Goal: Task Accomplishment & Management: Manage account settings

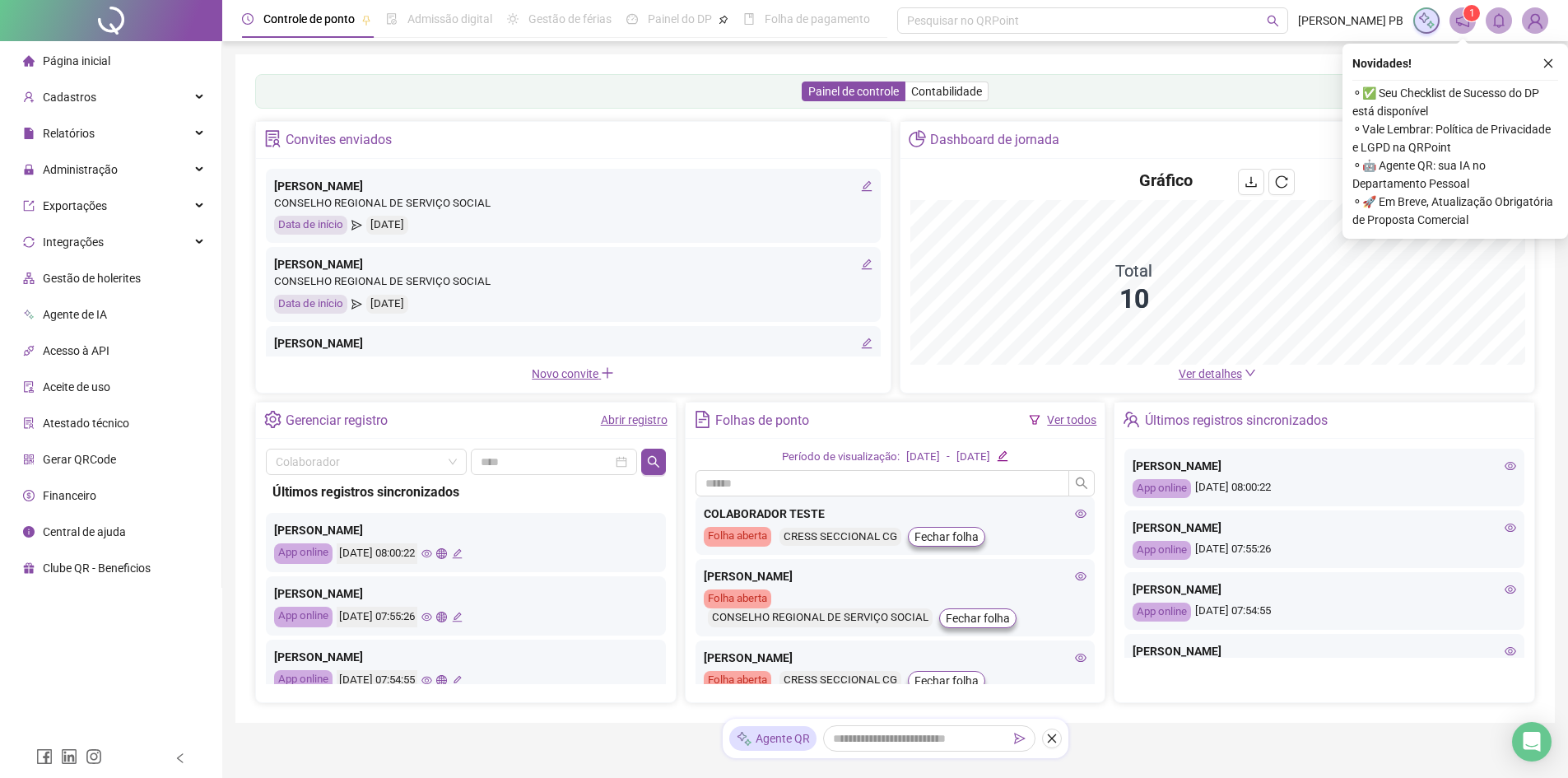
click at [432, 553] on icon "eye" at bounding box center [426, 554] width 11 height 11
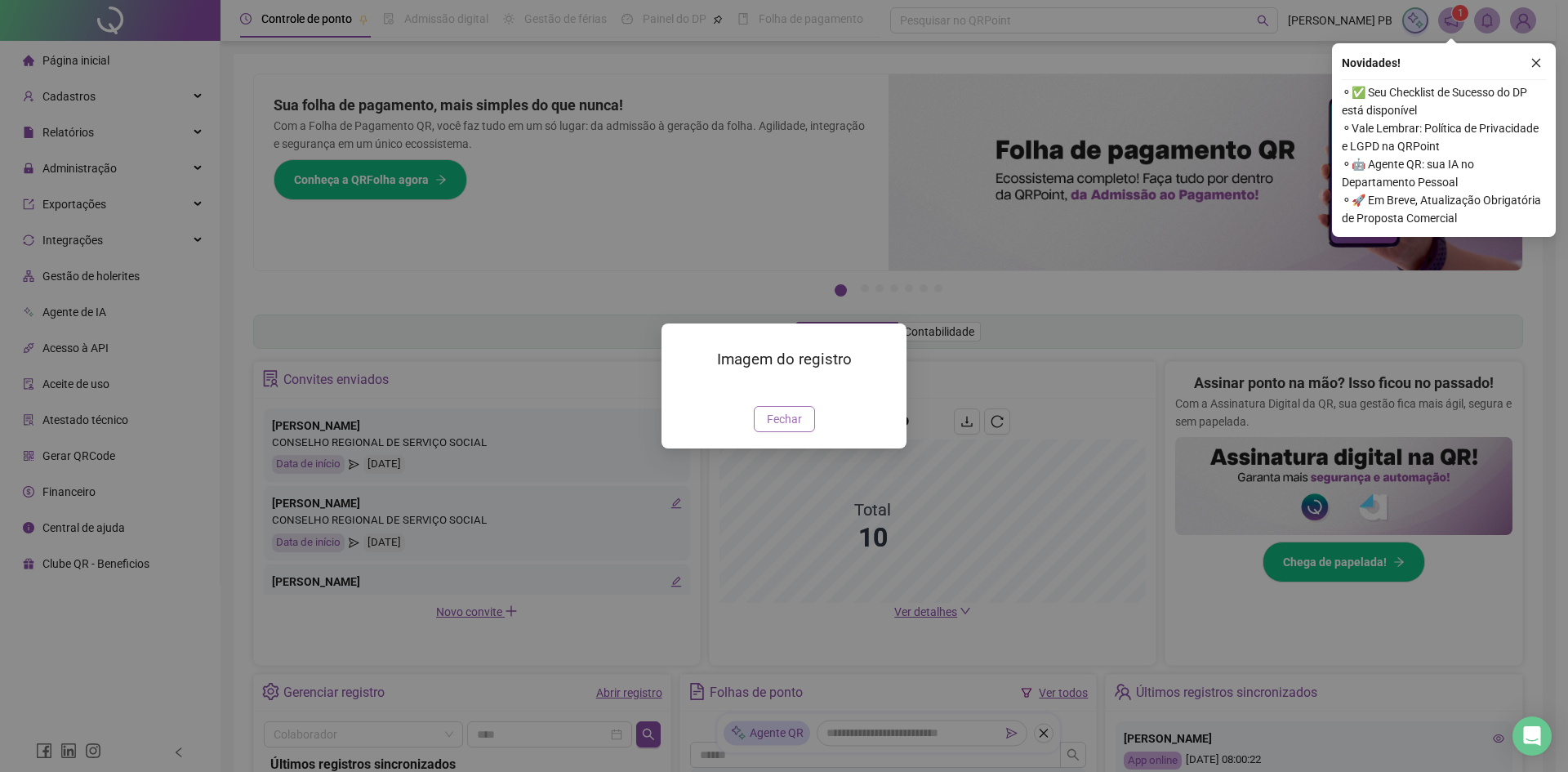
click at [794, 428] on span "Fechar" at bounding box center [784, 419] width 35 height 18
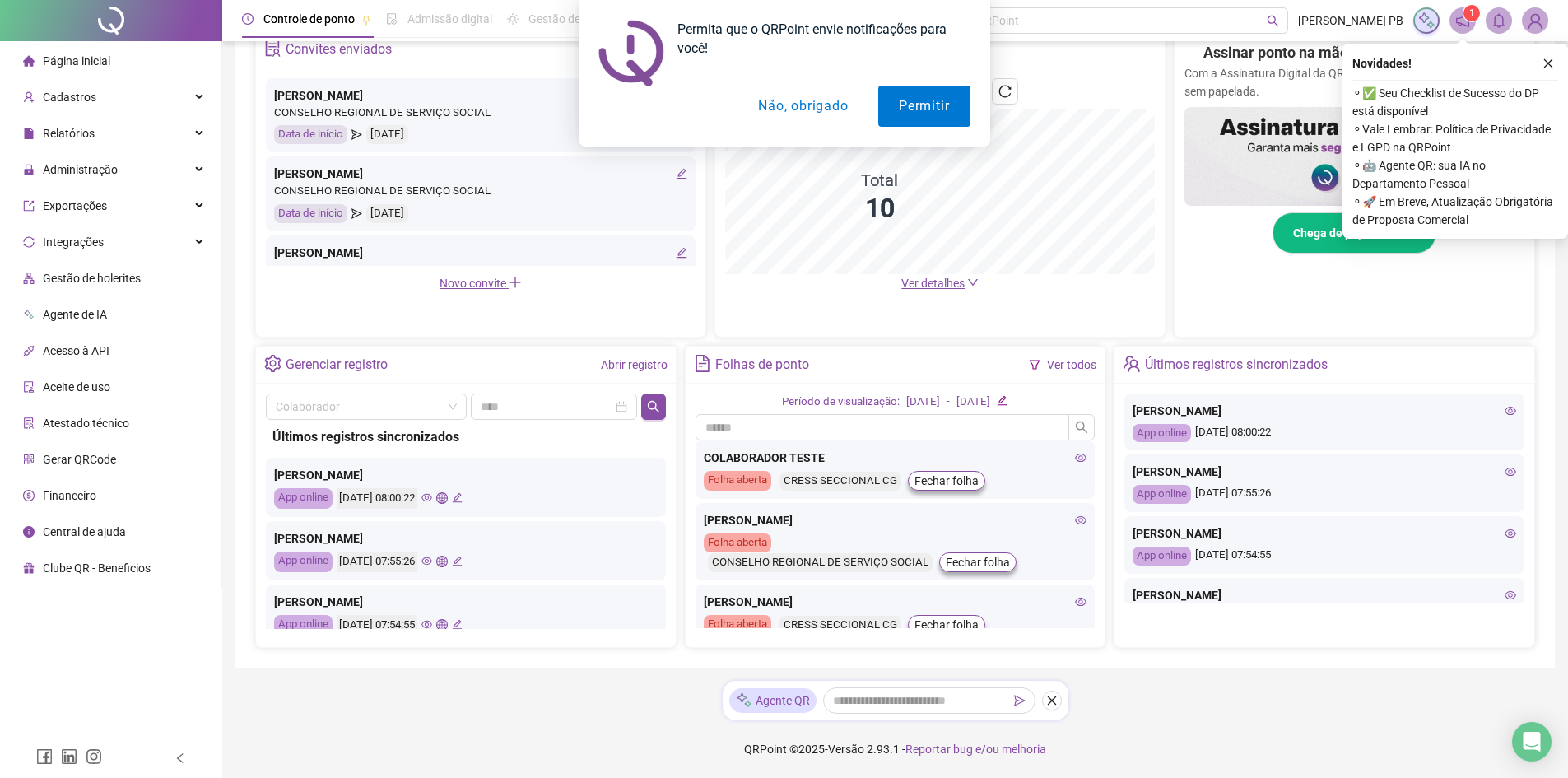
click at [432, 562] on icon "eye" at bounding box center [426, 560] width 11 height 11
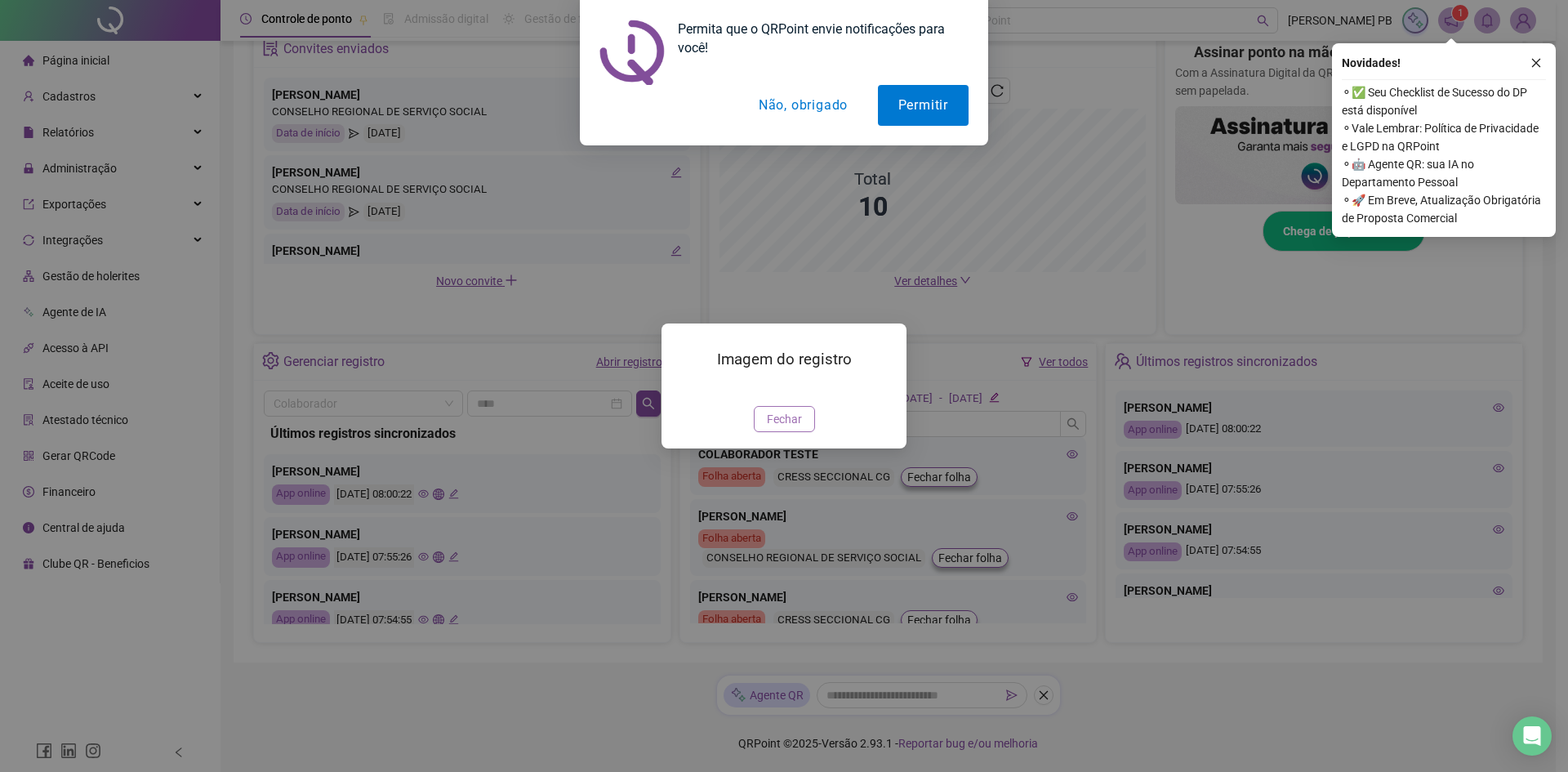
click at [779, 428] on span "Fechar" at bounding box center [784, 419] width 35 height 18
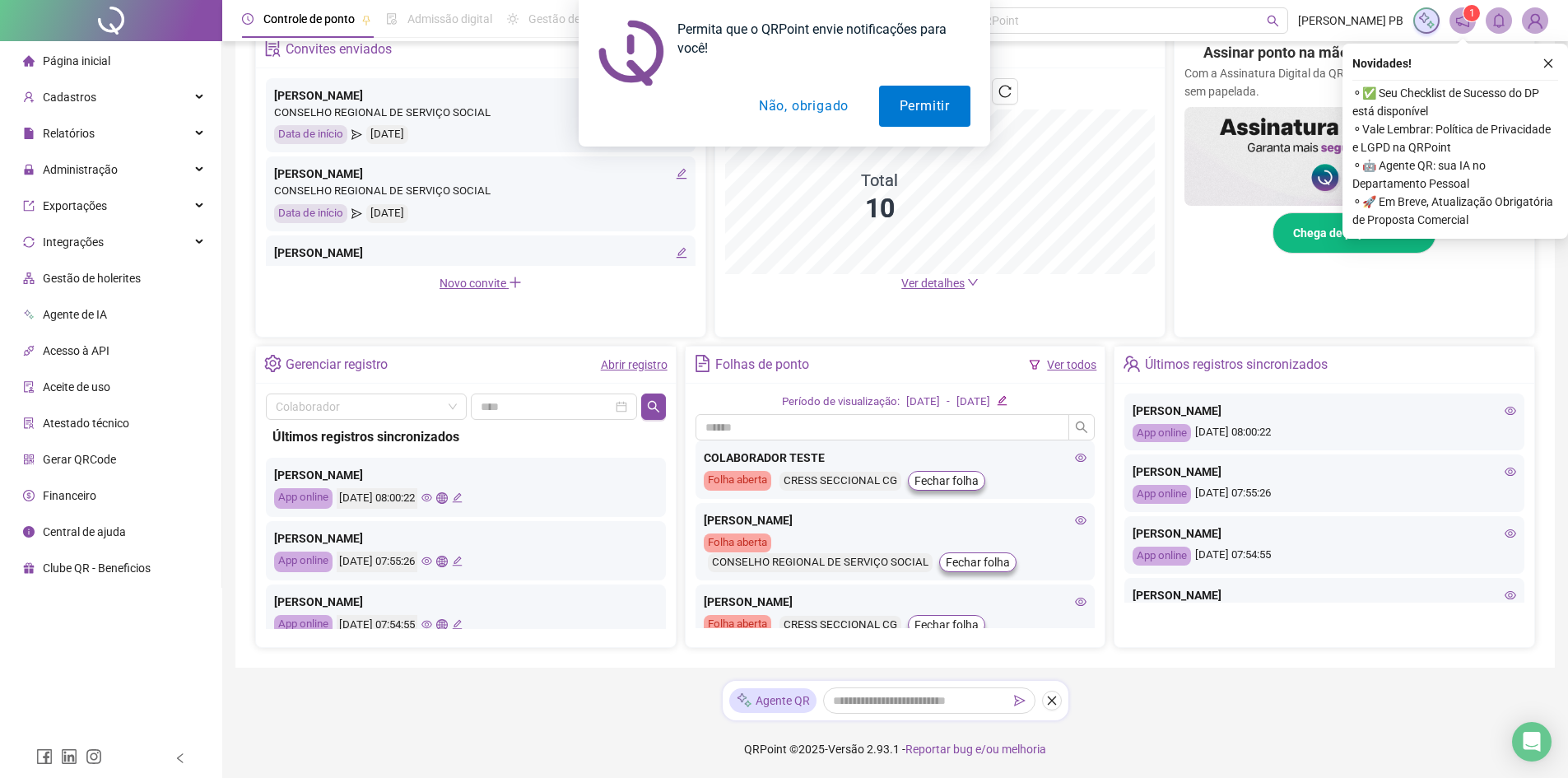
scroll to position [82, 0]
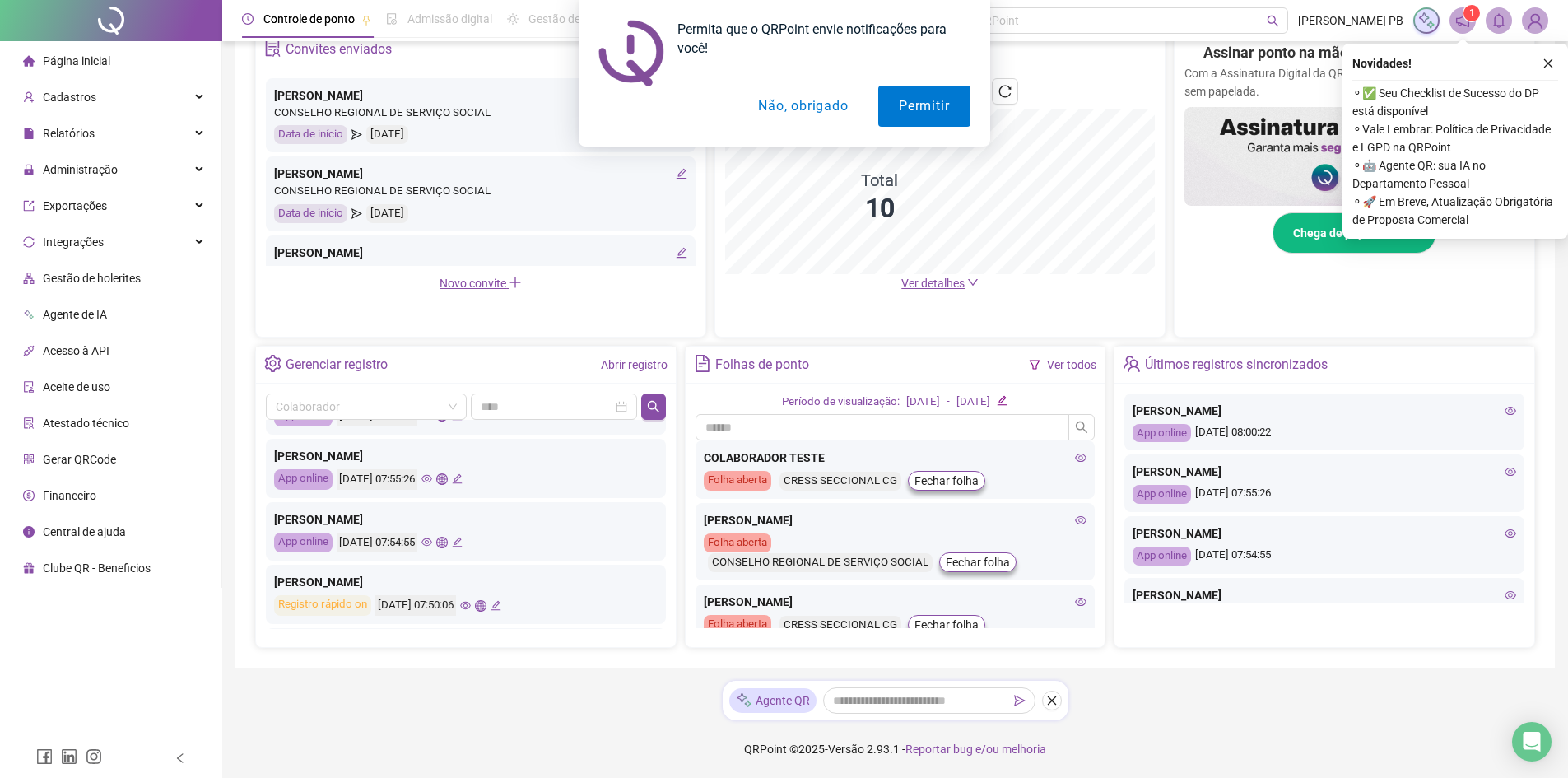
click at [432, 544] on icon "eye" at bounding box center [426, 542] width 11 height 11
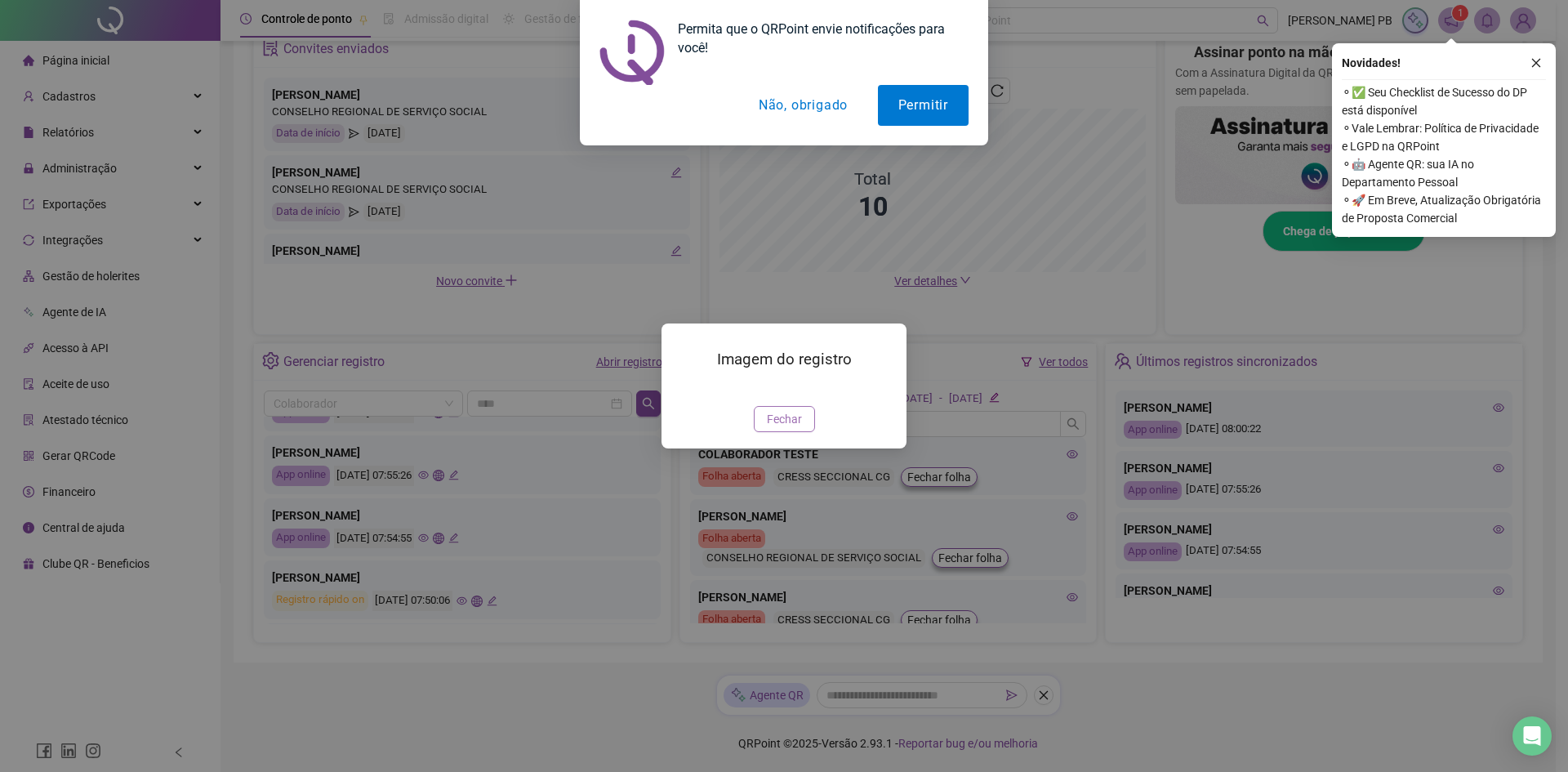
click at [785, 428] on span "Fechar" at bounding box center [784, 419] width 35 height 18
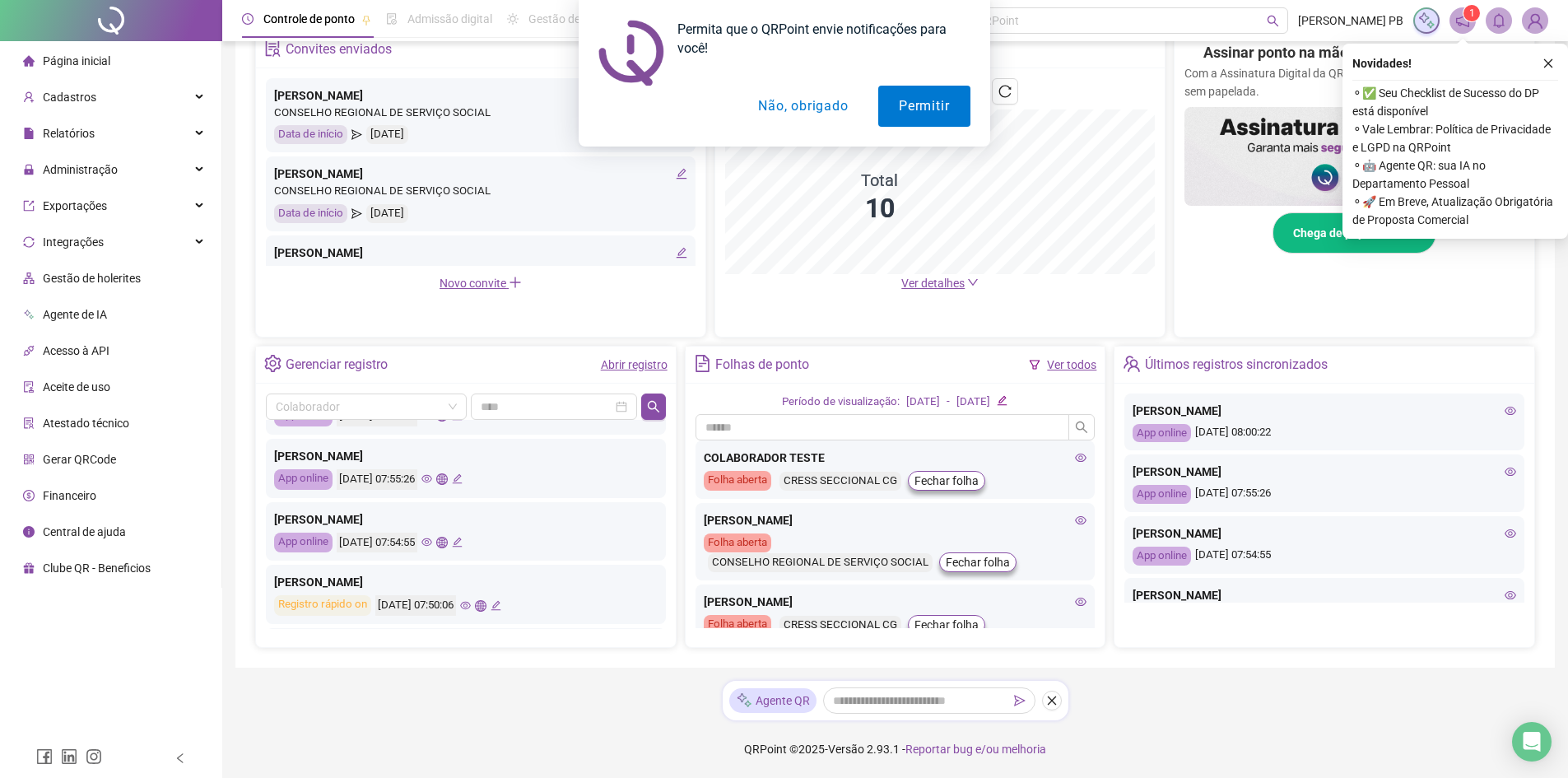
click at [447, 479] on icon "global" at bounding box center [441, 478] width 11 height 11
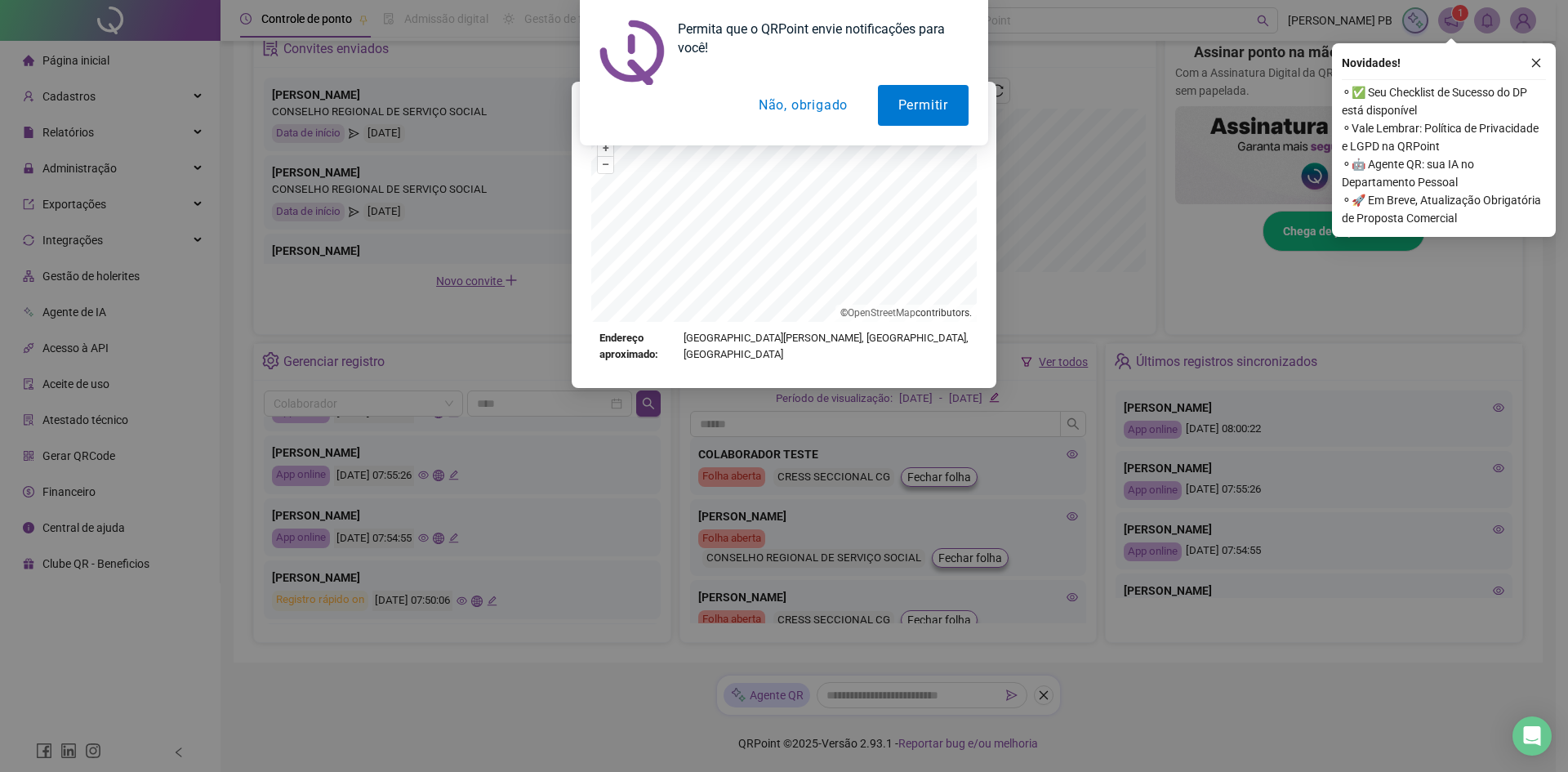
click at [793, 106] on button "Não, obrigado" at bounding box center [803, 105] width 130 height 41
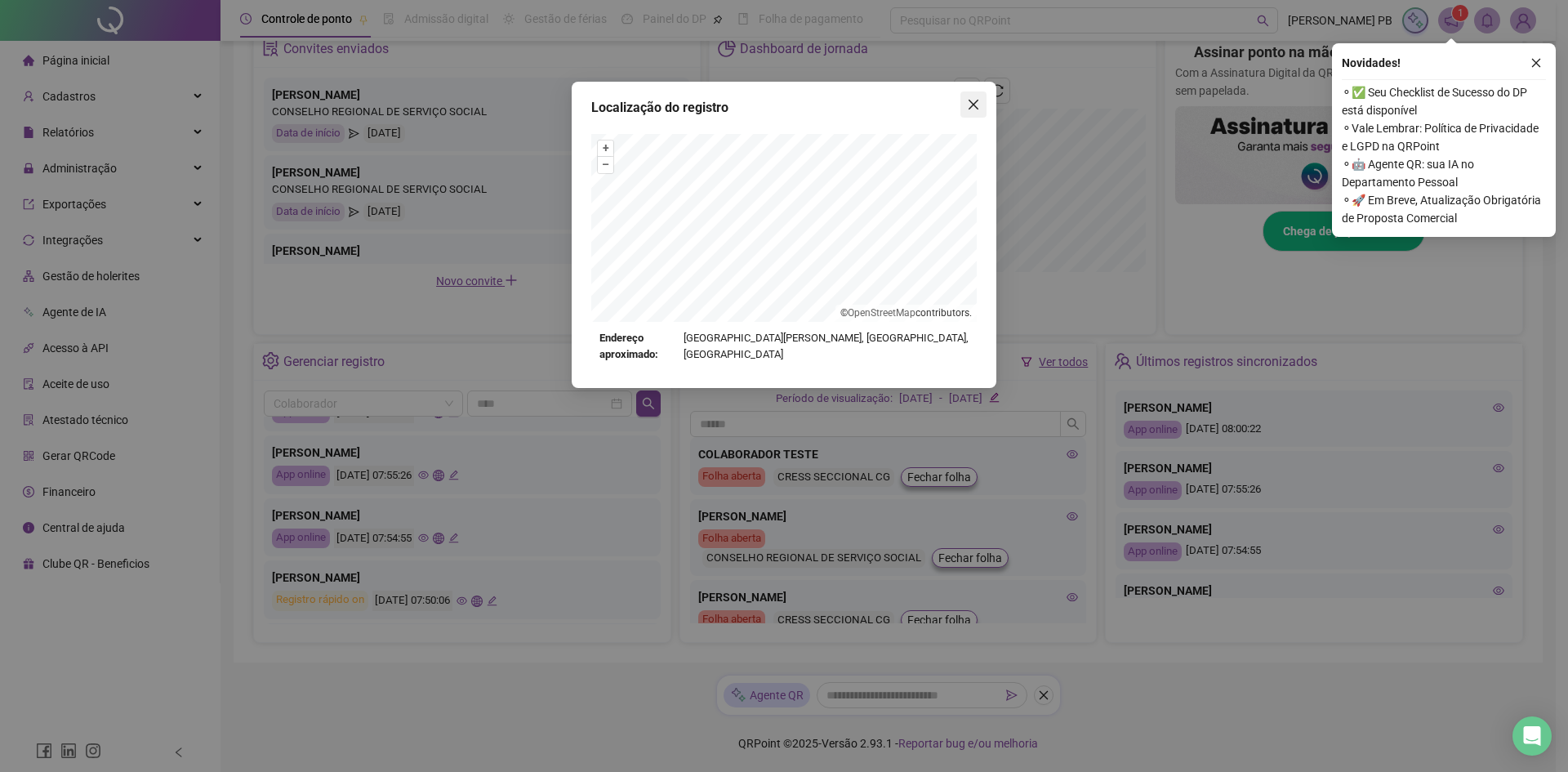
click at [970, 101] on icon "close" at bounding box center [974, 105] width 10 height 10
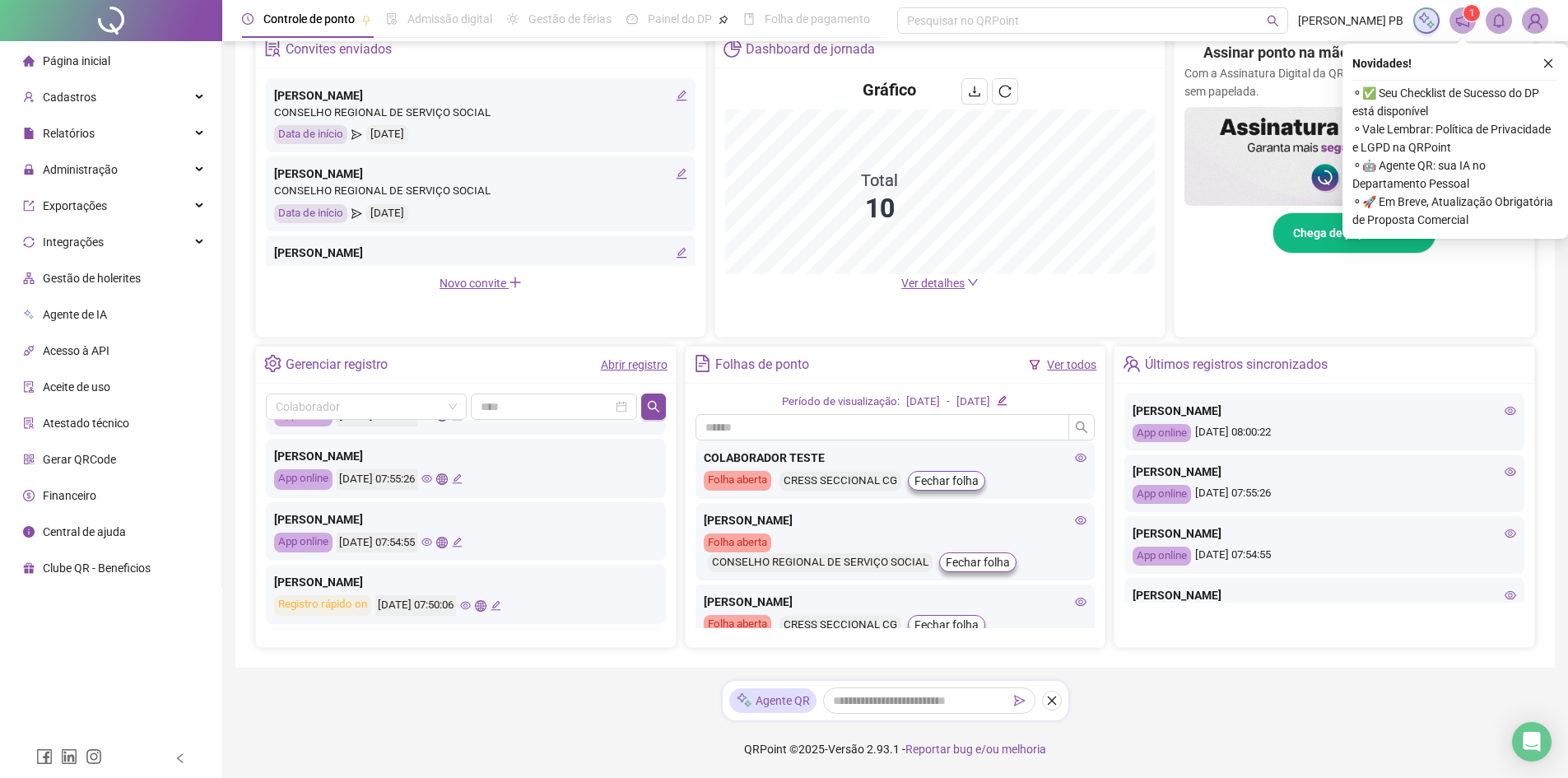
click at [447, 544] on icon "global" at bounding box center [441, 542] width 11 height 11
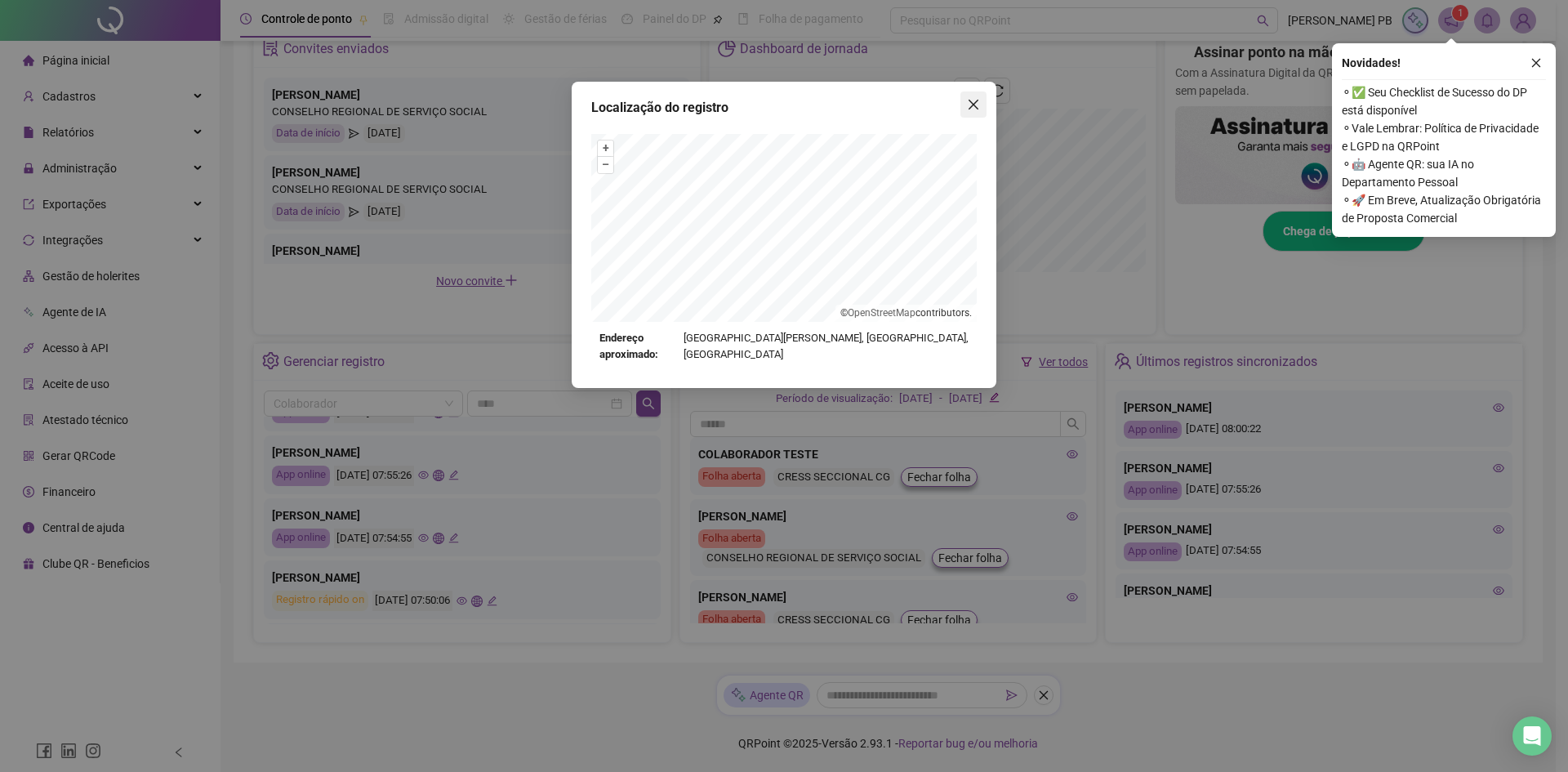
click at [973, 98] on icon "close" at bounding box center [974, 105] width 13 height 13
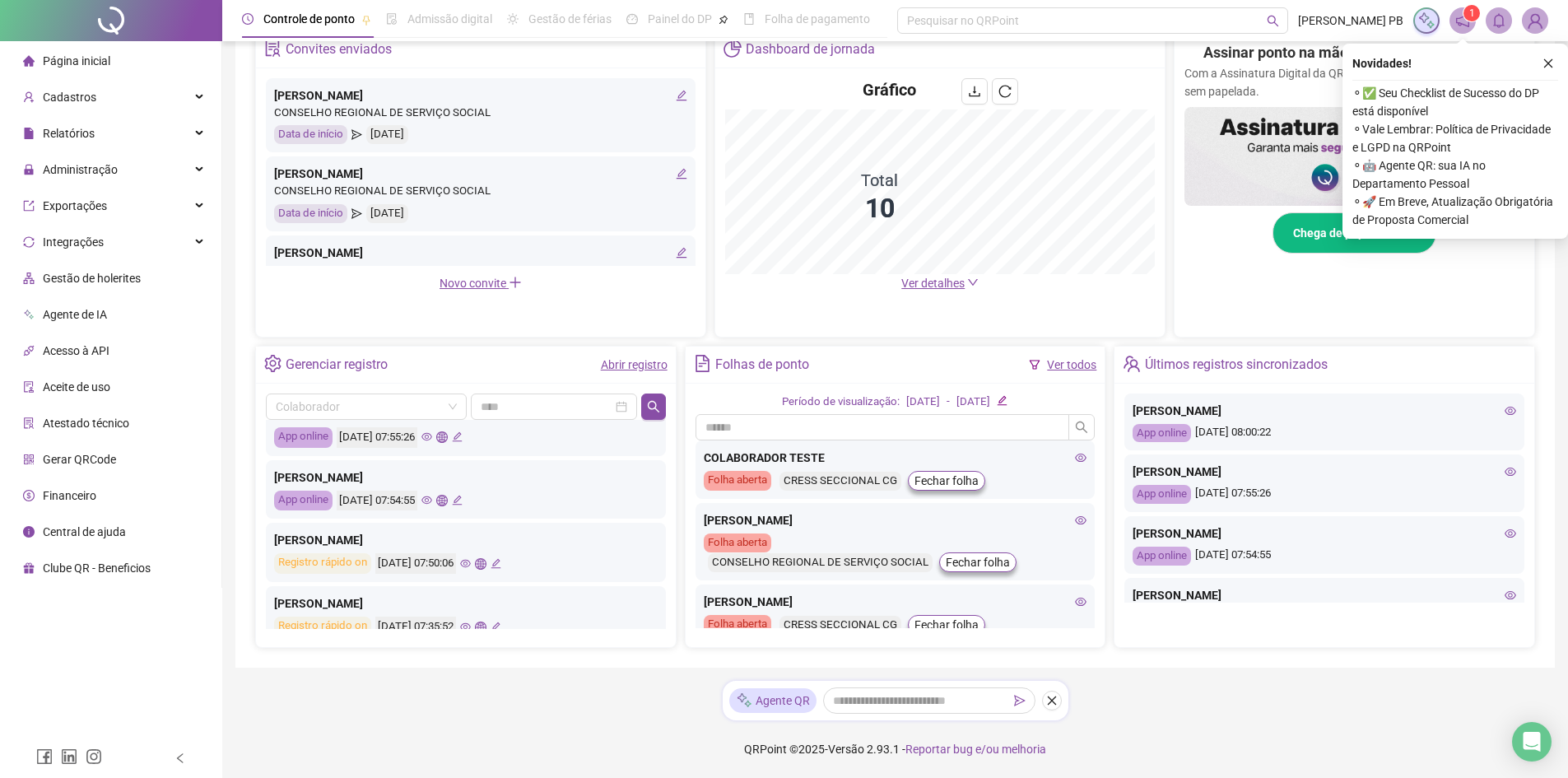
scroll to position [165, 0]
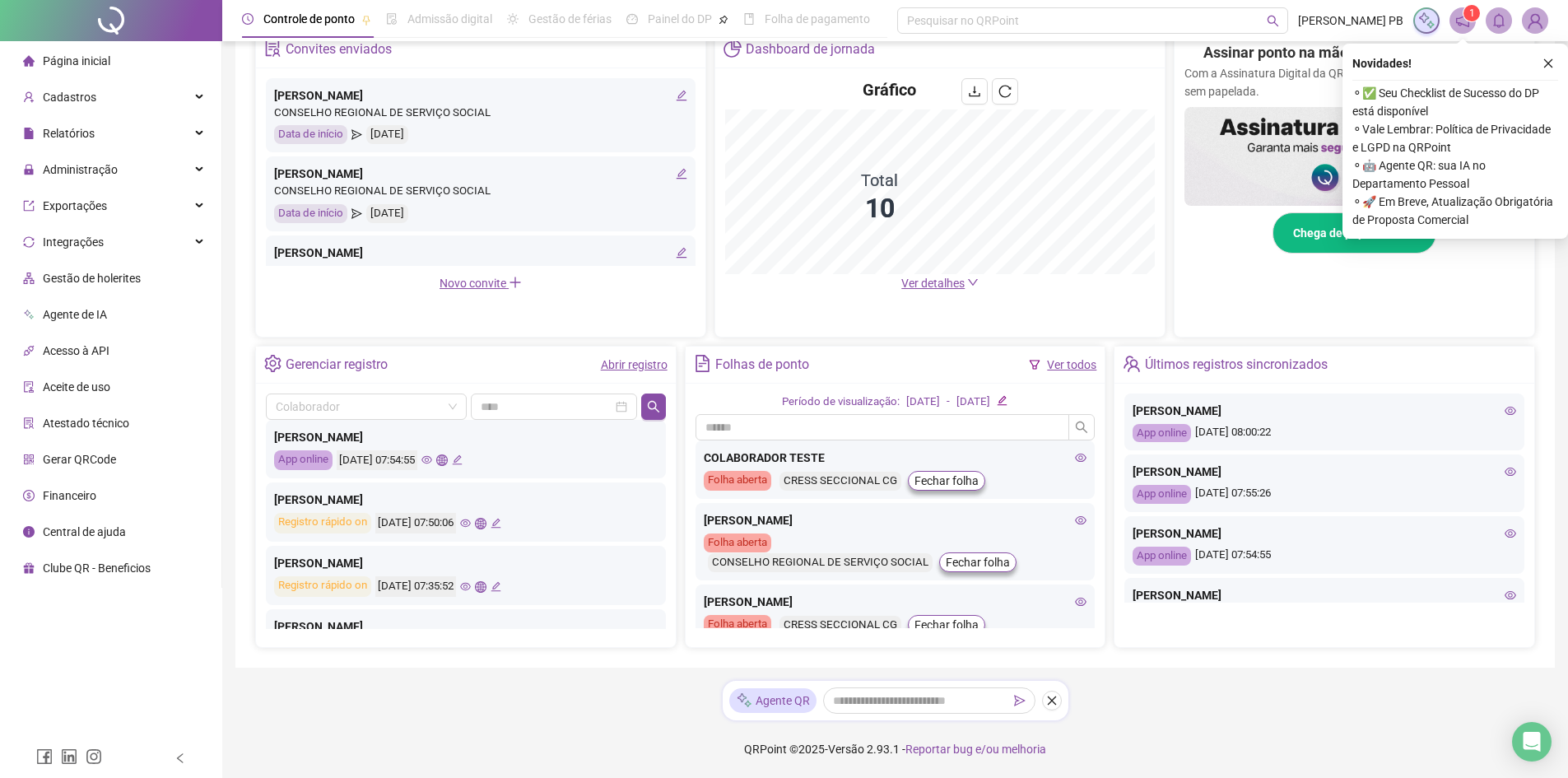
click at [471, 522] on icon "eye" at bounding box center [465, 523] width 11 height 11
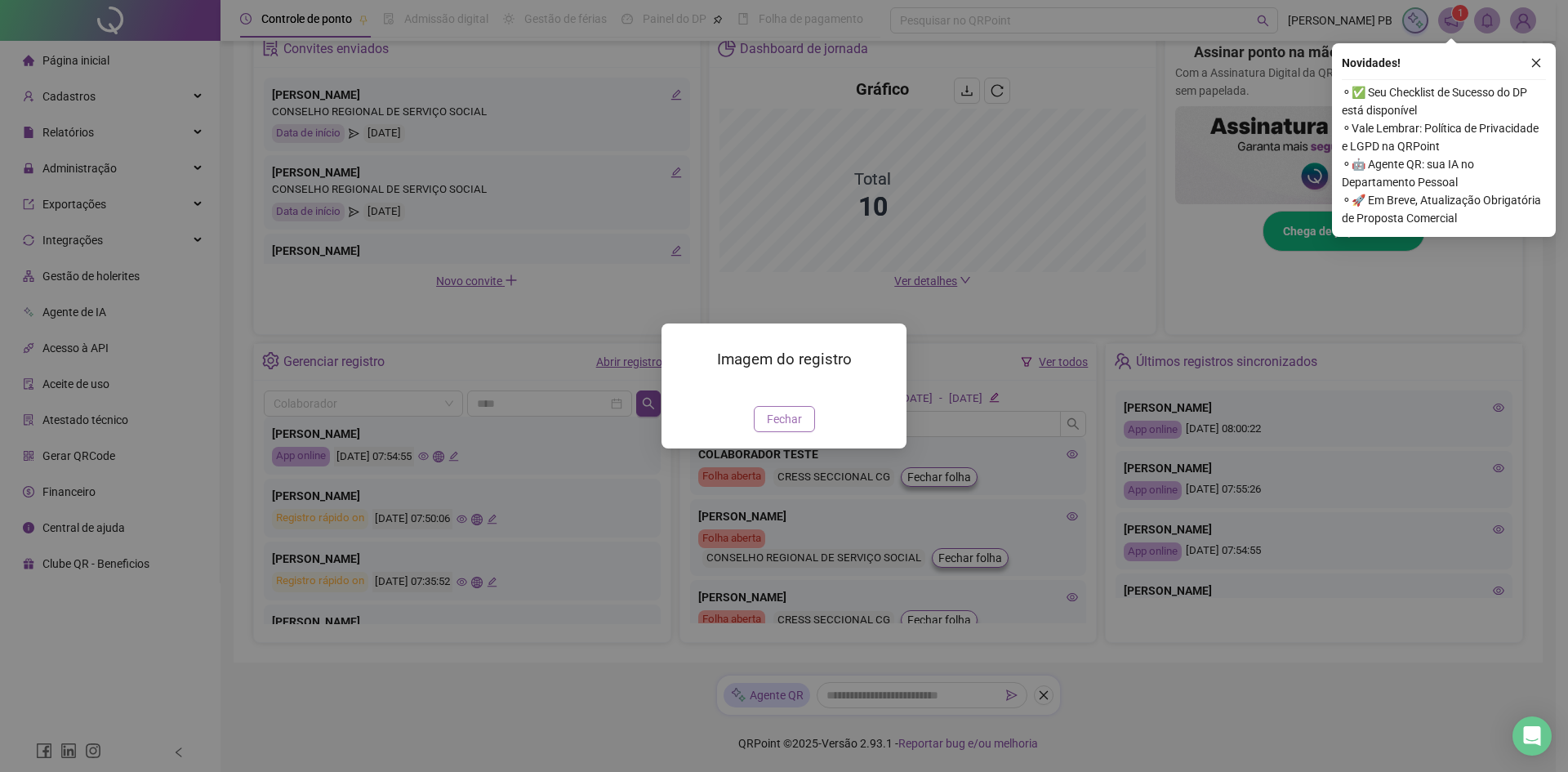
click at [780, 428] on span "Fechar" at bounding box center [784, 419] width 35 height 18
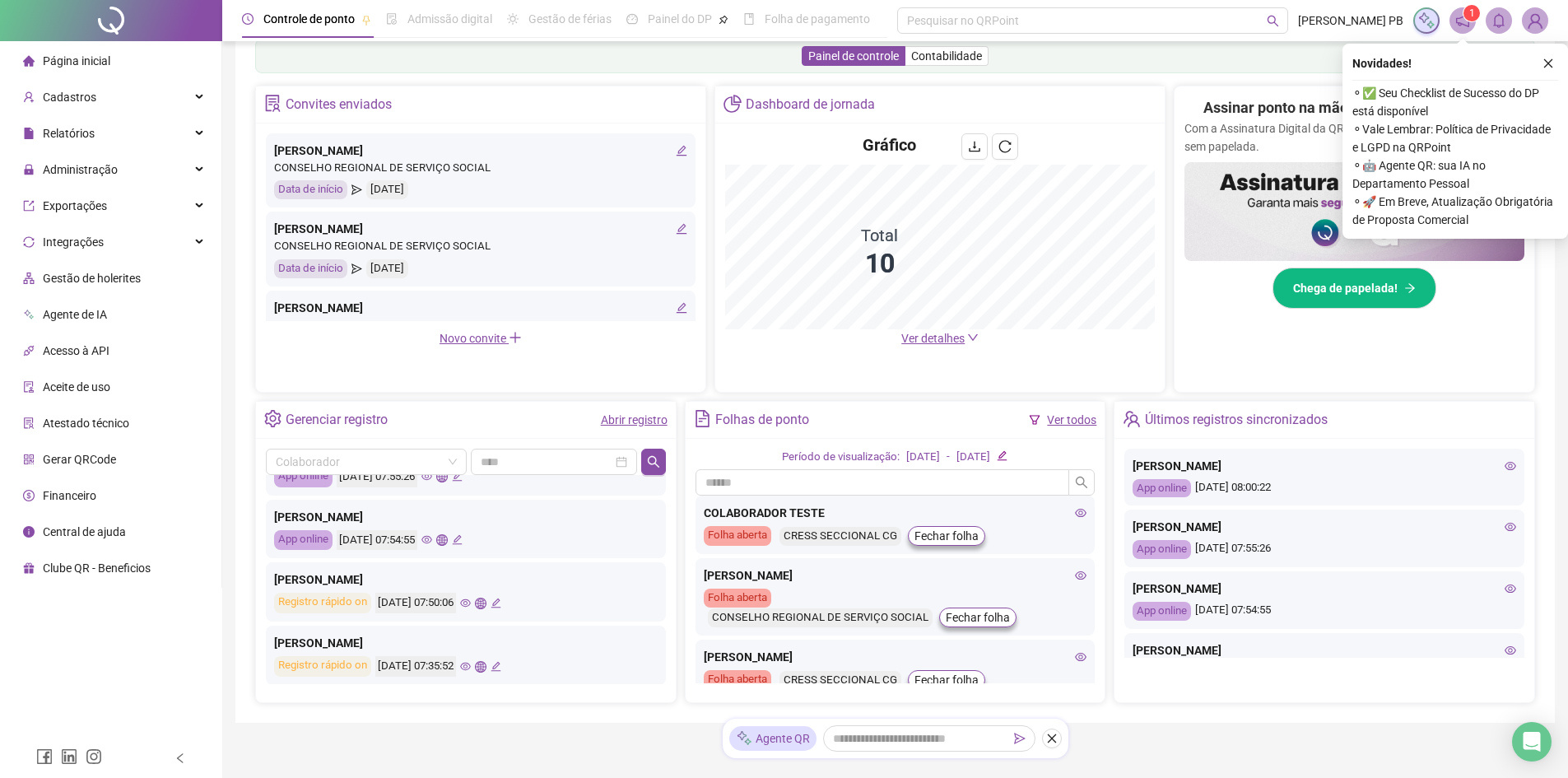
scroll to position [0, 0]
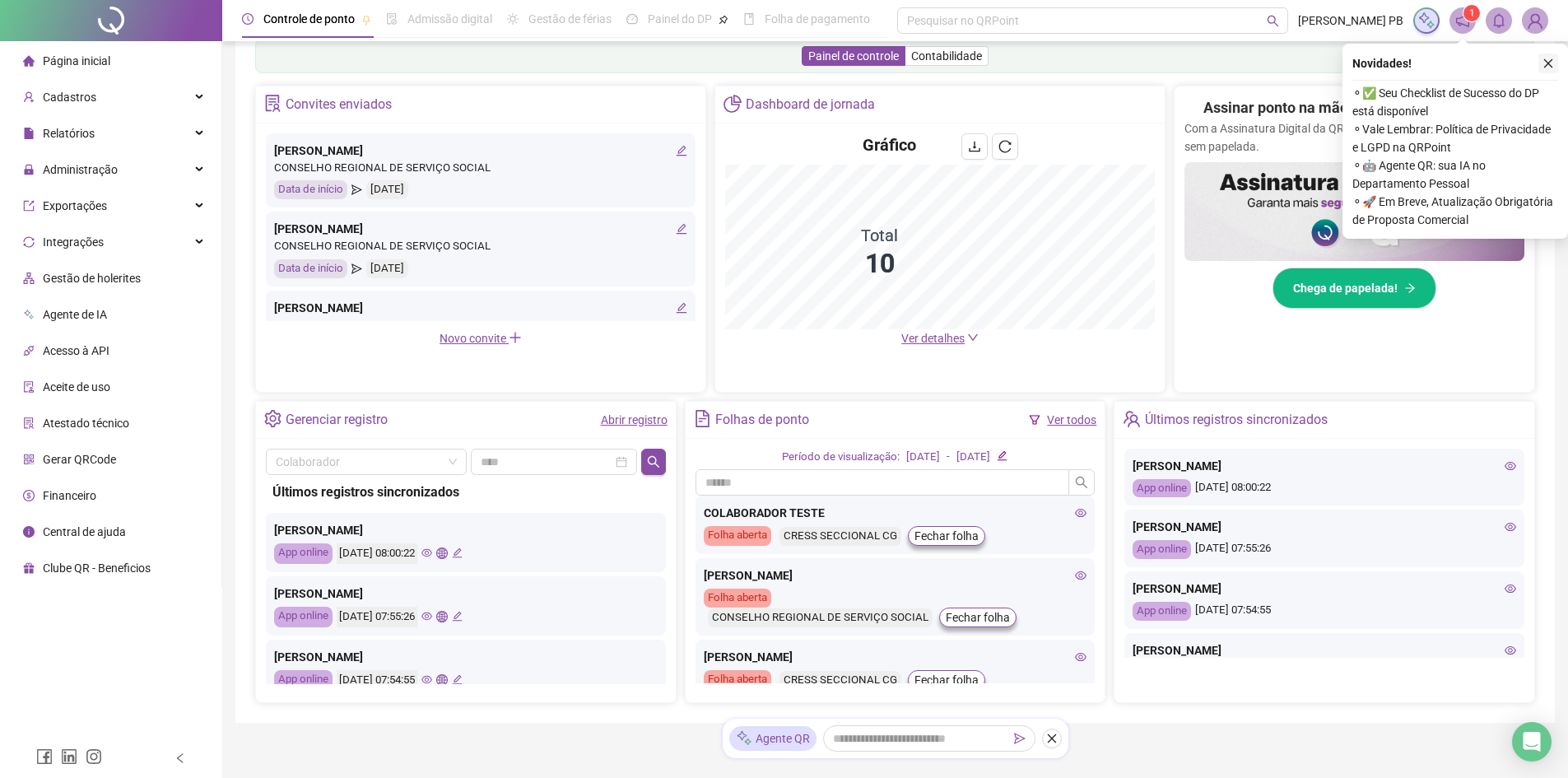
click at [1550, 64] on icon "close" at bounding box center [1549, 64] width 9 height 9
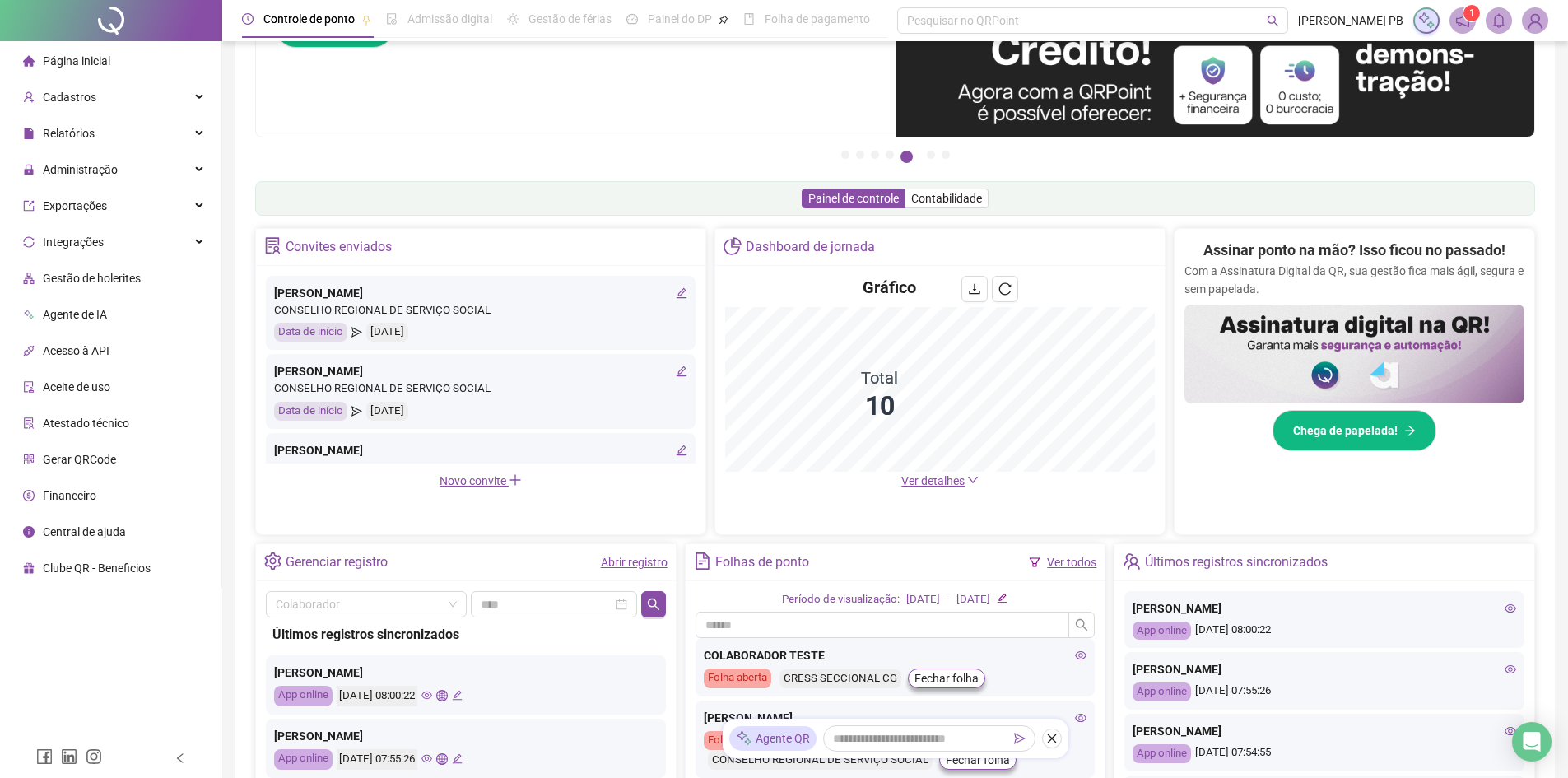
scroll to position [165, 0]
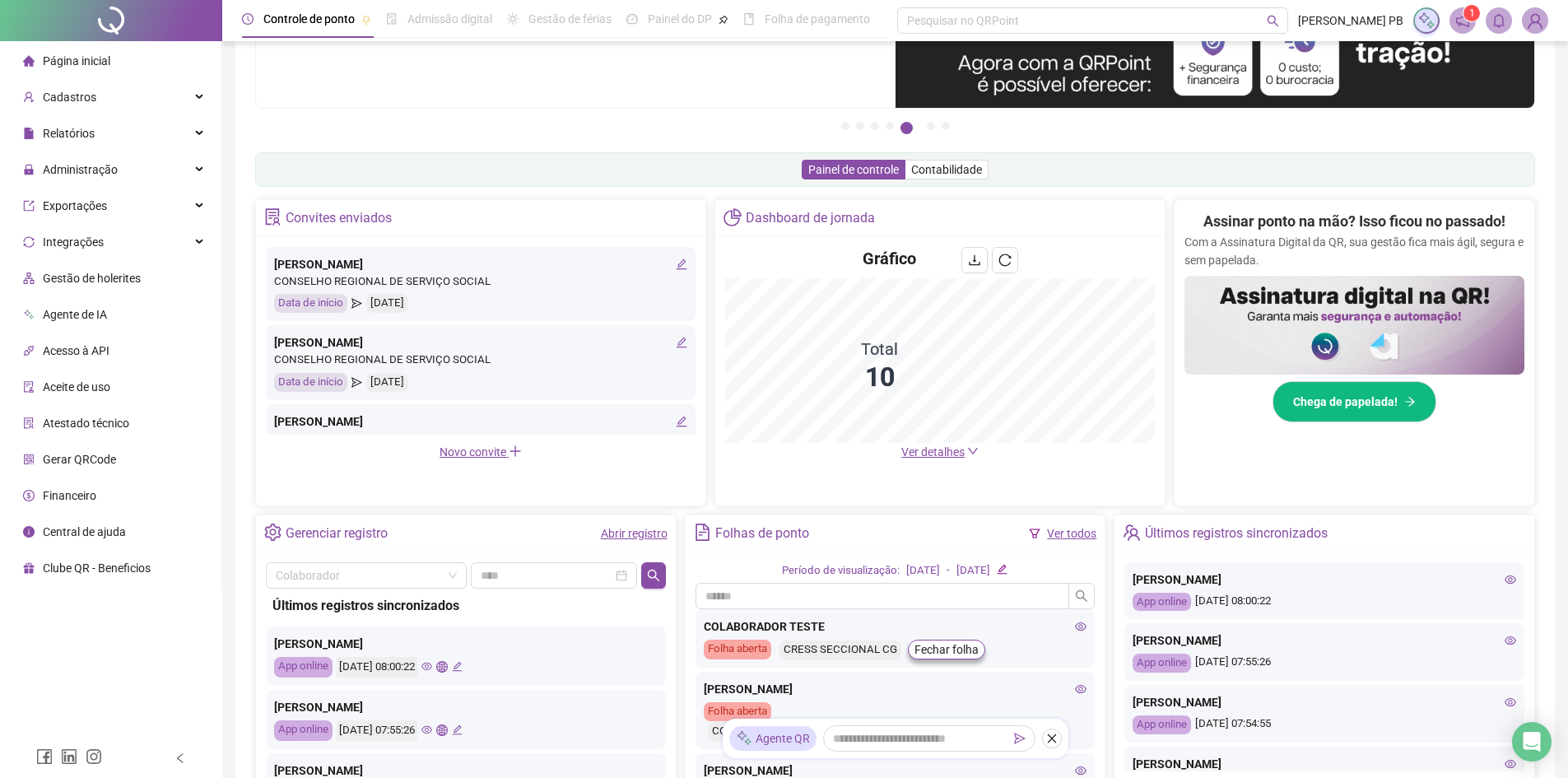
click at [1467, 20] on sup "1" at bounding box center [1472, 13] width 17 height 17
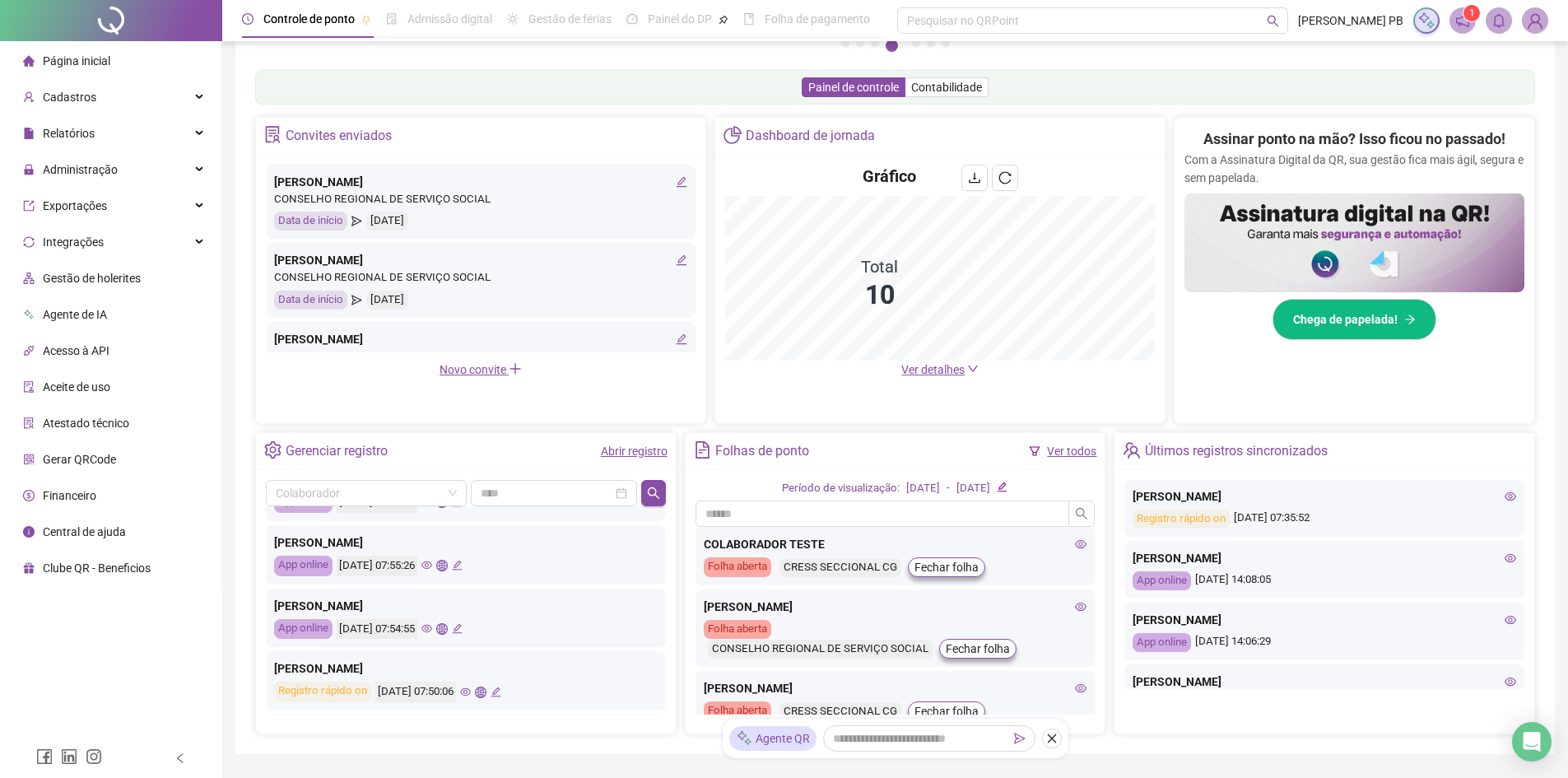
scroll to position [329, 0]
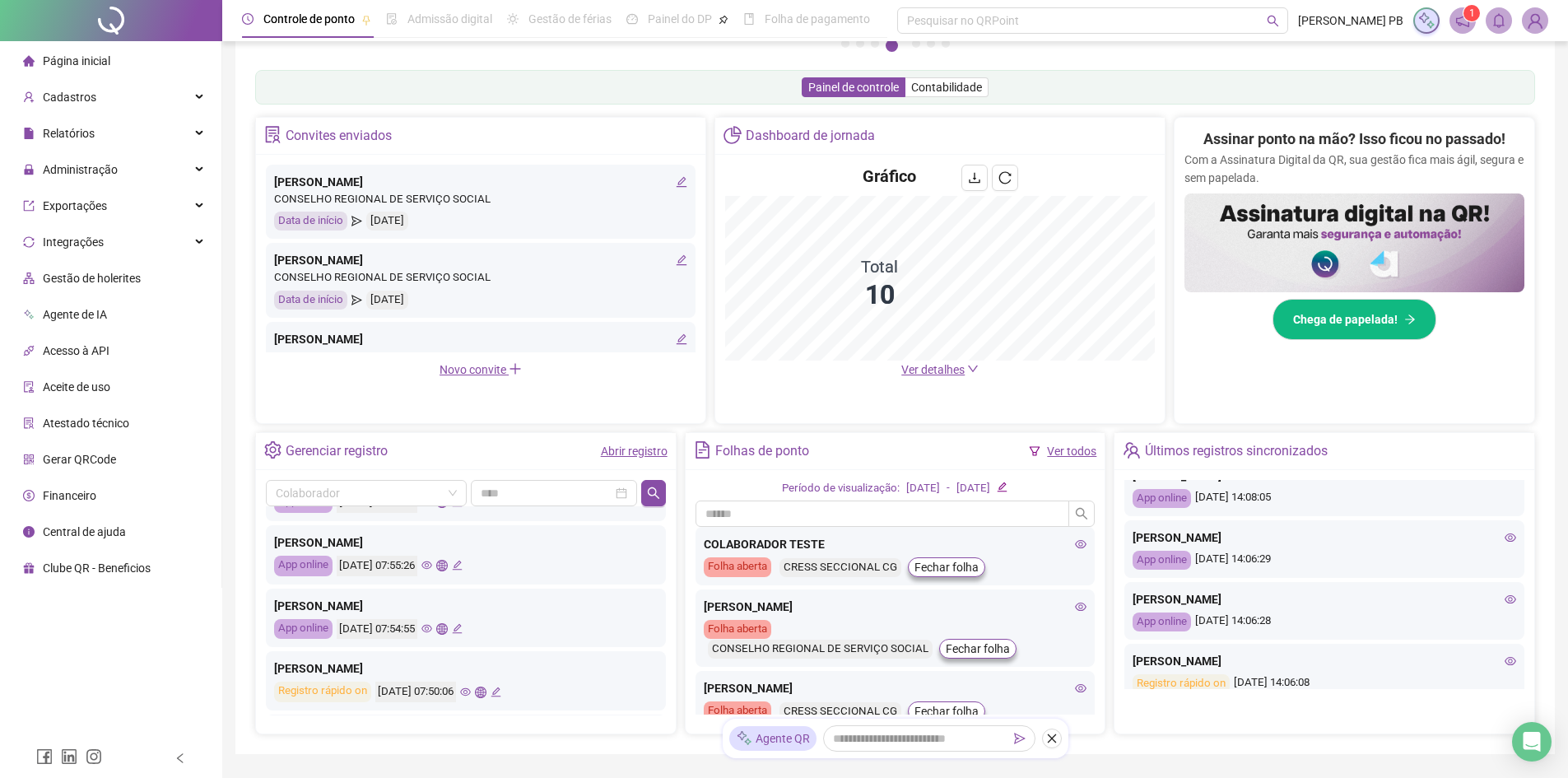
click at [1504, 539] on icon "eye" at bounding box center [1510, 538] width 12 height 12
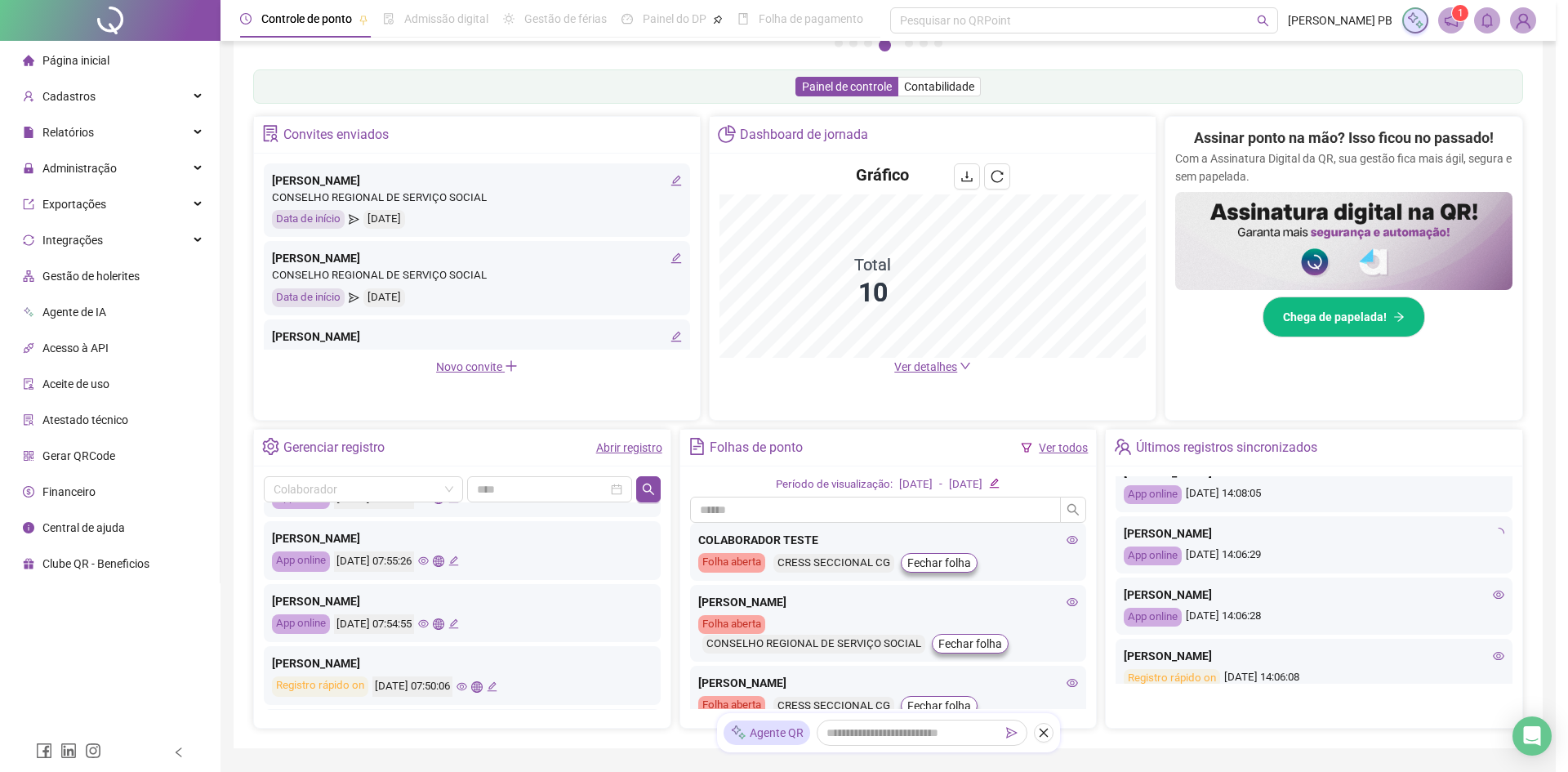
type input "**********"
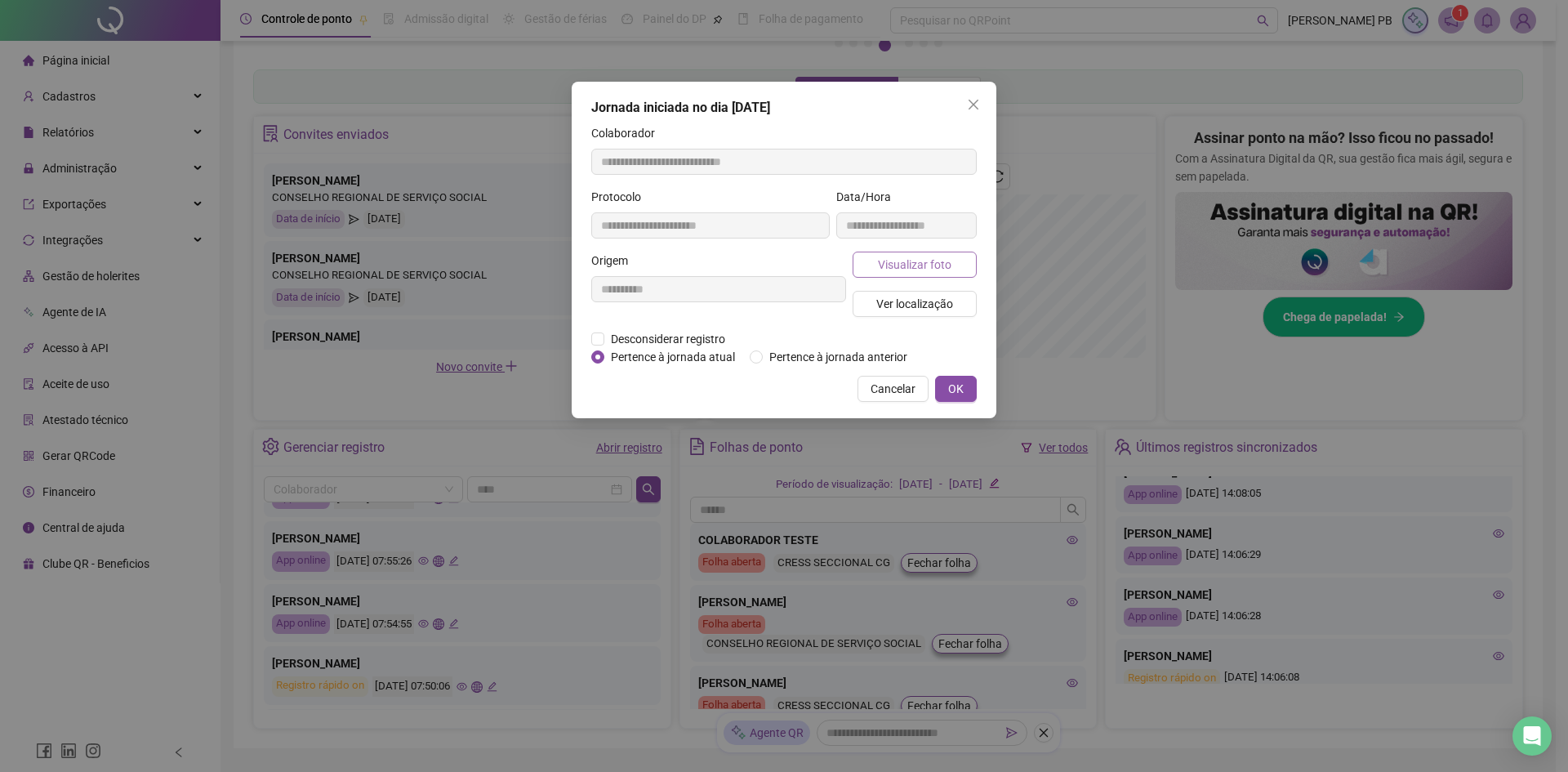
click at [896, 266] on span "Visualizar foto" at bounding box center [914, 265] width 73 height 18
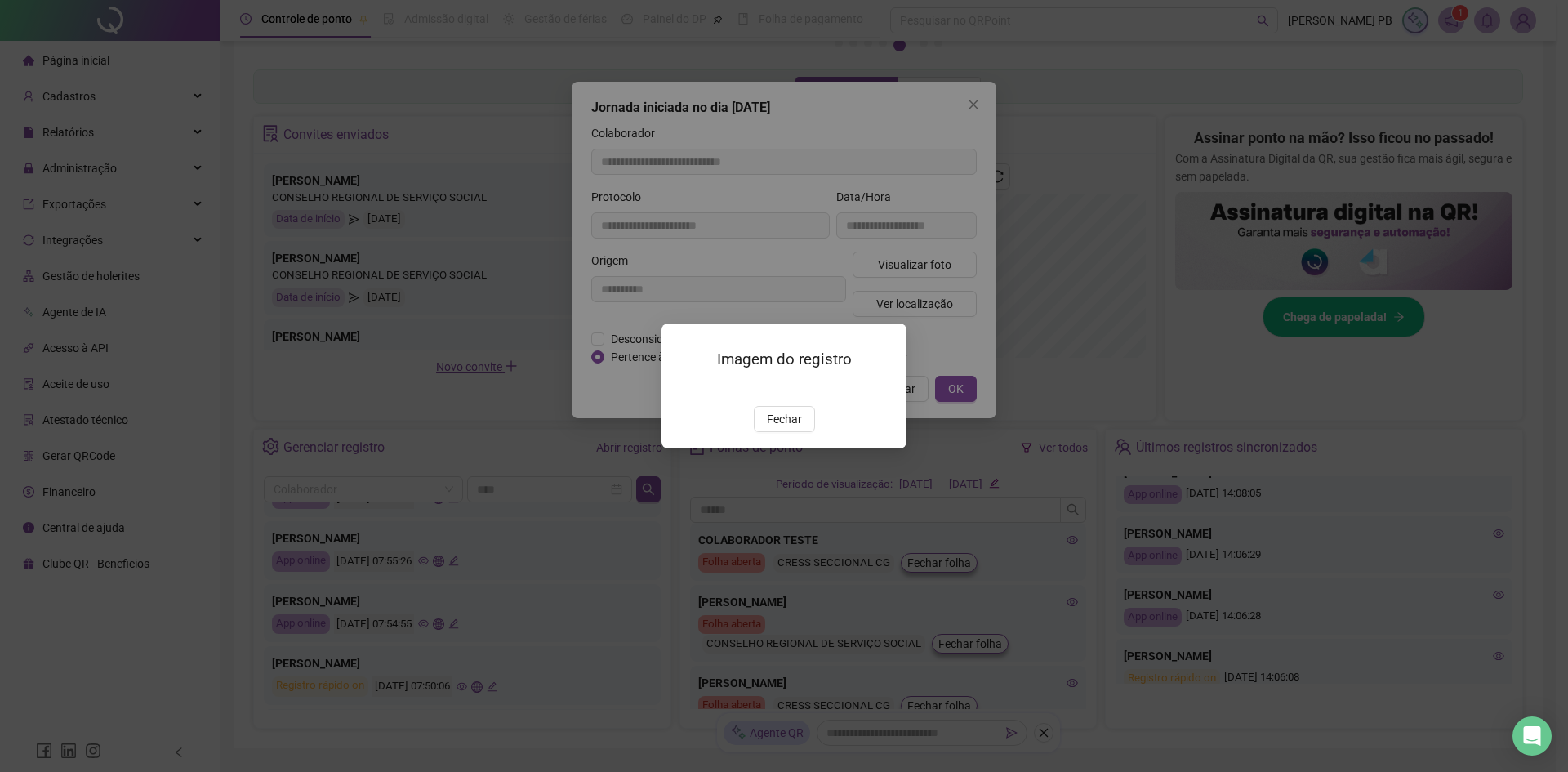
click at [808, 432] on button "Fechar" at bounding box center [784, 418] width 61 height 26
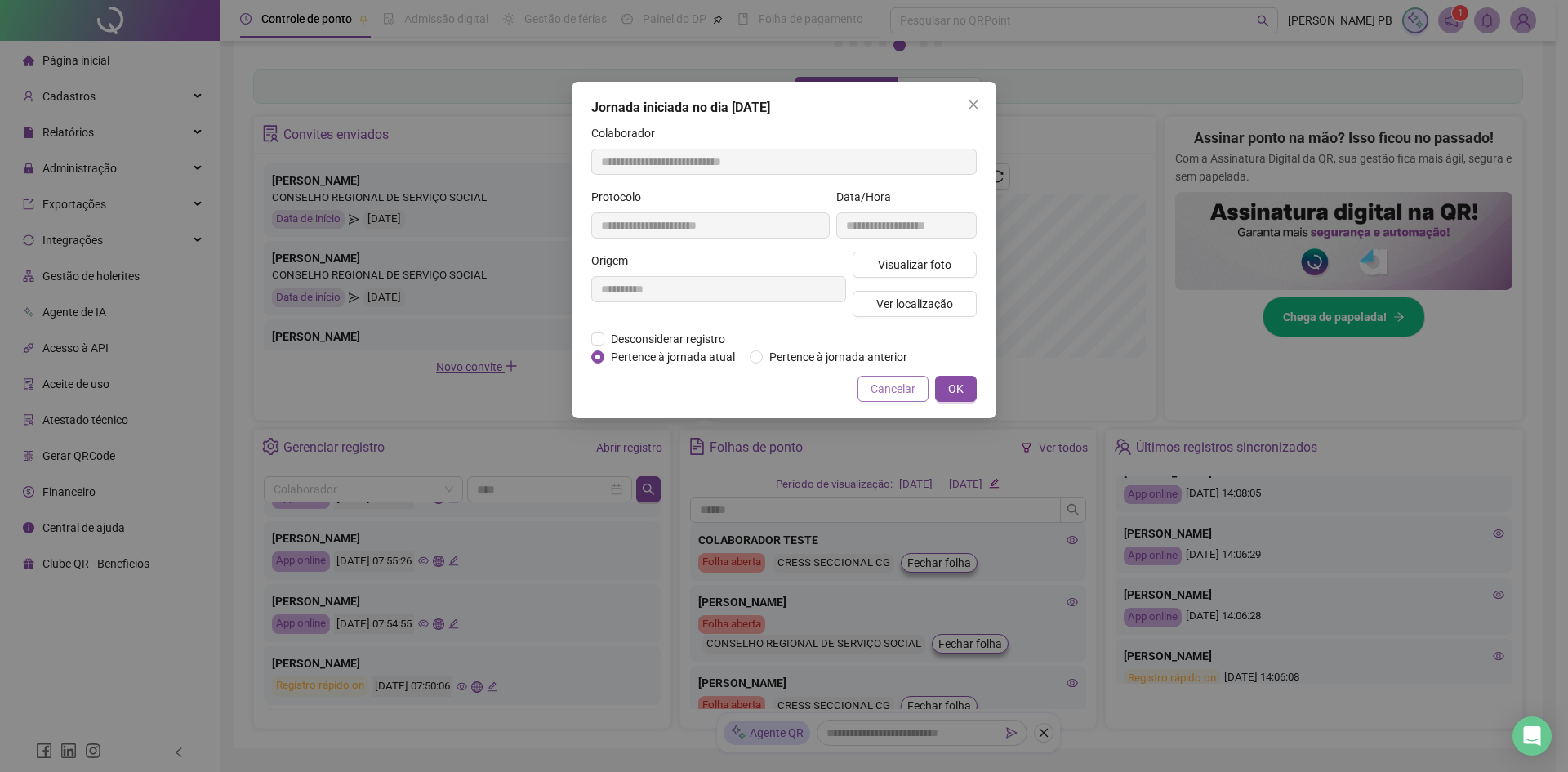
click at [912, 390] on span "Cancelar" at bounding box center [893, 389] width 45 height 18
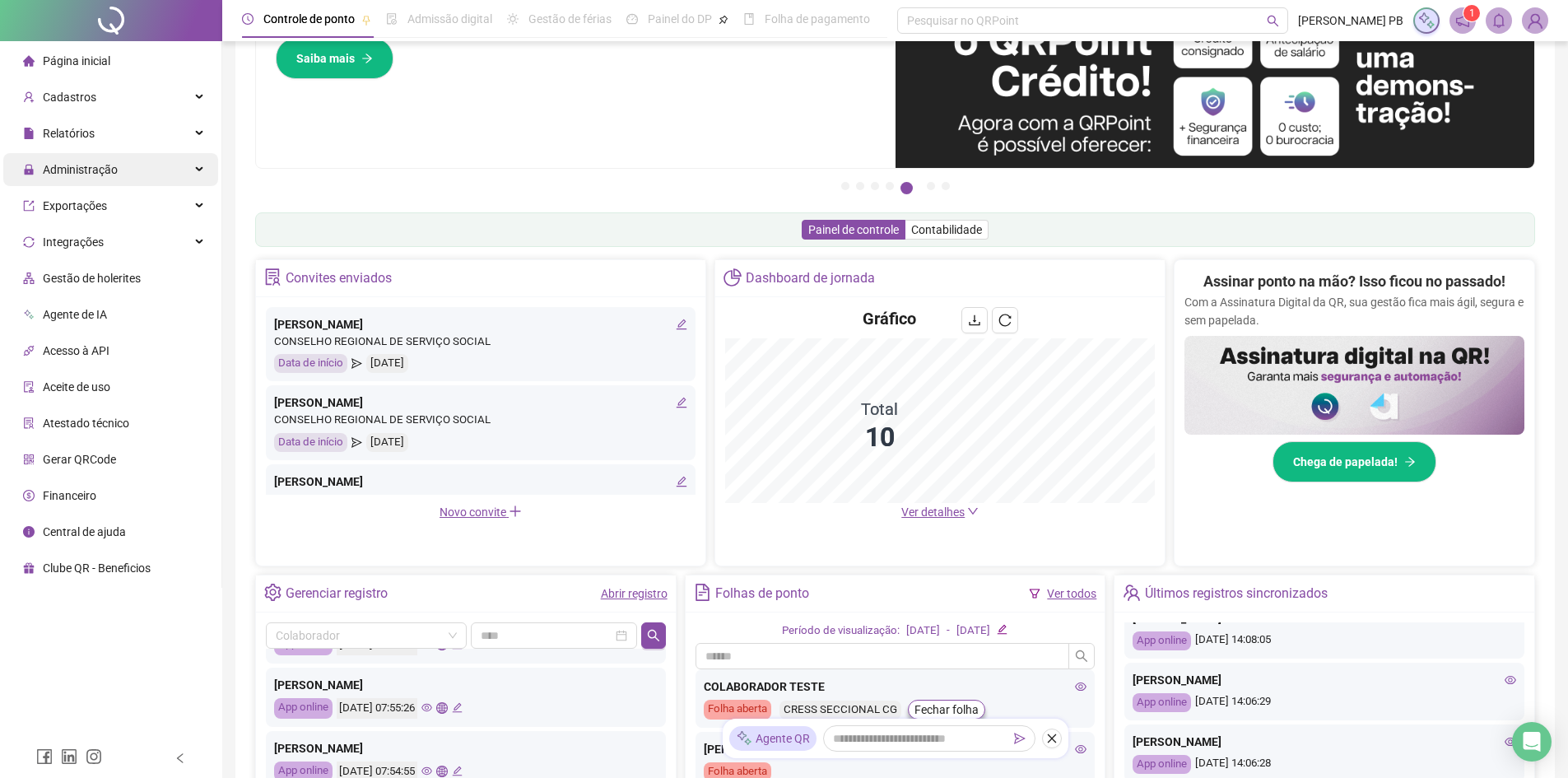
scroll to position [0, 0]
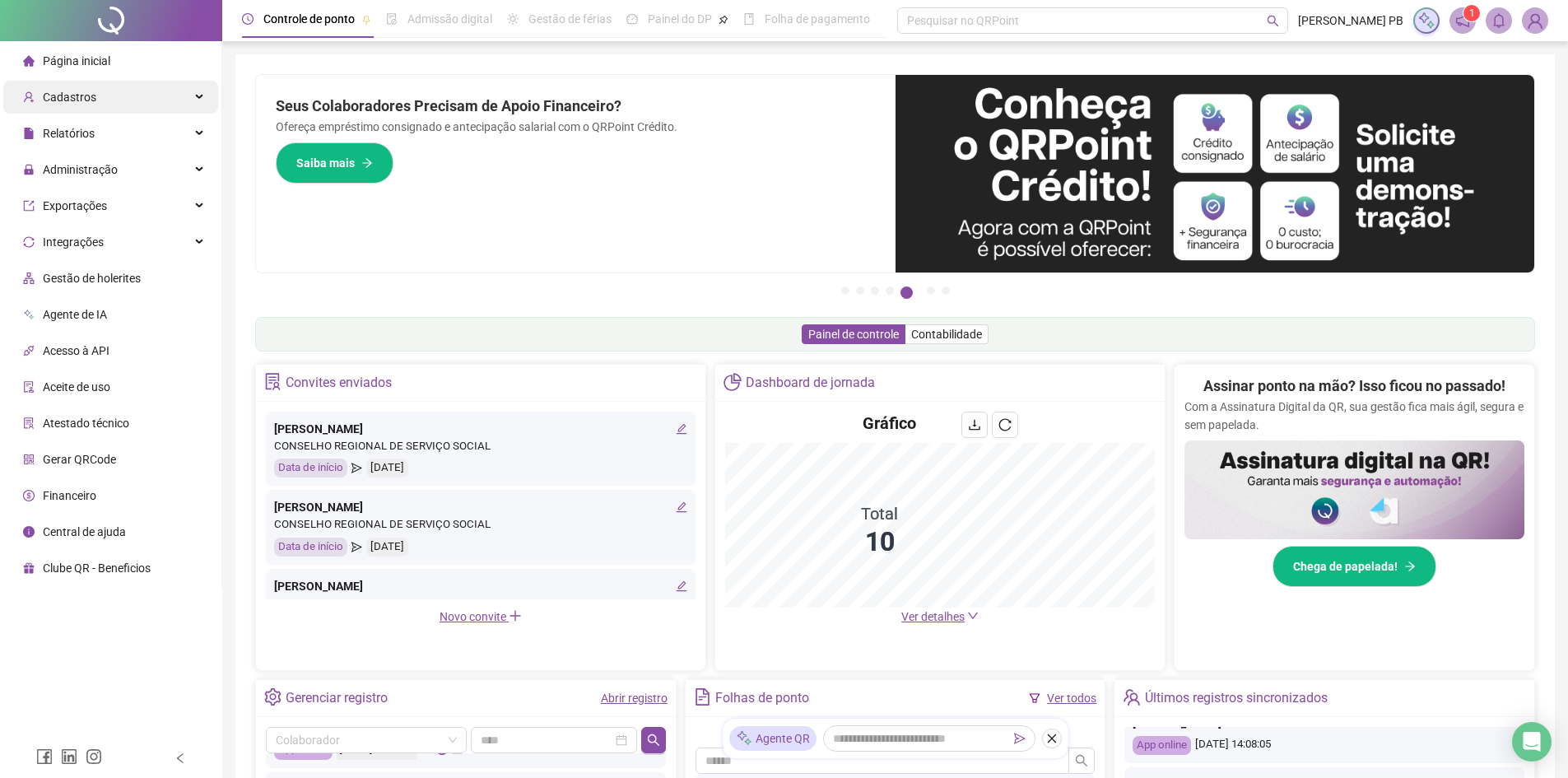
click at [178, 91] on div "Cadastros" at bounding box center [111, 96] width 215 height 33
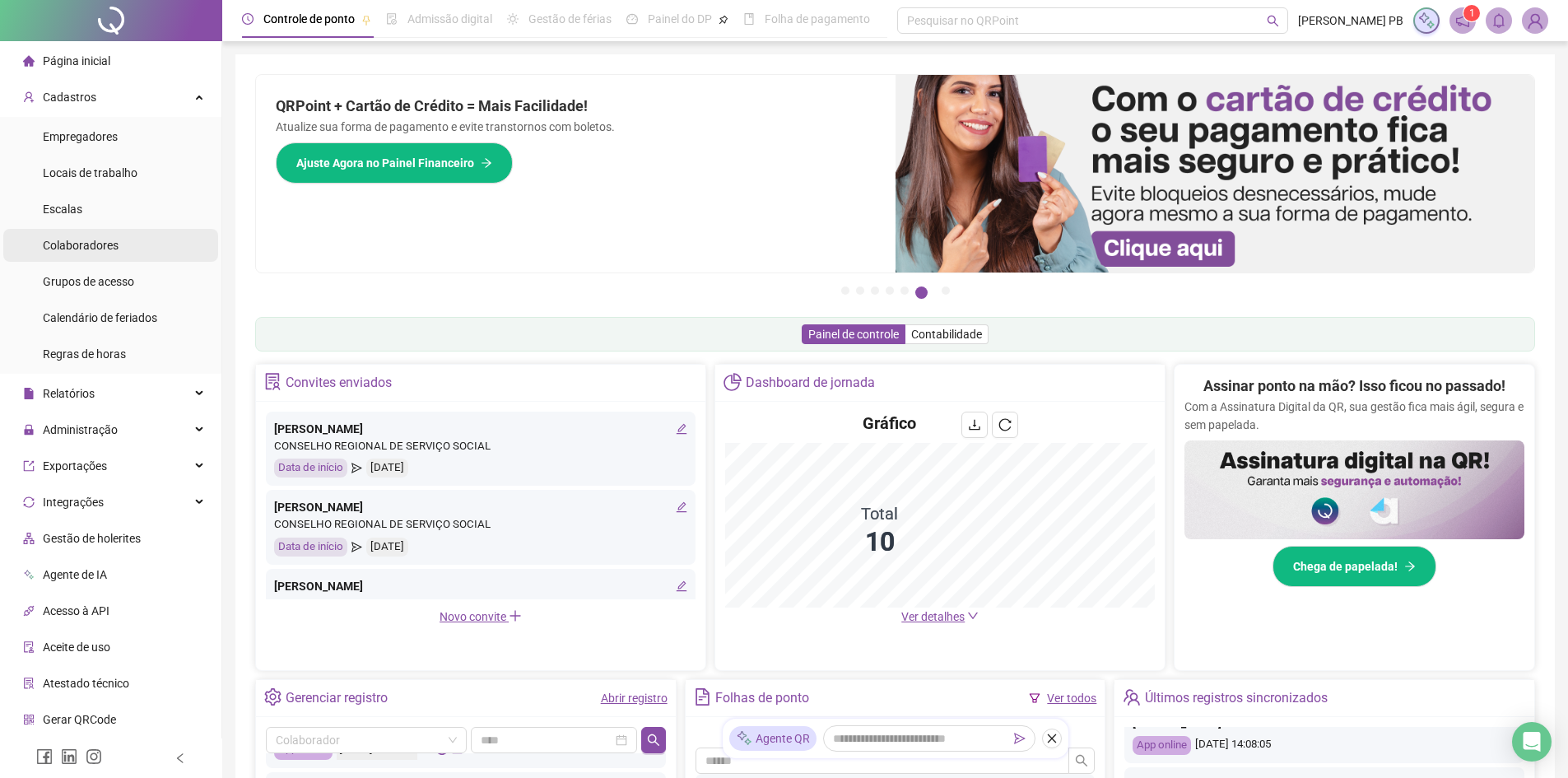
click at [101, 239] on span "Colaboradores" at bounding box center [80, 245] width 75 height 13
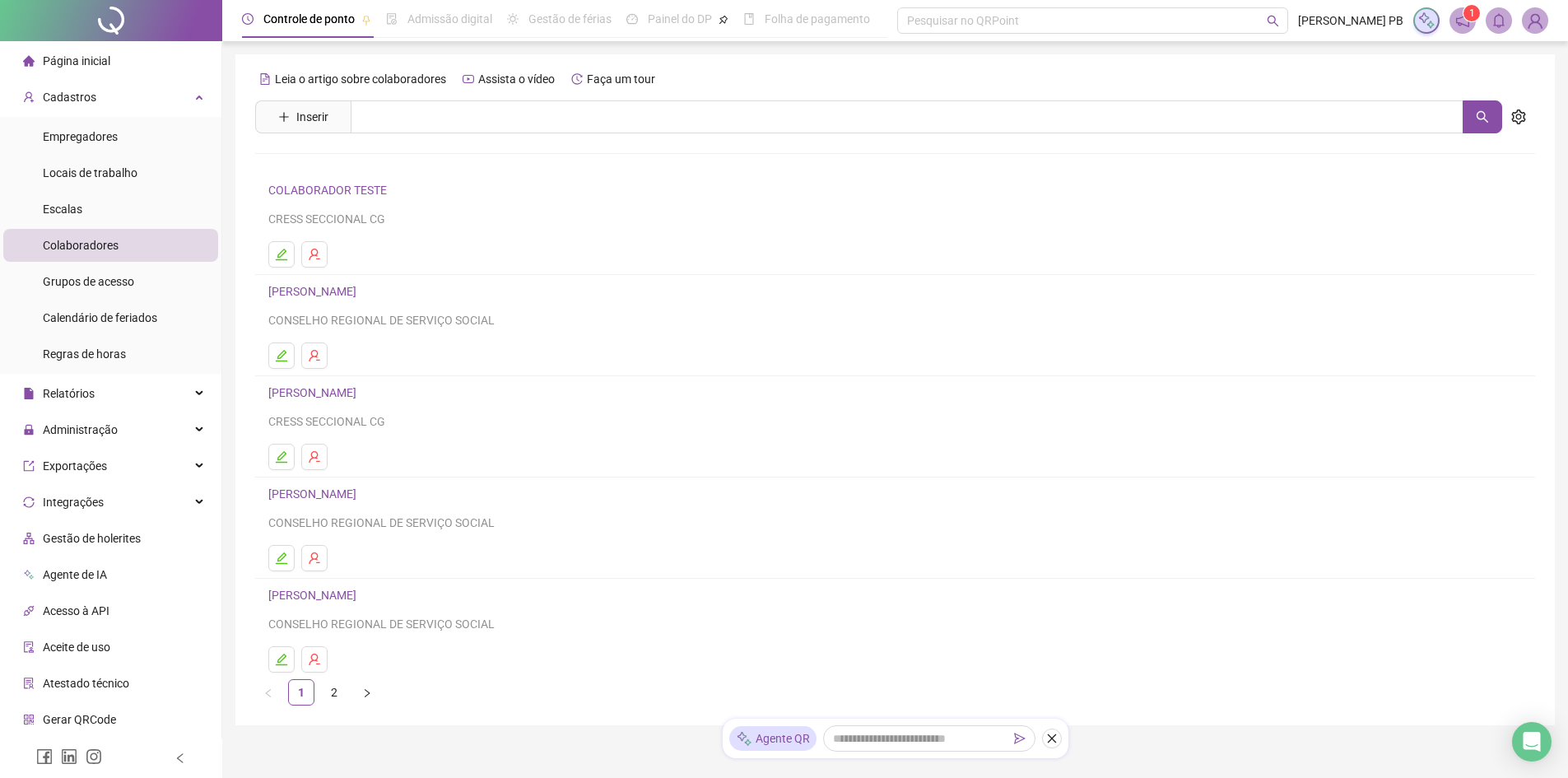
click at [304, 289] on link "[PERSON_NAME]" at bounding box center [314, 291] width 93 height 13
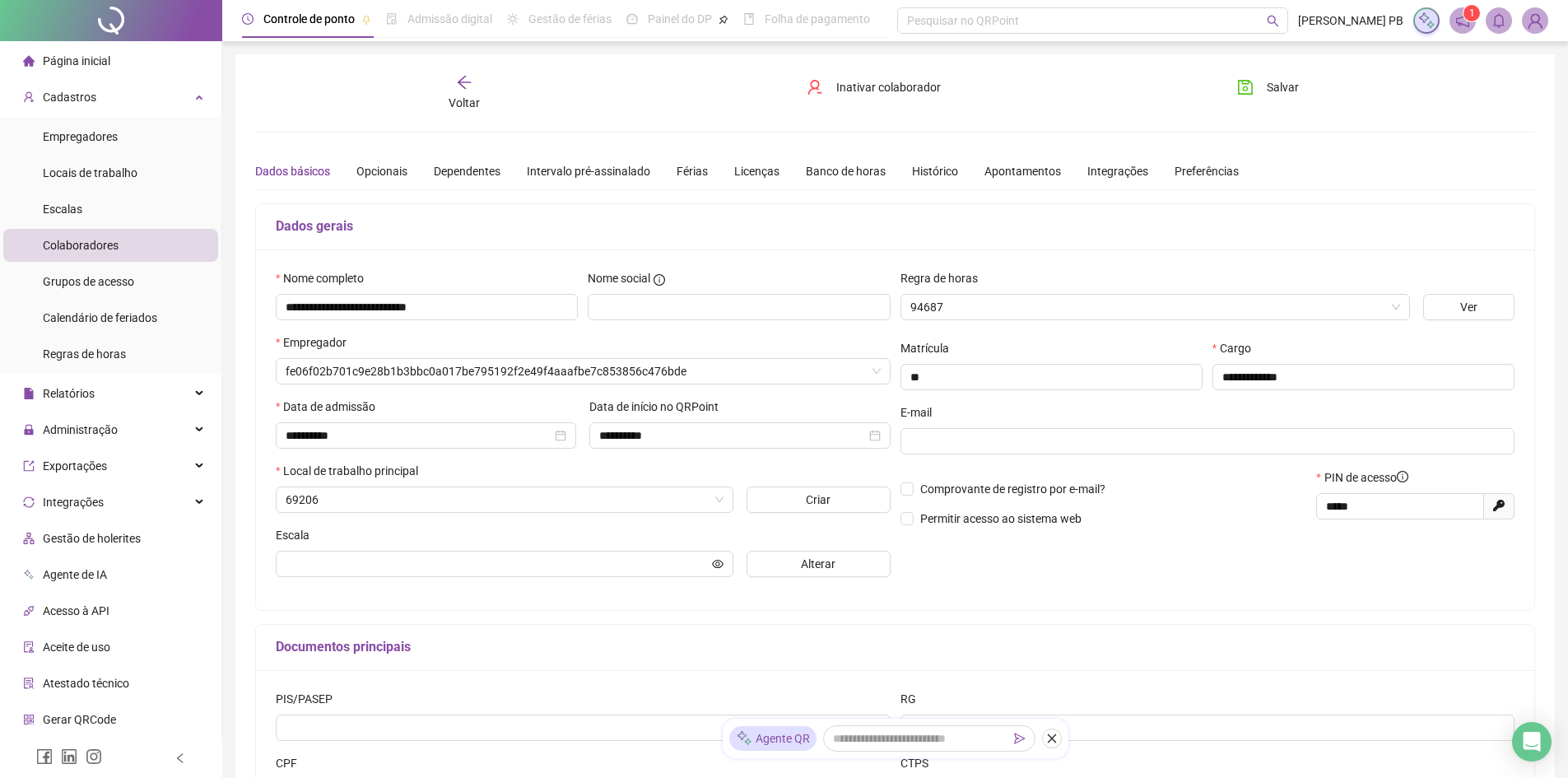
type input "**********"
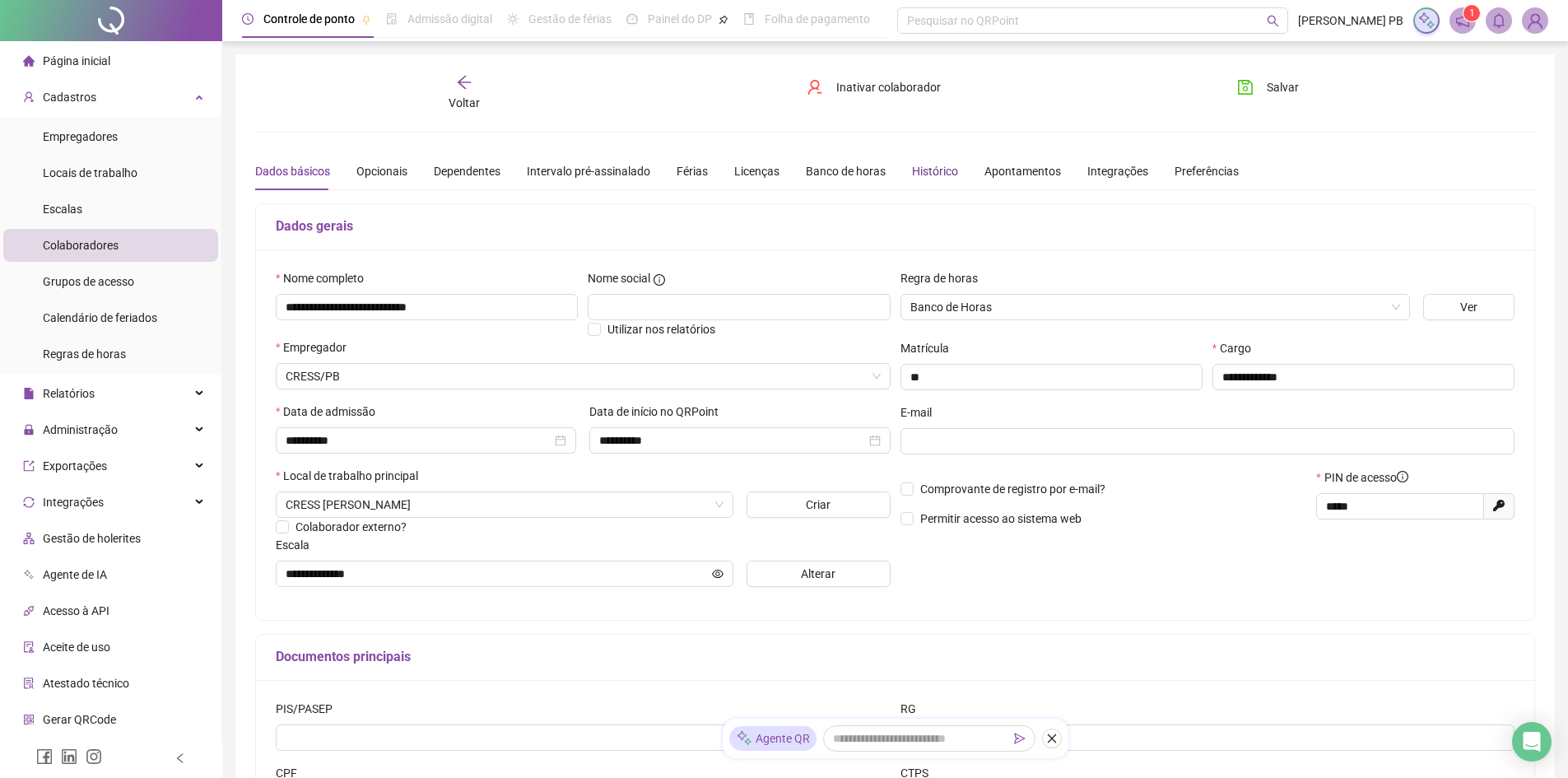
click at [931, 174] on div "Histórico" at bounding box center [935, 172] width 46 height 18
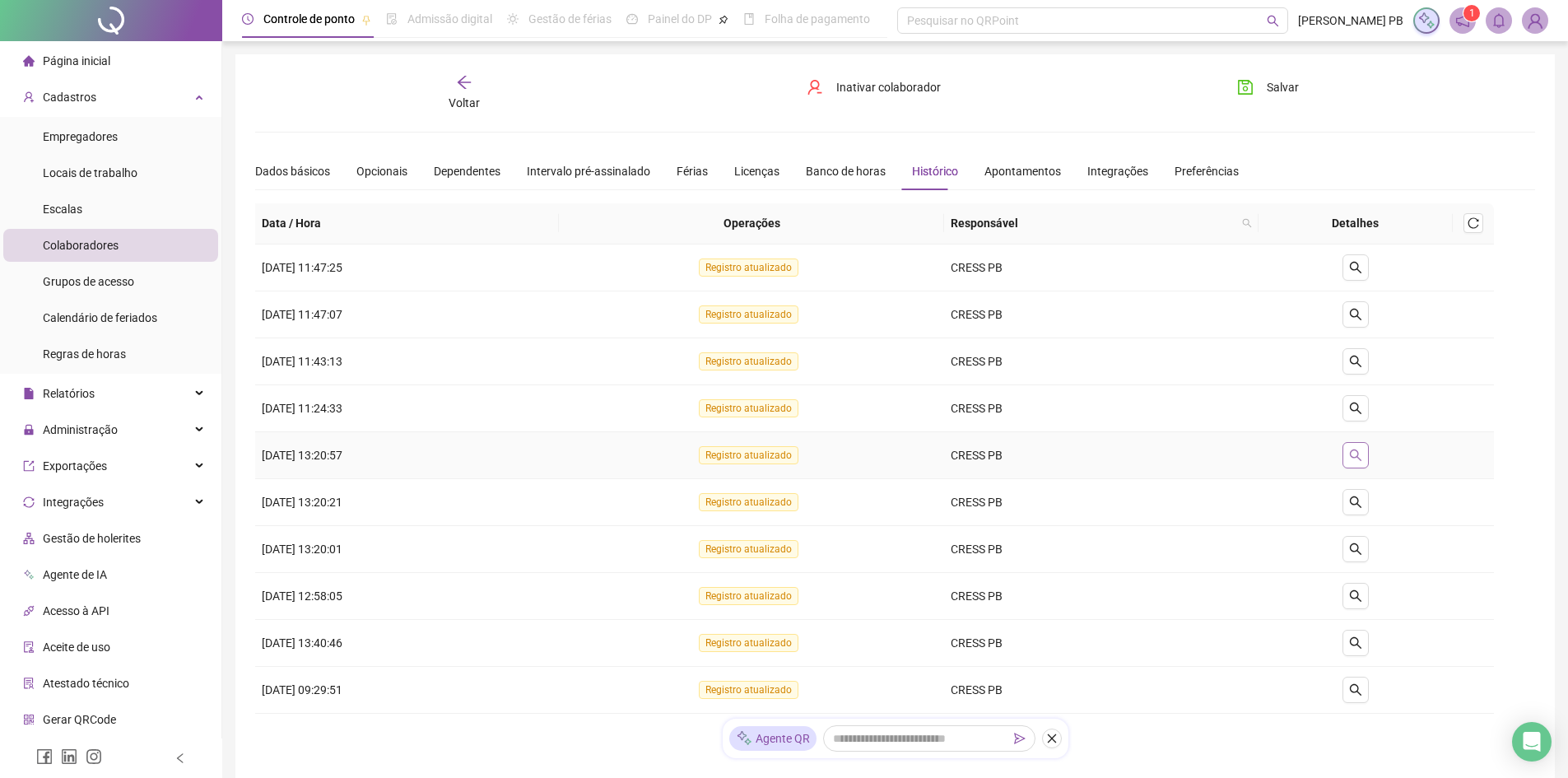
click at [1361, 449] on icon "search" at bounding box center [1356, 456] width 13 height 13
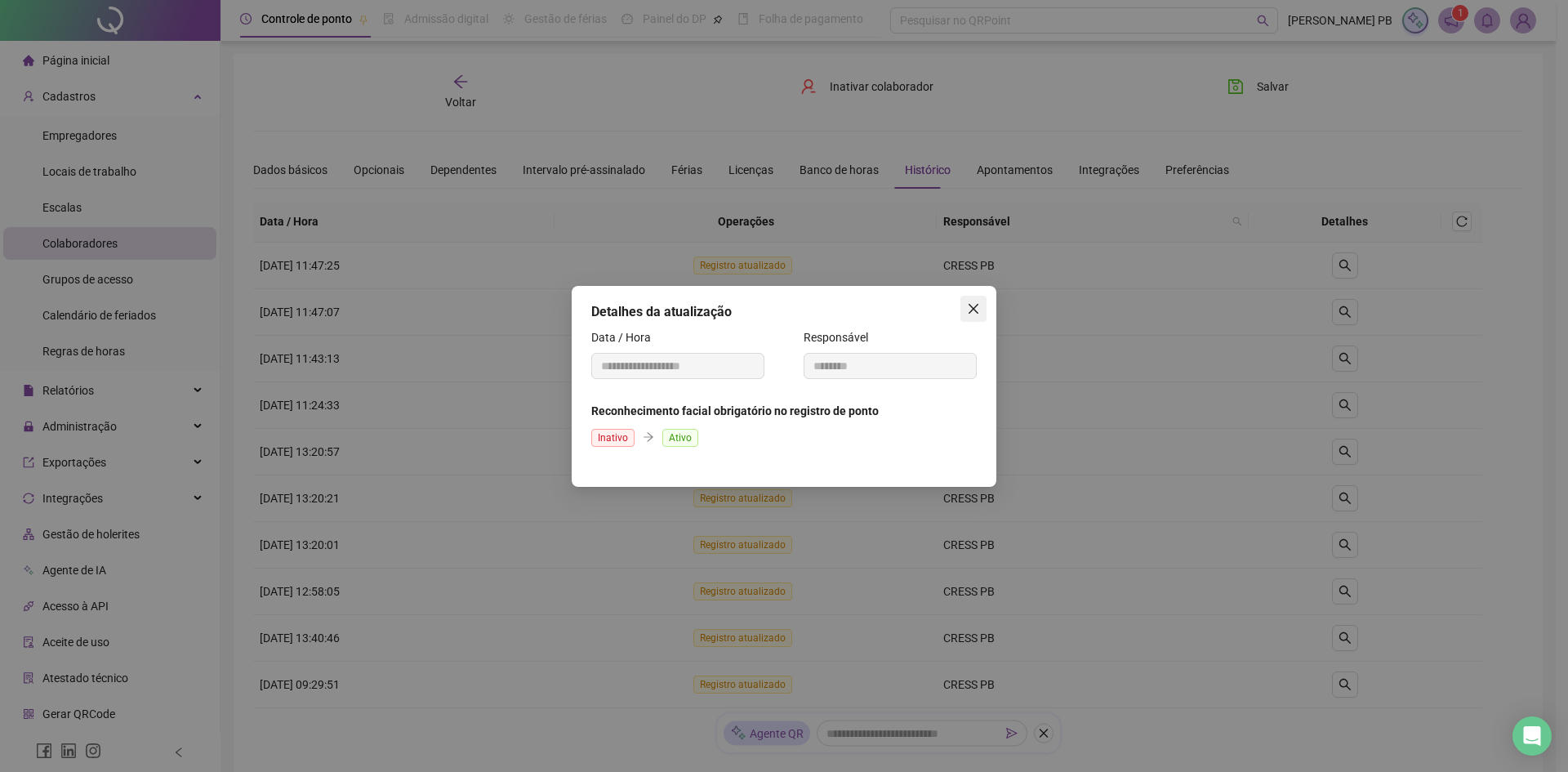
click at [972, 306] on icon "close" at bounding box center [974, 309] width 13 height 13
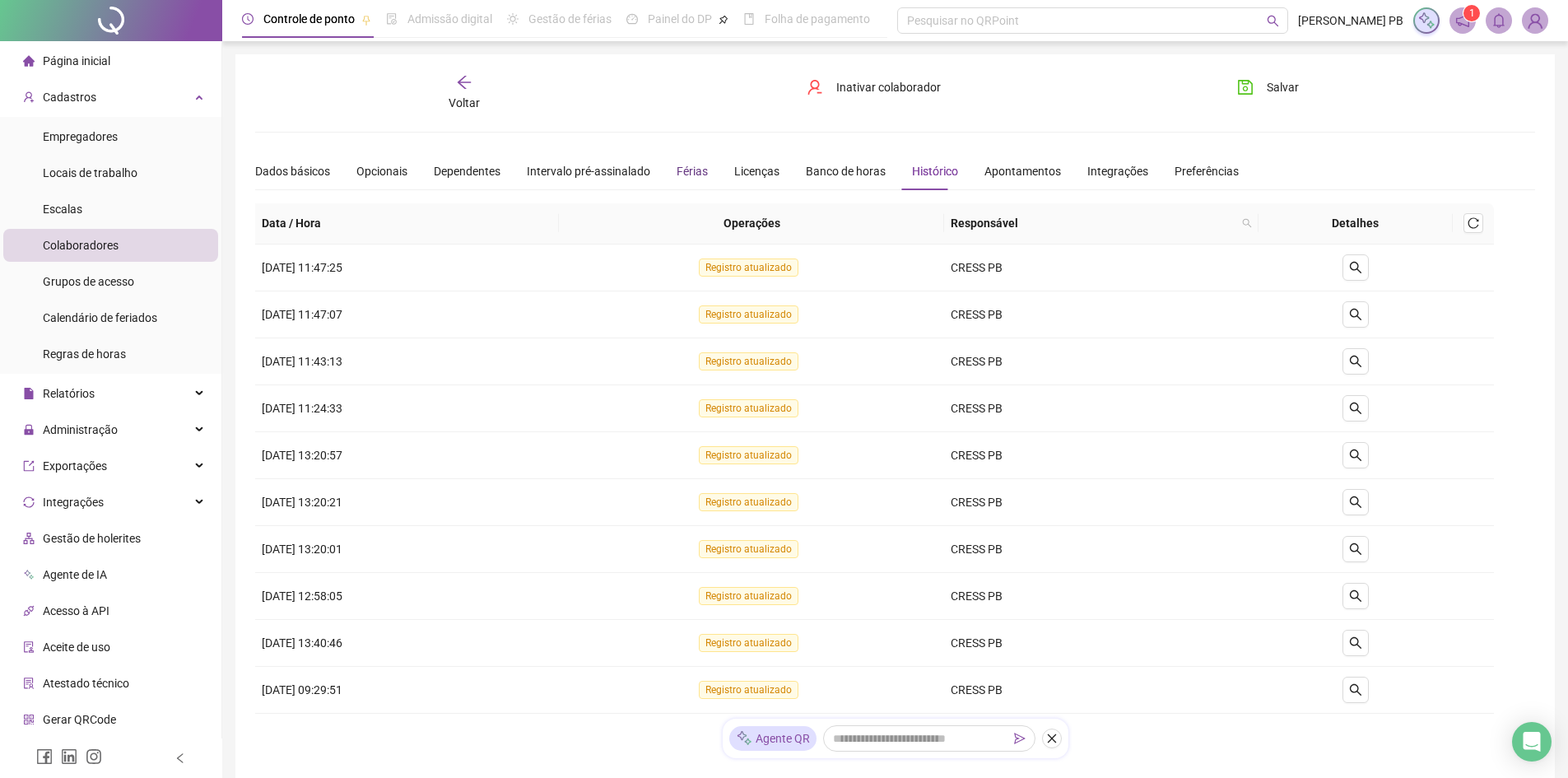
click at [685, 173] on div "Férias" at bounding box center [692, 172] width 31 height 18
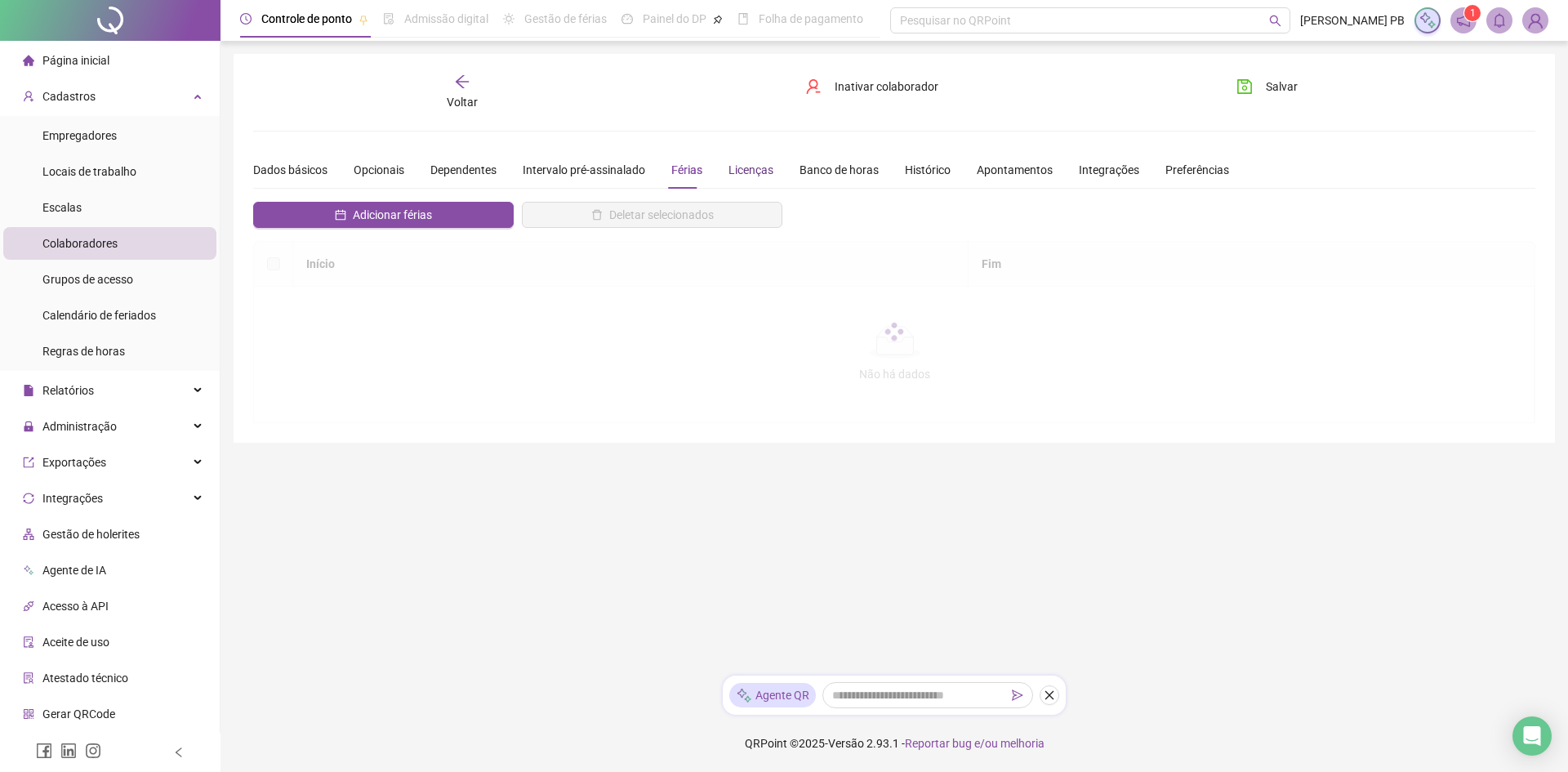
click at [736, 170] on div "Licenças" at bounding box center [751, 170] width 45 height 18
click at [597, 172] on div "Intervalo pré-assinalado" at bounding box center [583, 170] width 122 height 18
click at [457, 167] on div "Dependentes" at bounding box center [464, 170] width 66 height 18
click at [386, 168] on div "Opcionais" at bounding box center [379, 170] width 51 height 18
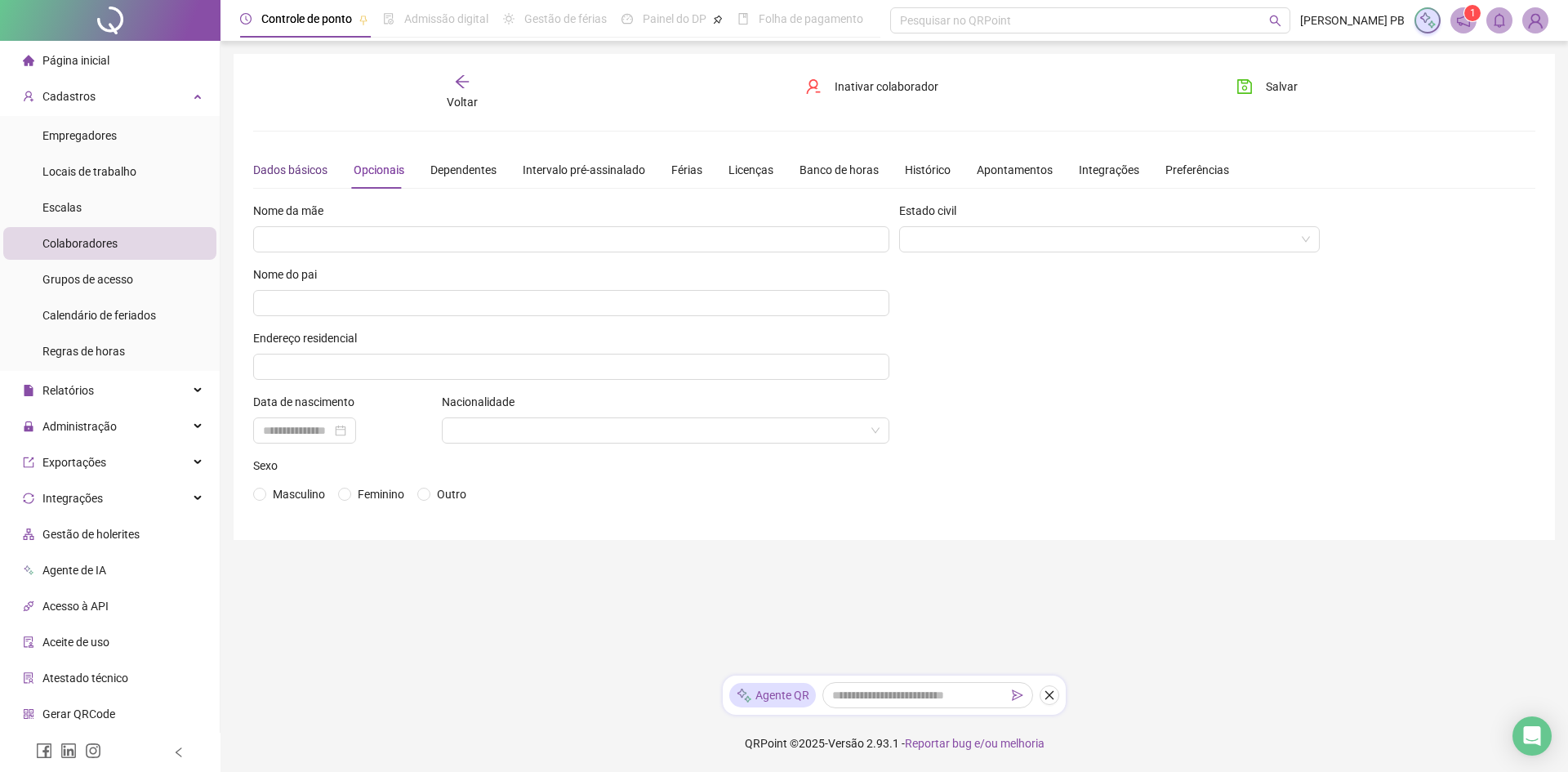
click at [297, 171] on div "Dados básicos" at bounding box center [290, 170] width 74 height 18
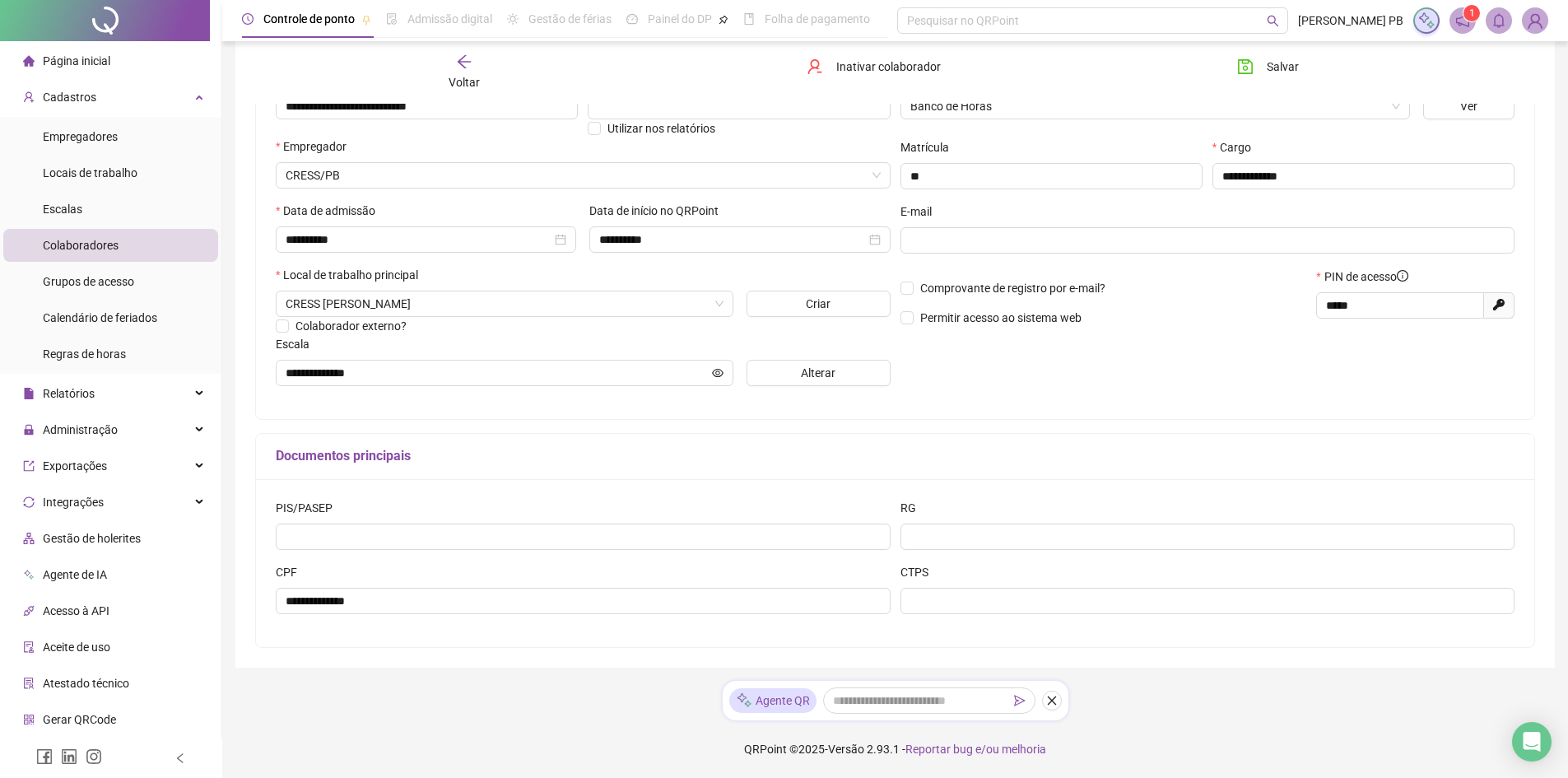
click at [98, 56] on span "Página inicial" at bounding box center [76, 61] width 68 height 13
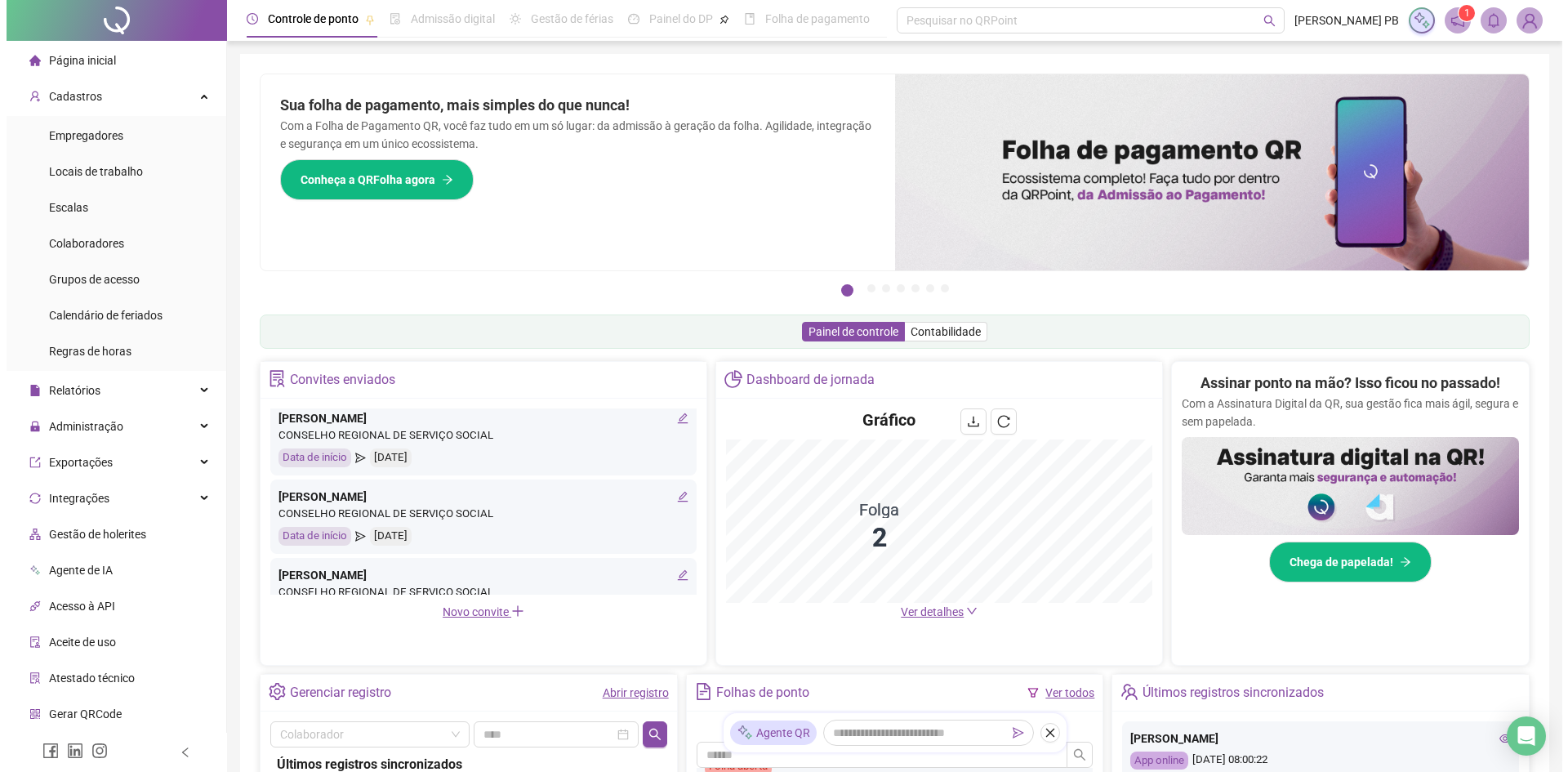
scroll to position [245, 0]
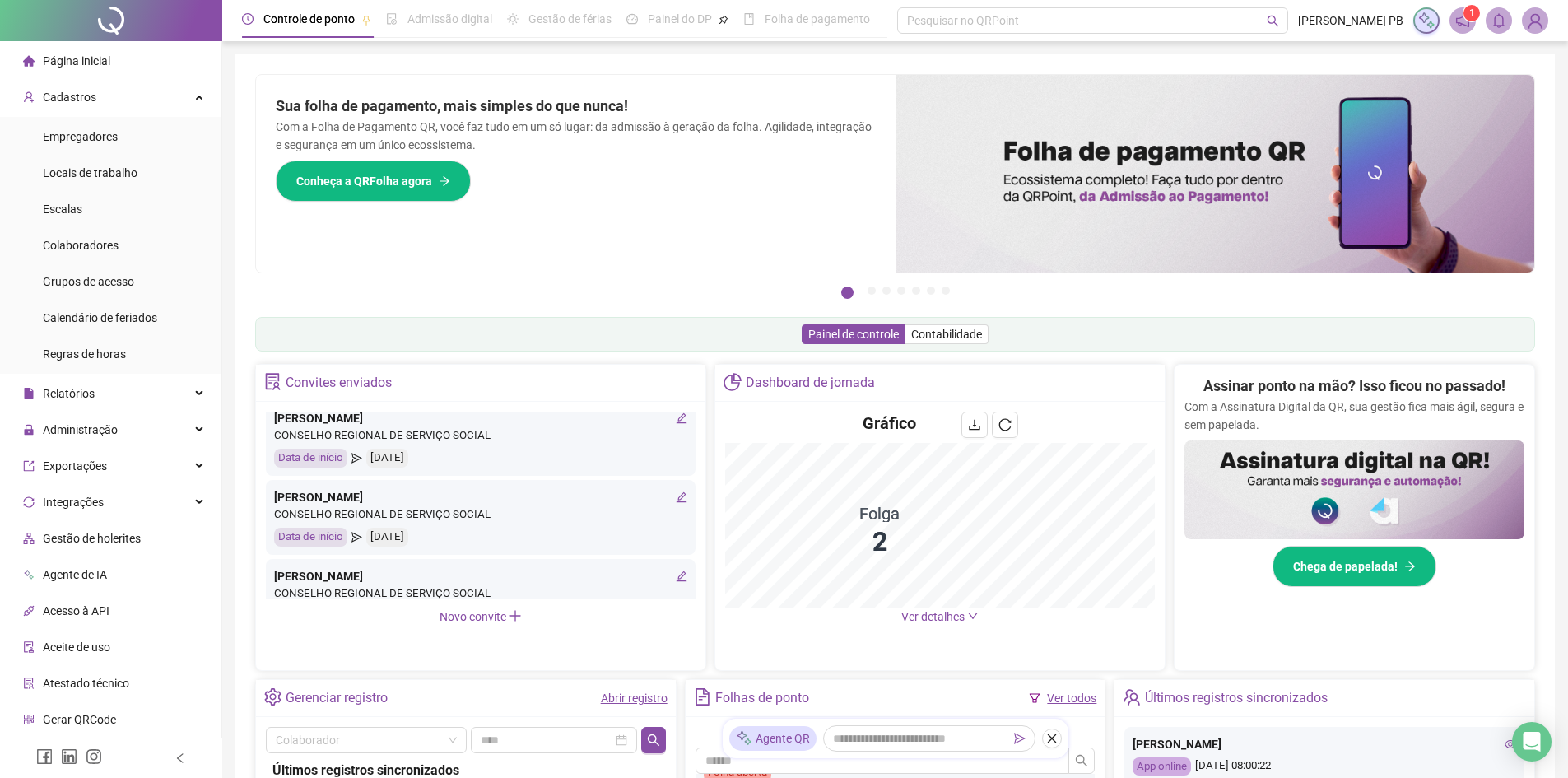
click at [632, 695] on link "Abrir registro" at bounding box center [634, 698] width 67 height 13
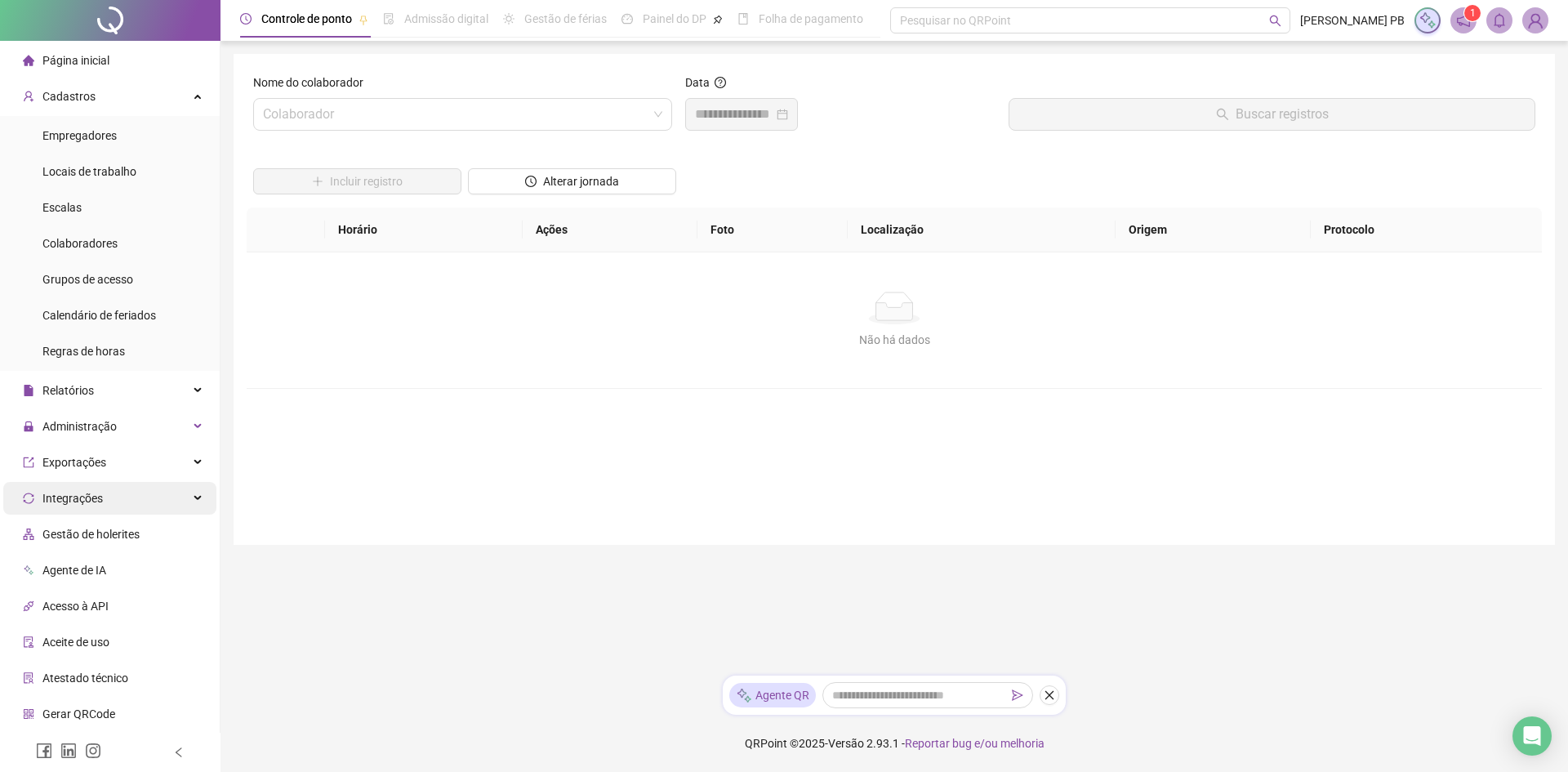
click at [118, 498] on div "Integrações" at bounding box center [110, 498] width 214 height 32
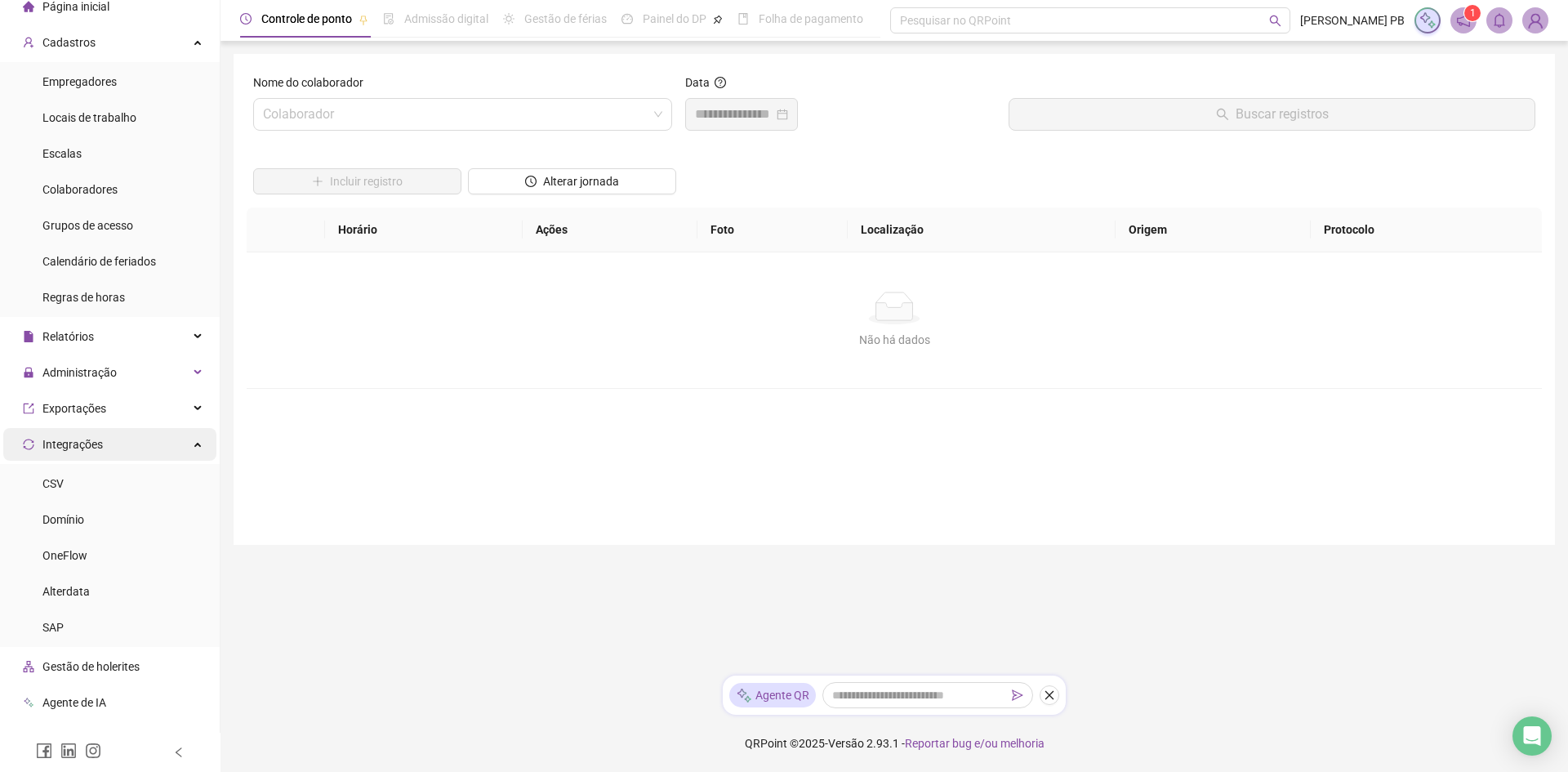
scroll to position [11, 0]
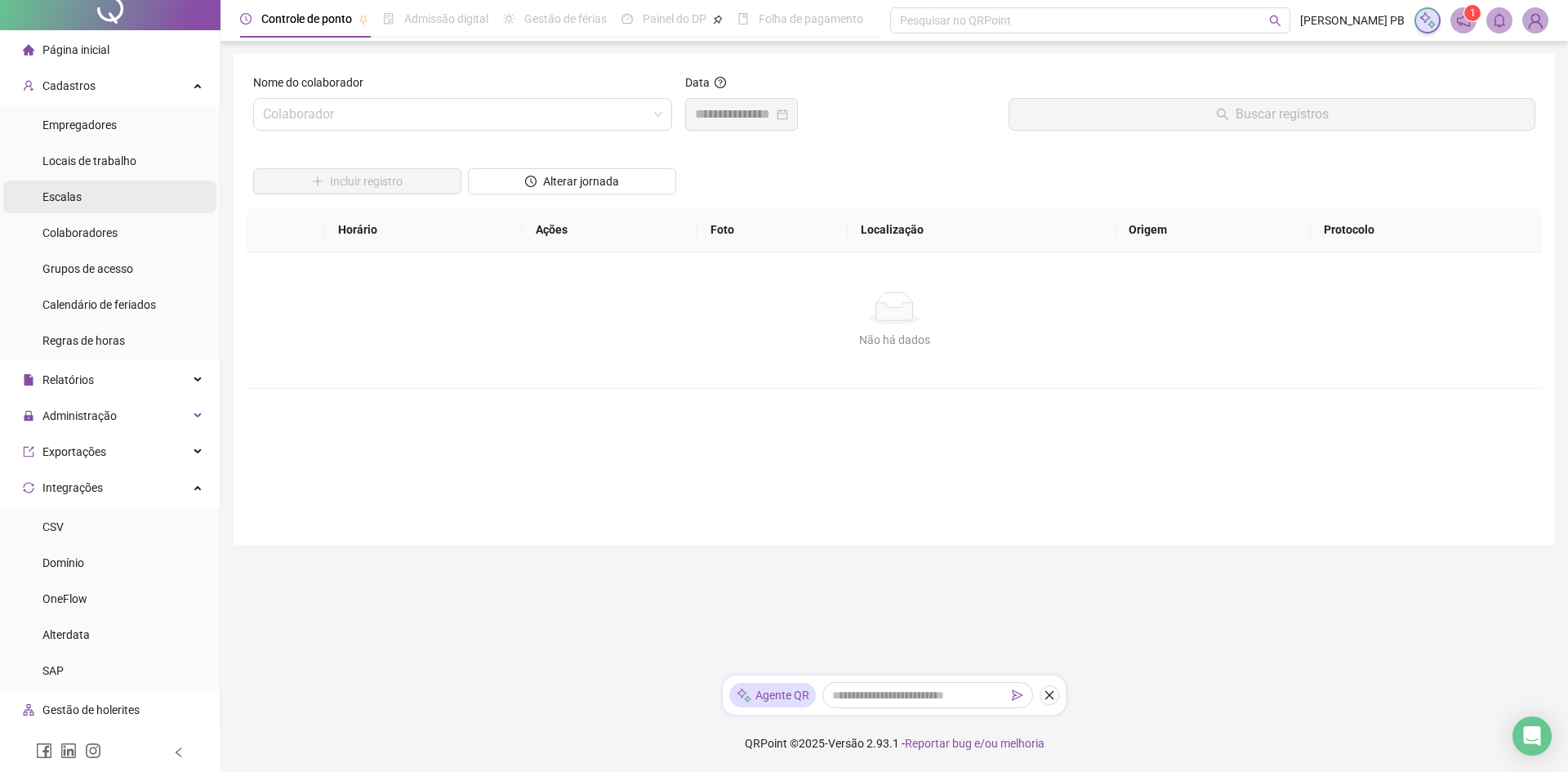
click at [93, 204] on li "Escalas" at bounding box center [110, 196] width 214 height 32
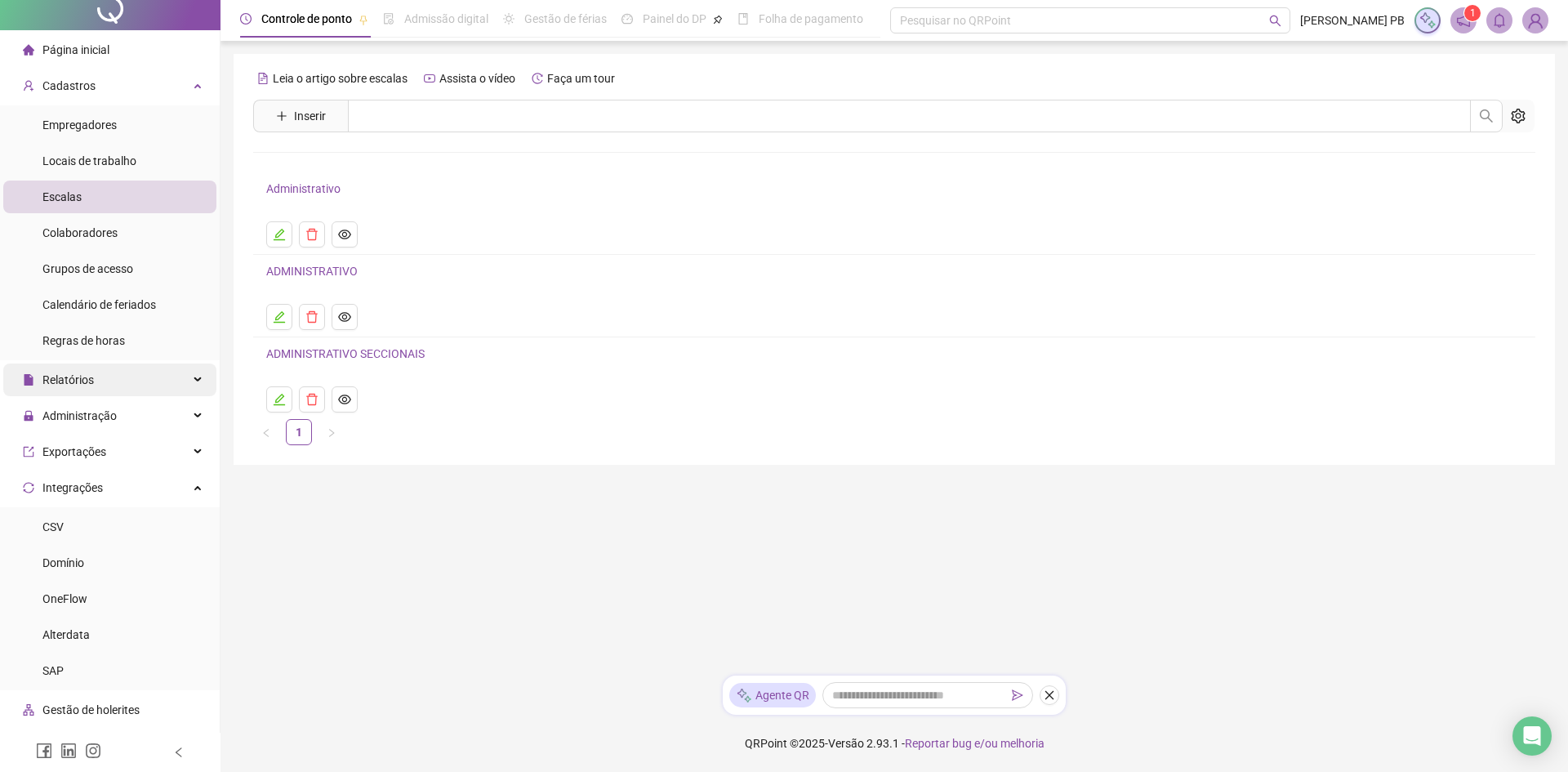
click at [170, 380] on div "Relatórios" at bounding box center [110, 379] width 214 height 32
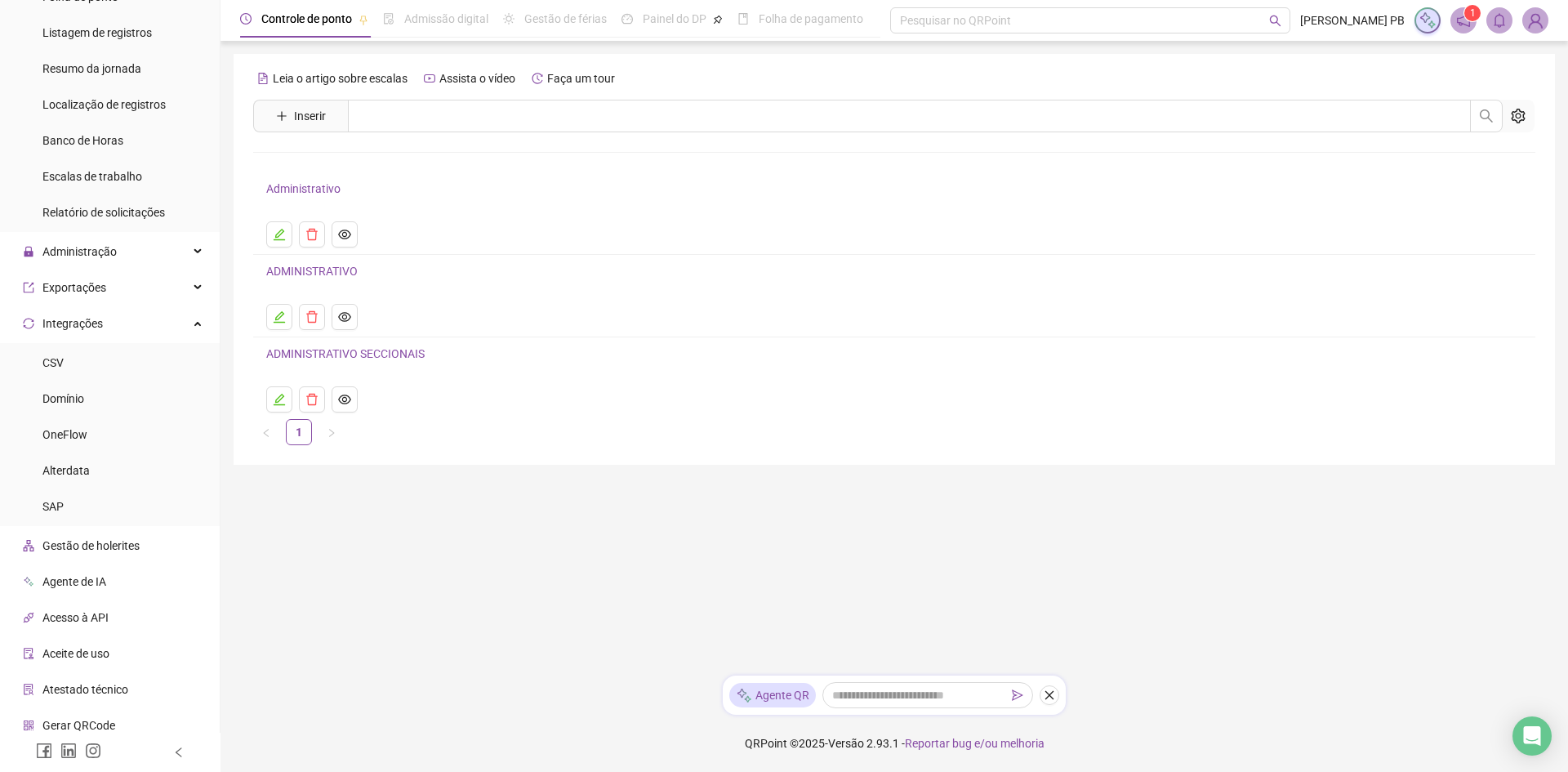
scroll to position [586, 0]
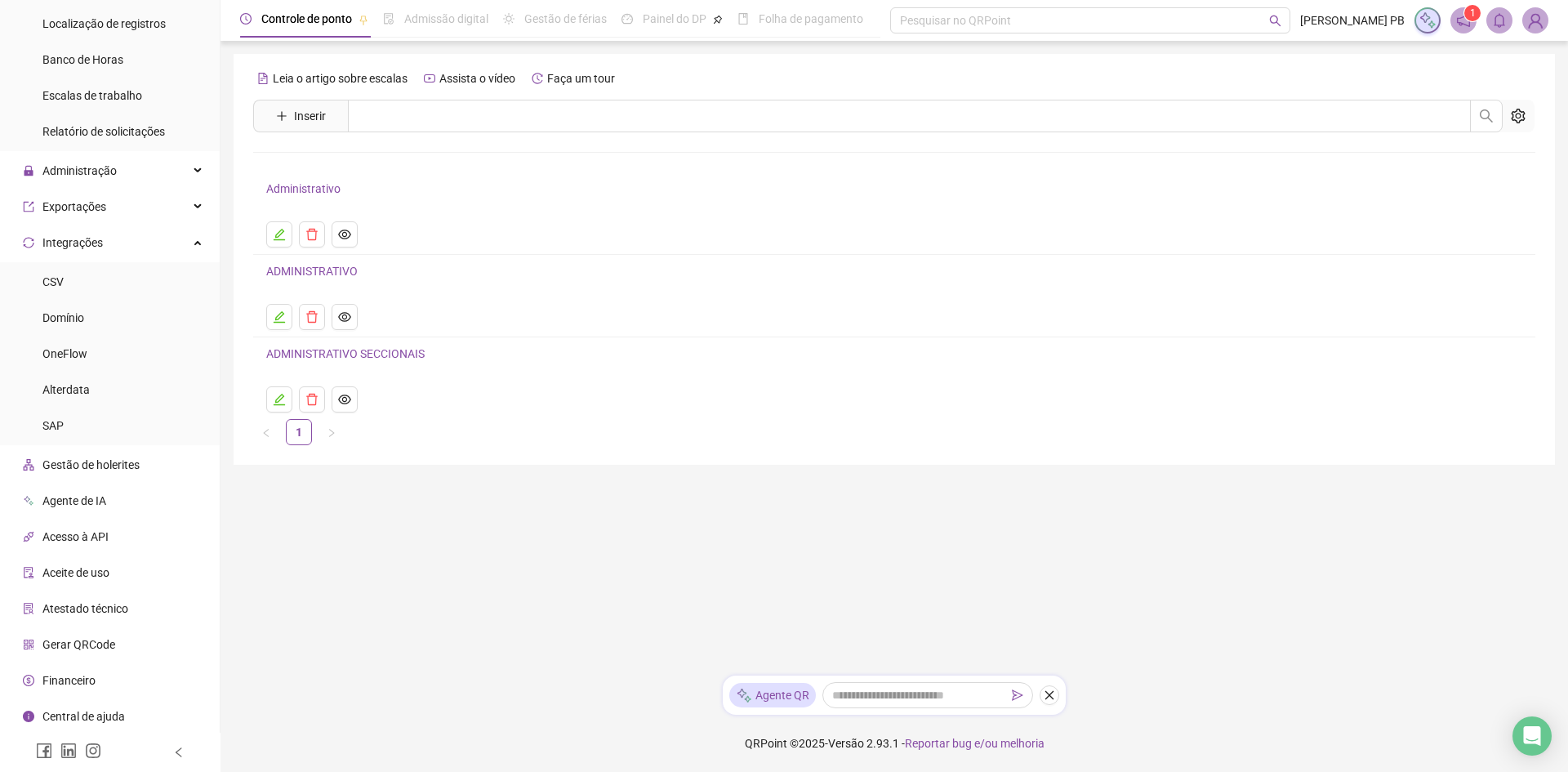
click at [91, 573] on span "Aceite de uso" at bounding box center [76, 573] width 67 height 13
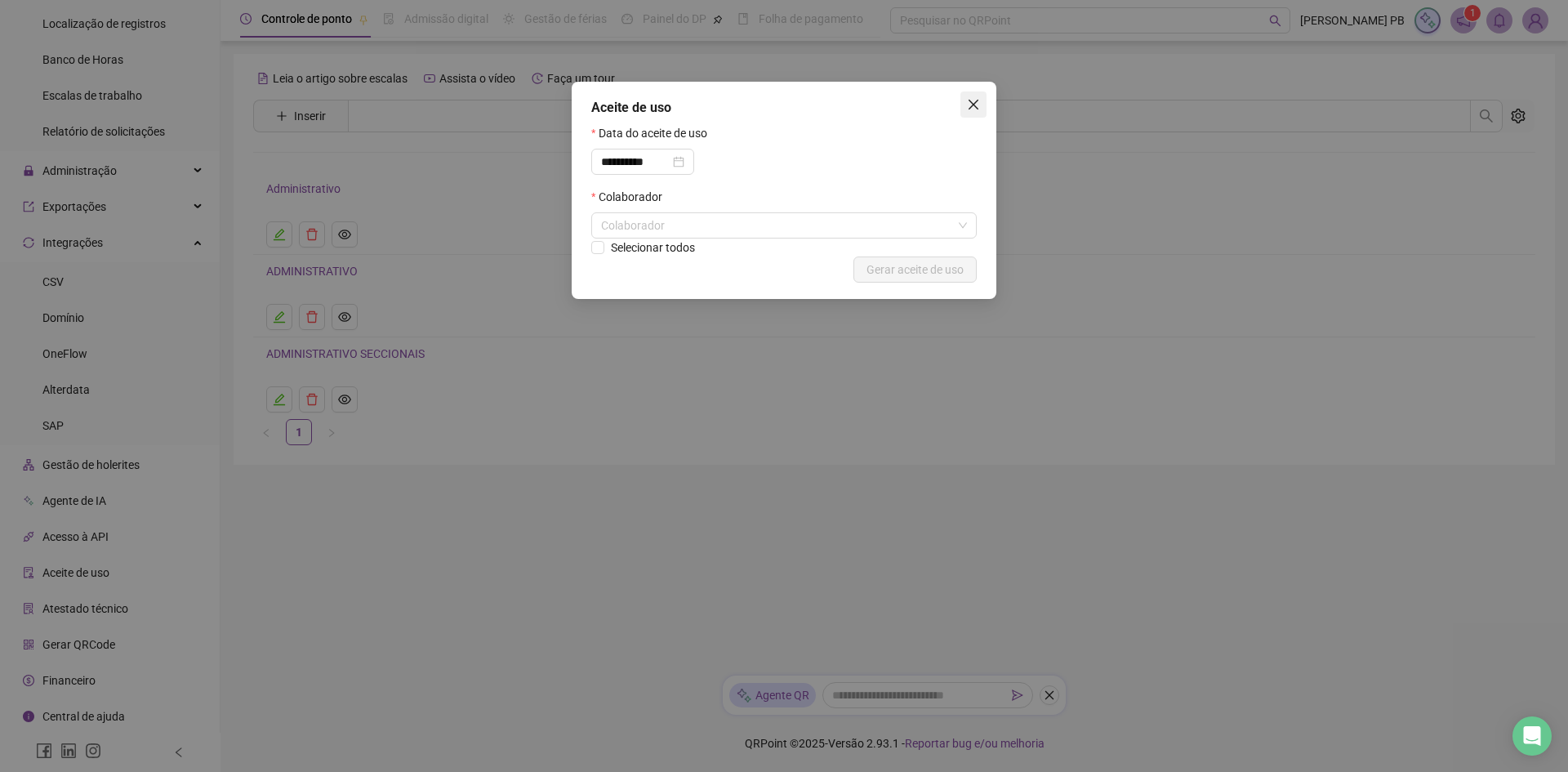
click at [976, 105] on icon "close" at bounding box center [974, 105] width 13 height 13
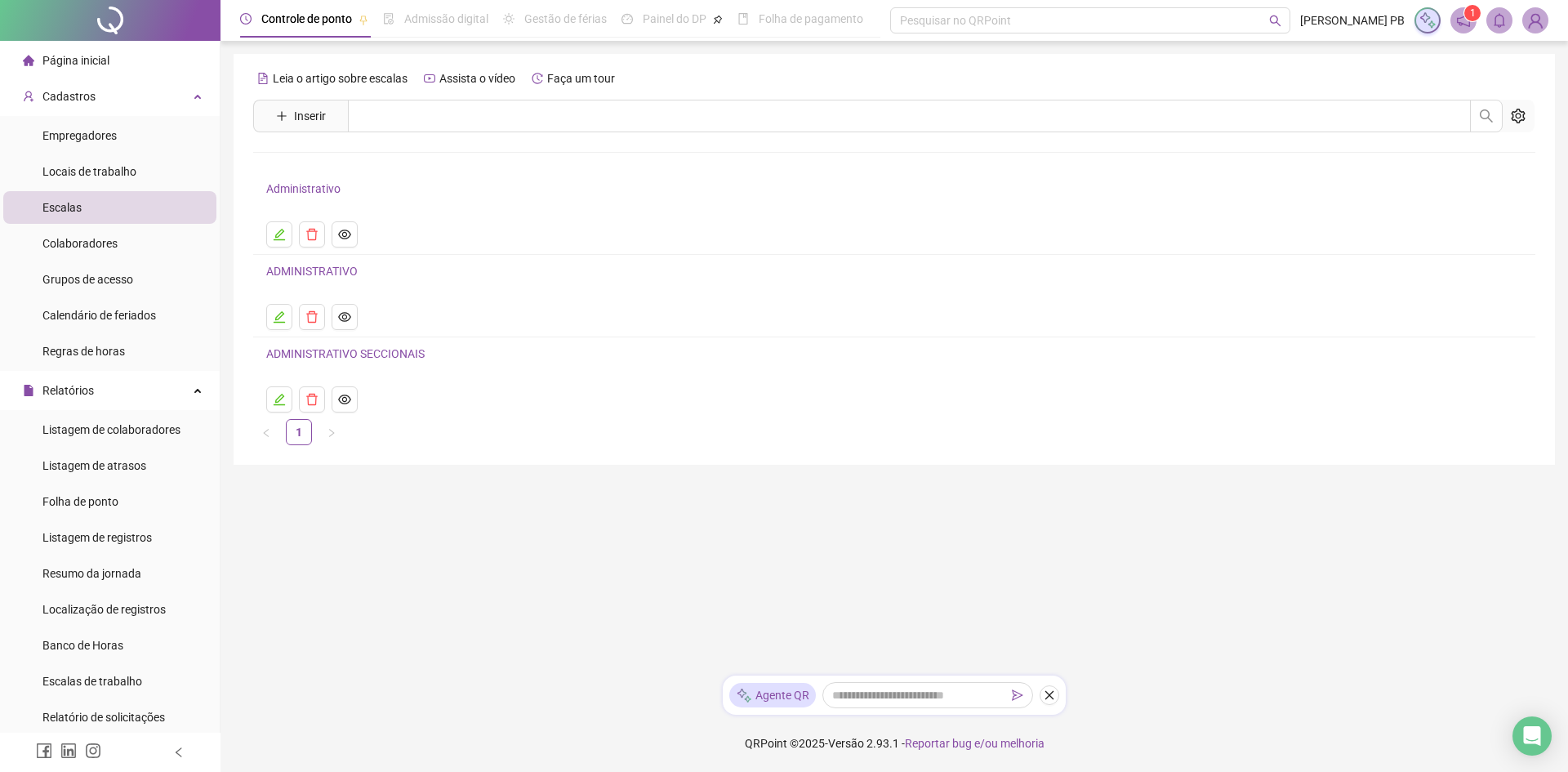
click at [101, 62] on span "Página inicial" at bounding box center [76, 61] width 67 height 13
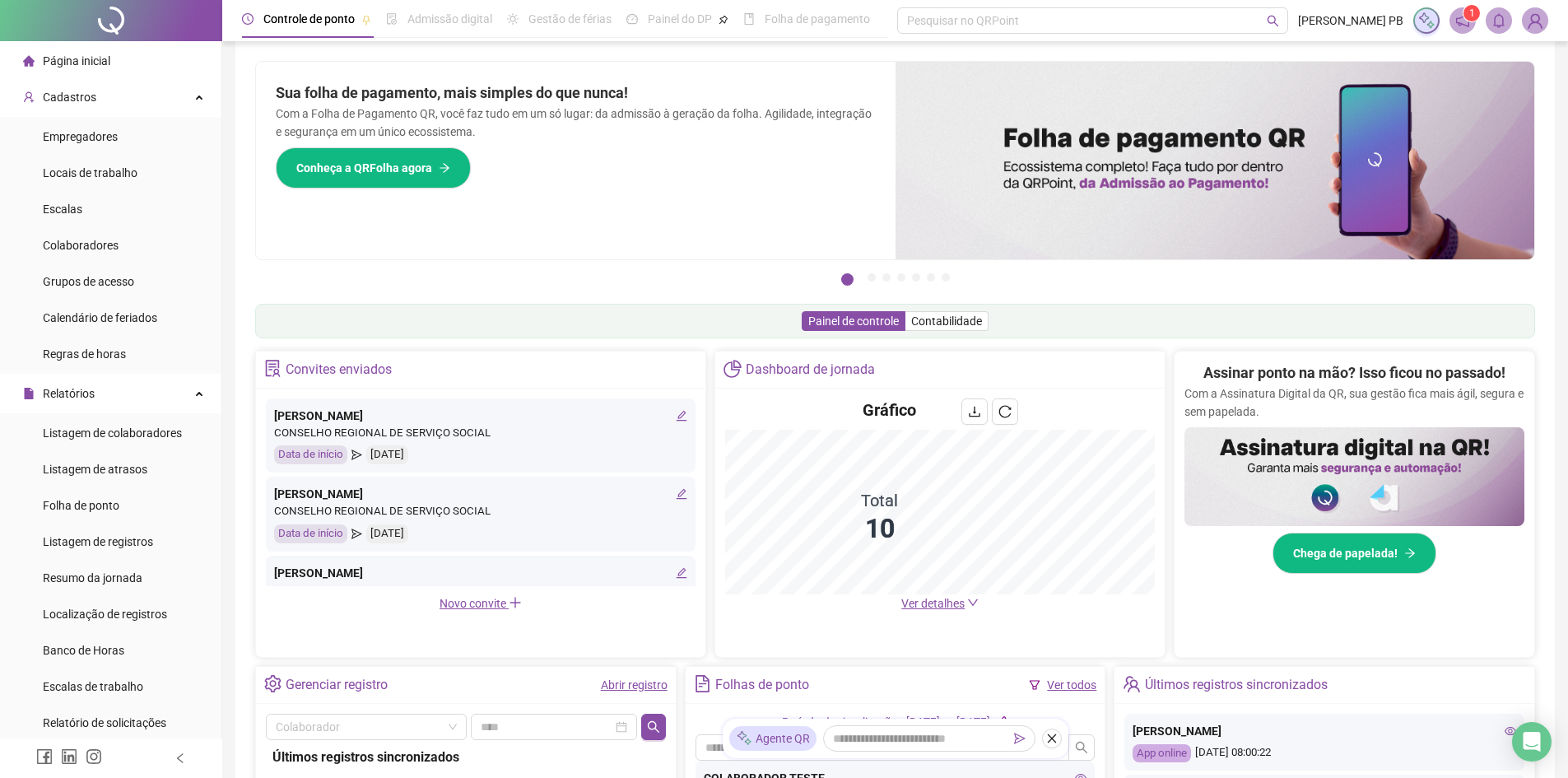
scroll to position [4, 0]
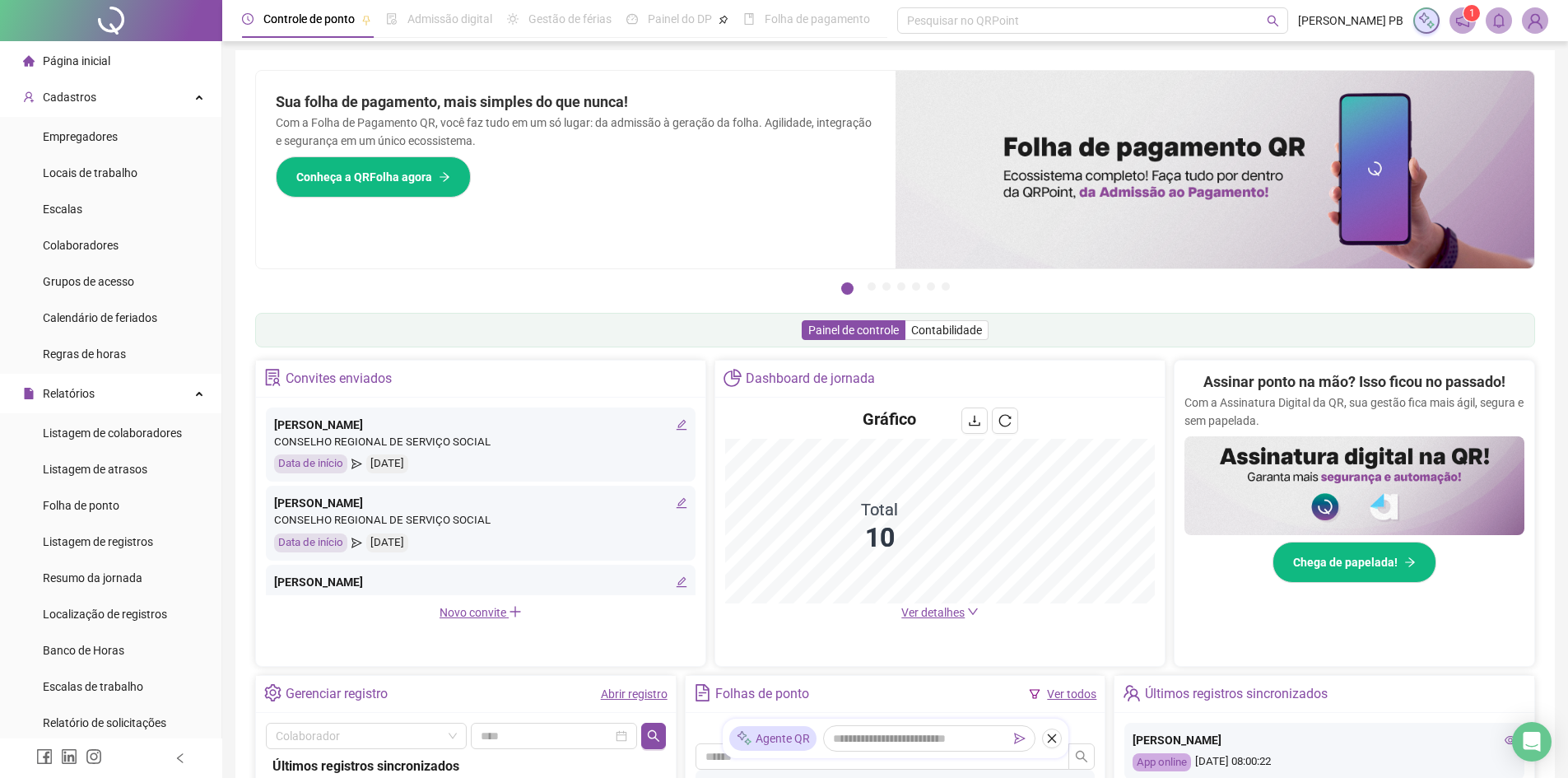
click at [1463, 25] on icon "notification" at bounding box center [1463, 21] width 15 height 15
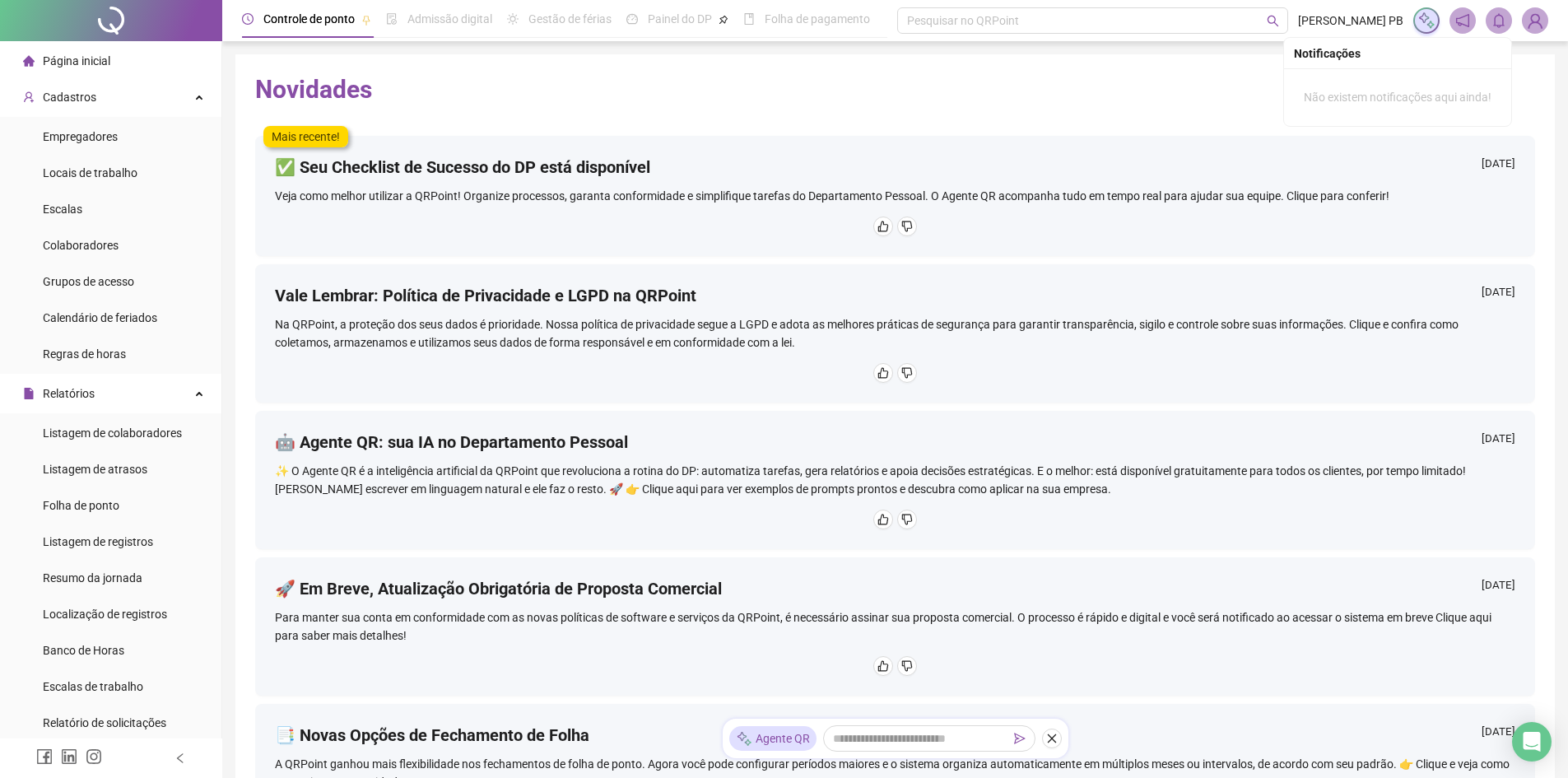
click at [1501, 23] on icon "bell" at bounding box center [1499, 21] width 15 height 15
click at [1540, 25] on img at bounding box center [1534, 20] width 24 height 24
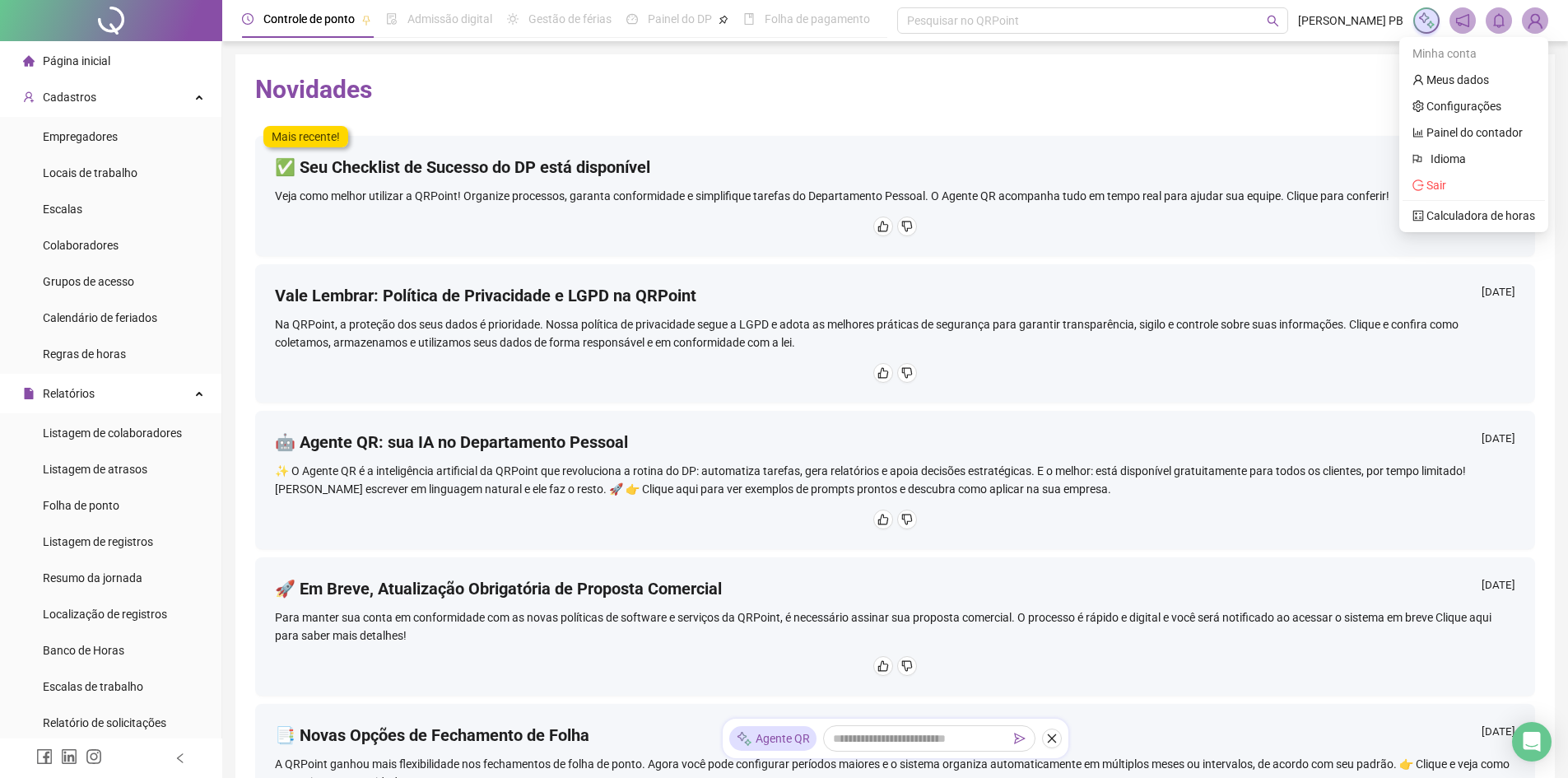
click at [85, 56] on span "Página inicial" at bounding box center [76, 61] width 68 height 13
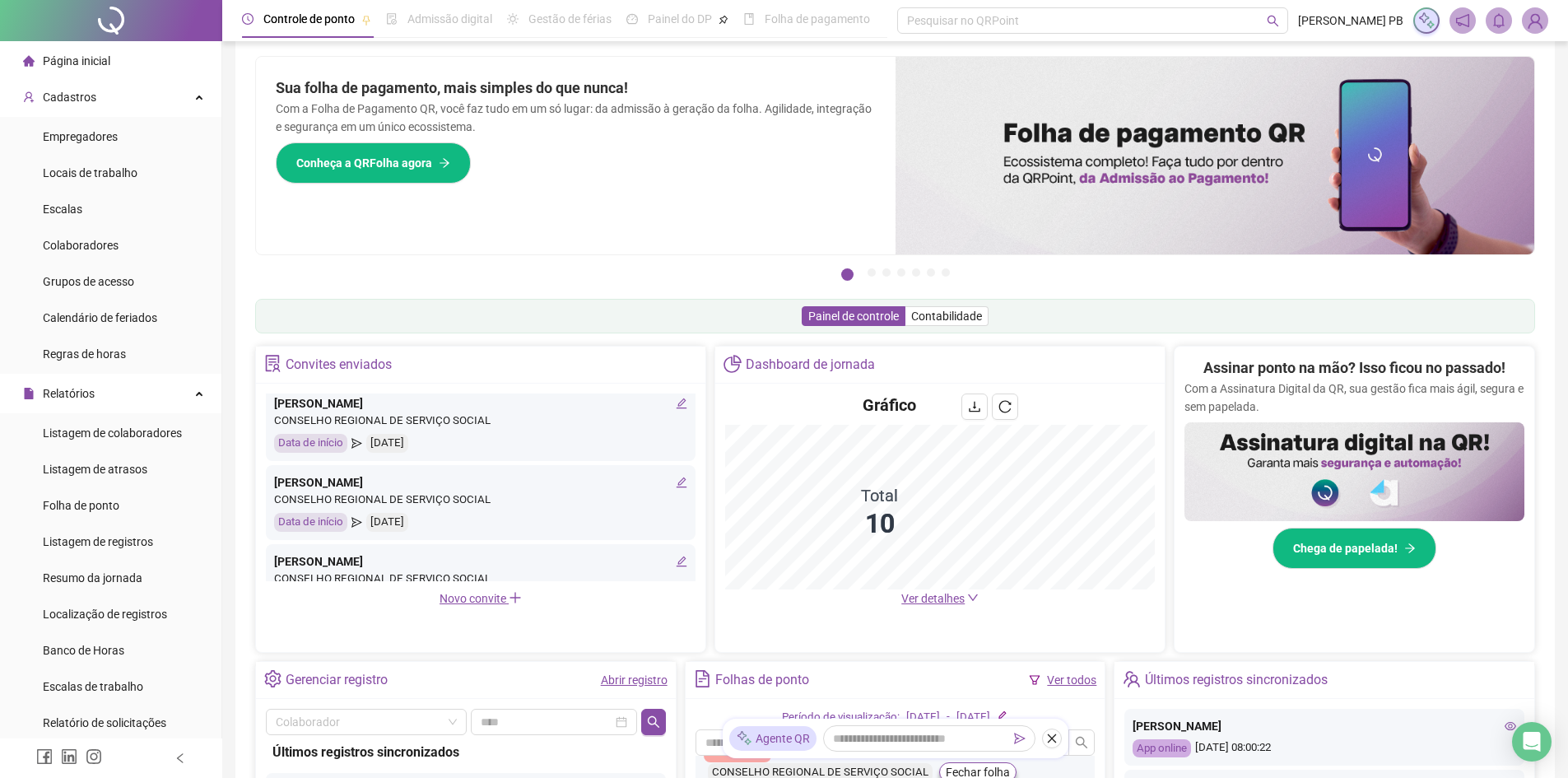
scroll to position [4, 0]
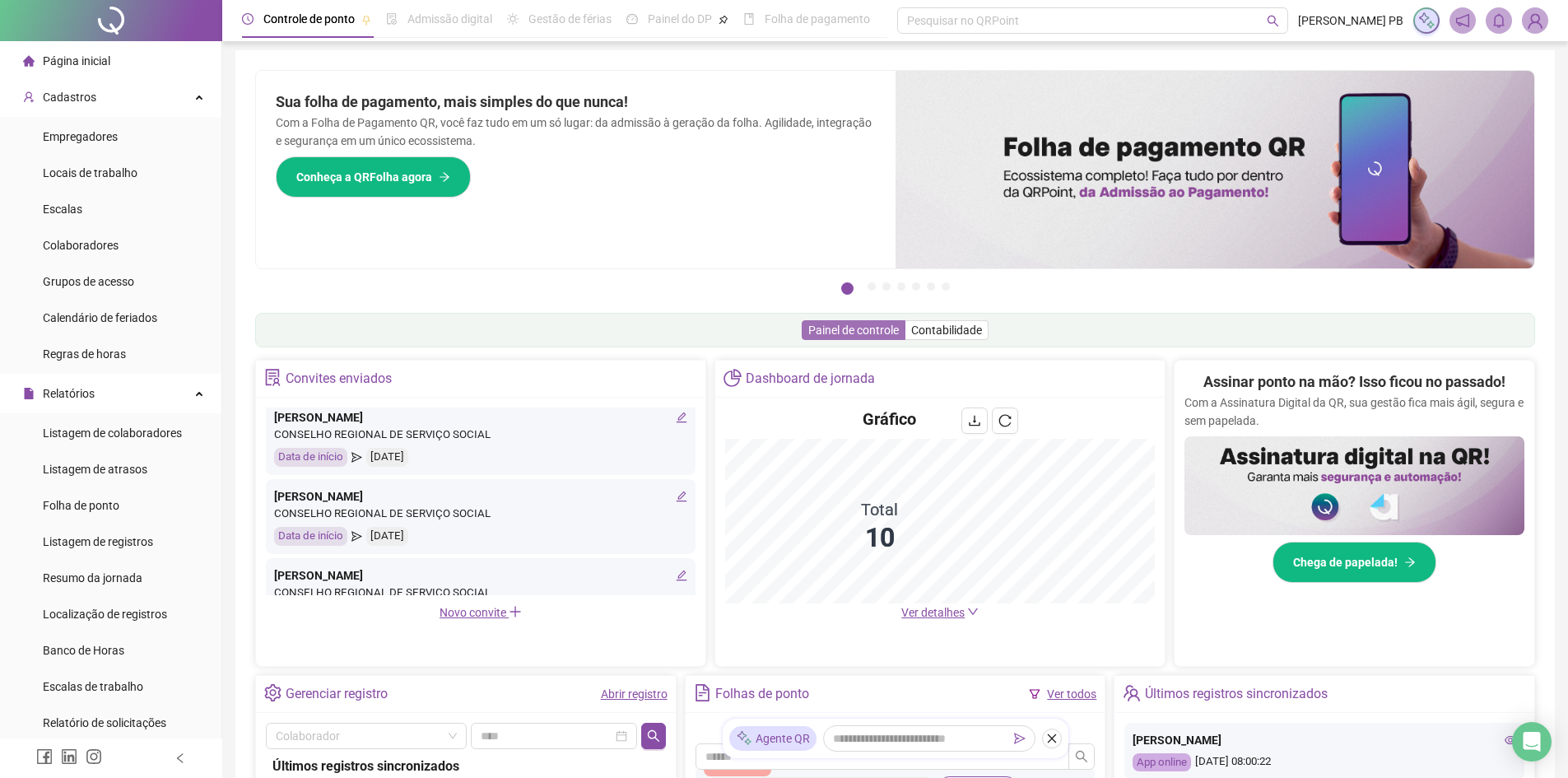
click at [877, 332] on span "Painel de controle" at bounding box center [854, 330] width 90 height 13
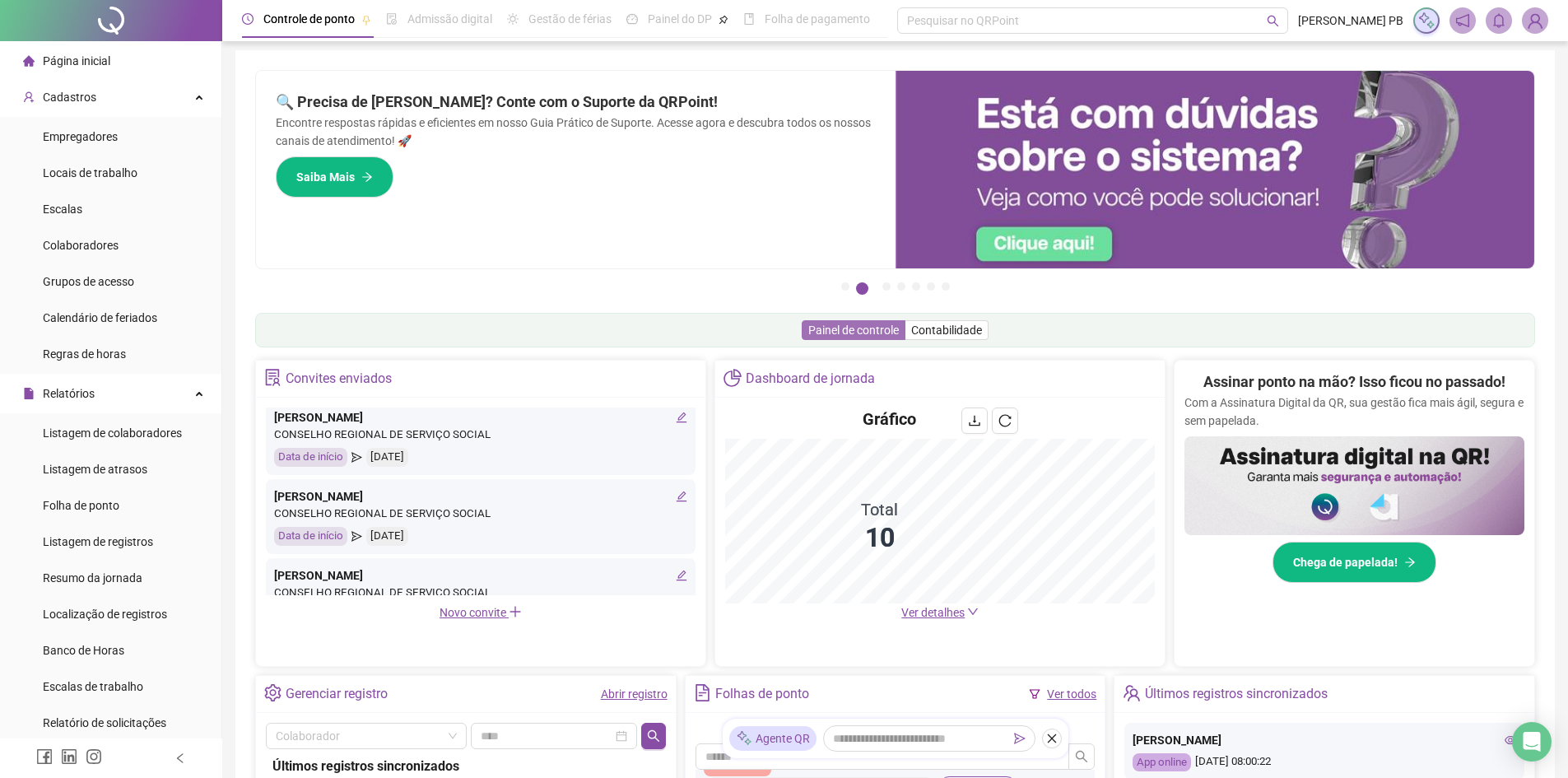
click at [869, 327] on span "Painel de controle" at bounding box center [854, 330] width 90 height 13
click at [962, 332] on span "Contabilidade" at bounding box center [946, 330] width 71 height 13
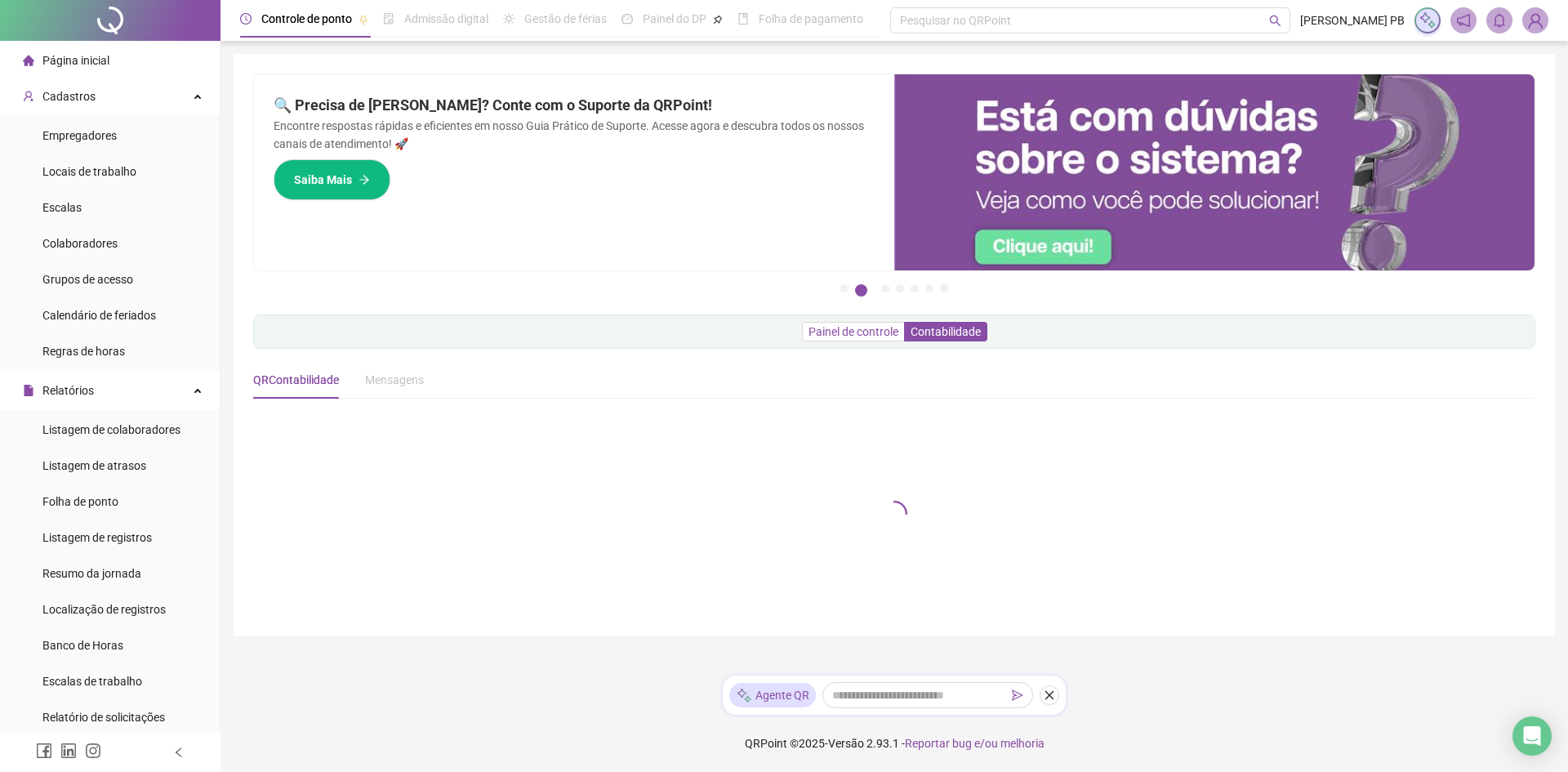
click at [848, 328] on span "Painel de controle" at bounding box center [853, 332] width 90 height 13
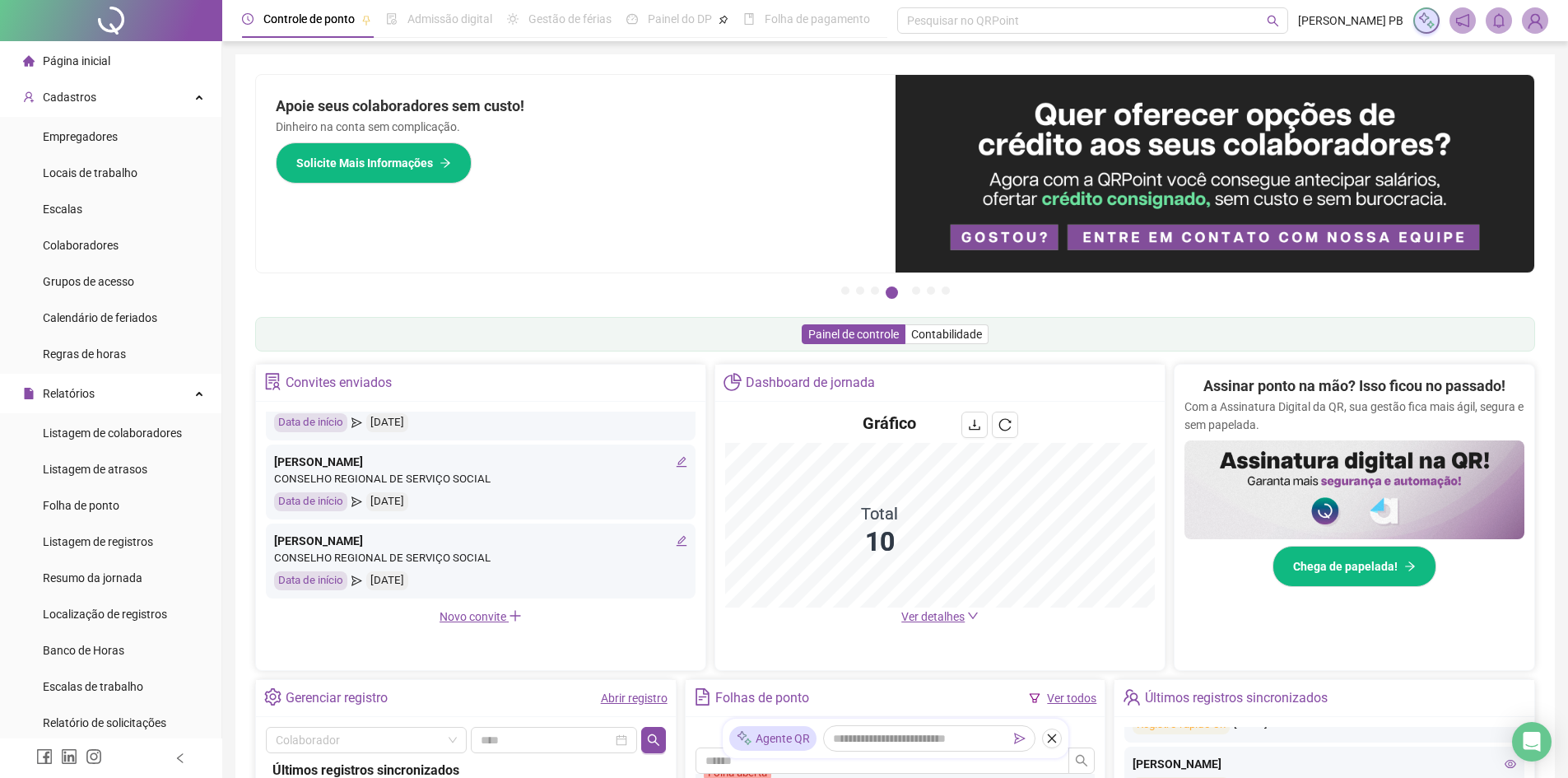
scroll to position [82, 0]
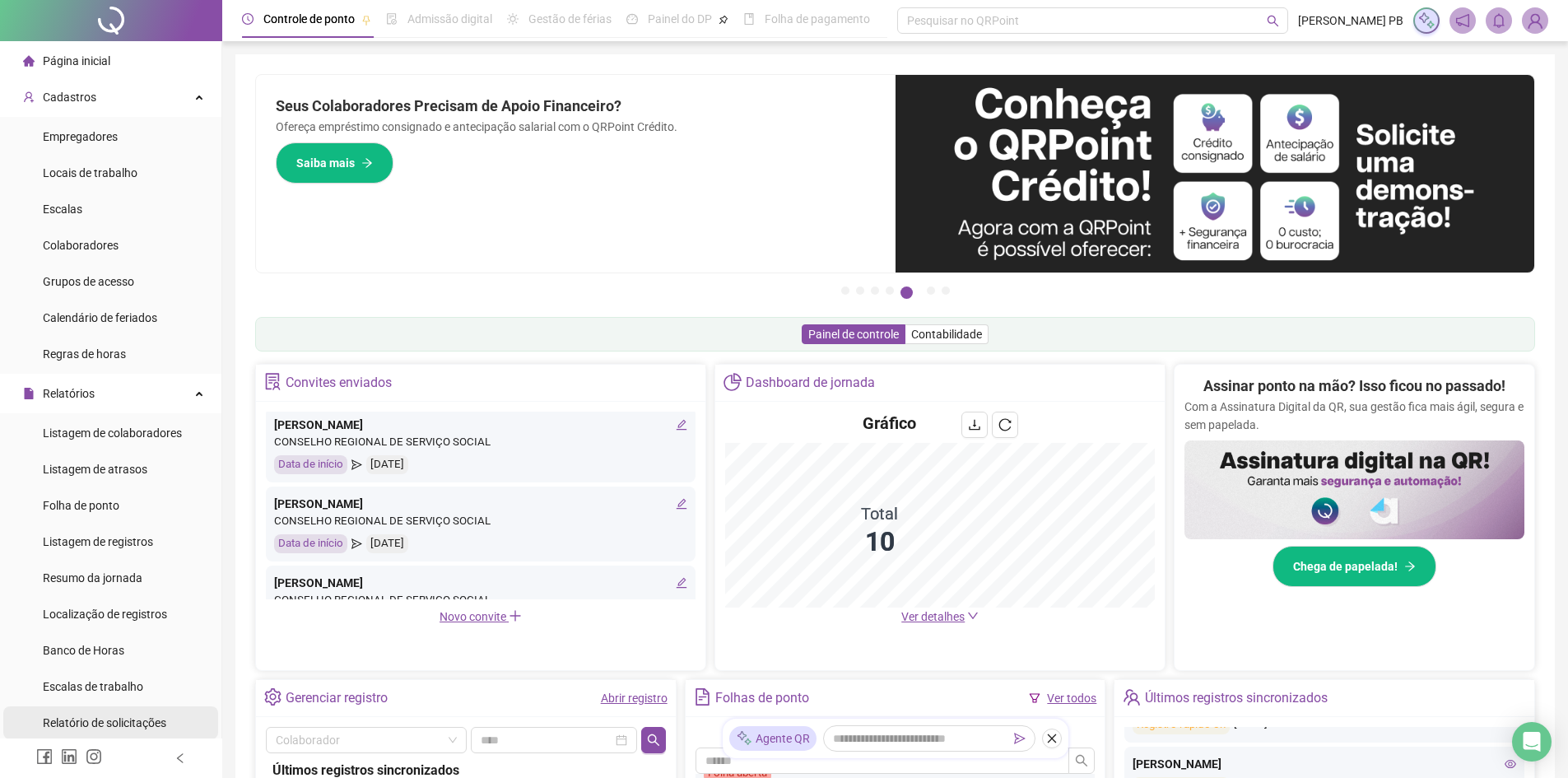
click at [131, 725] on span "Relatório de solicitações" at bounding box center [104, 723] width 123 height 13
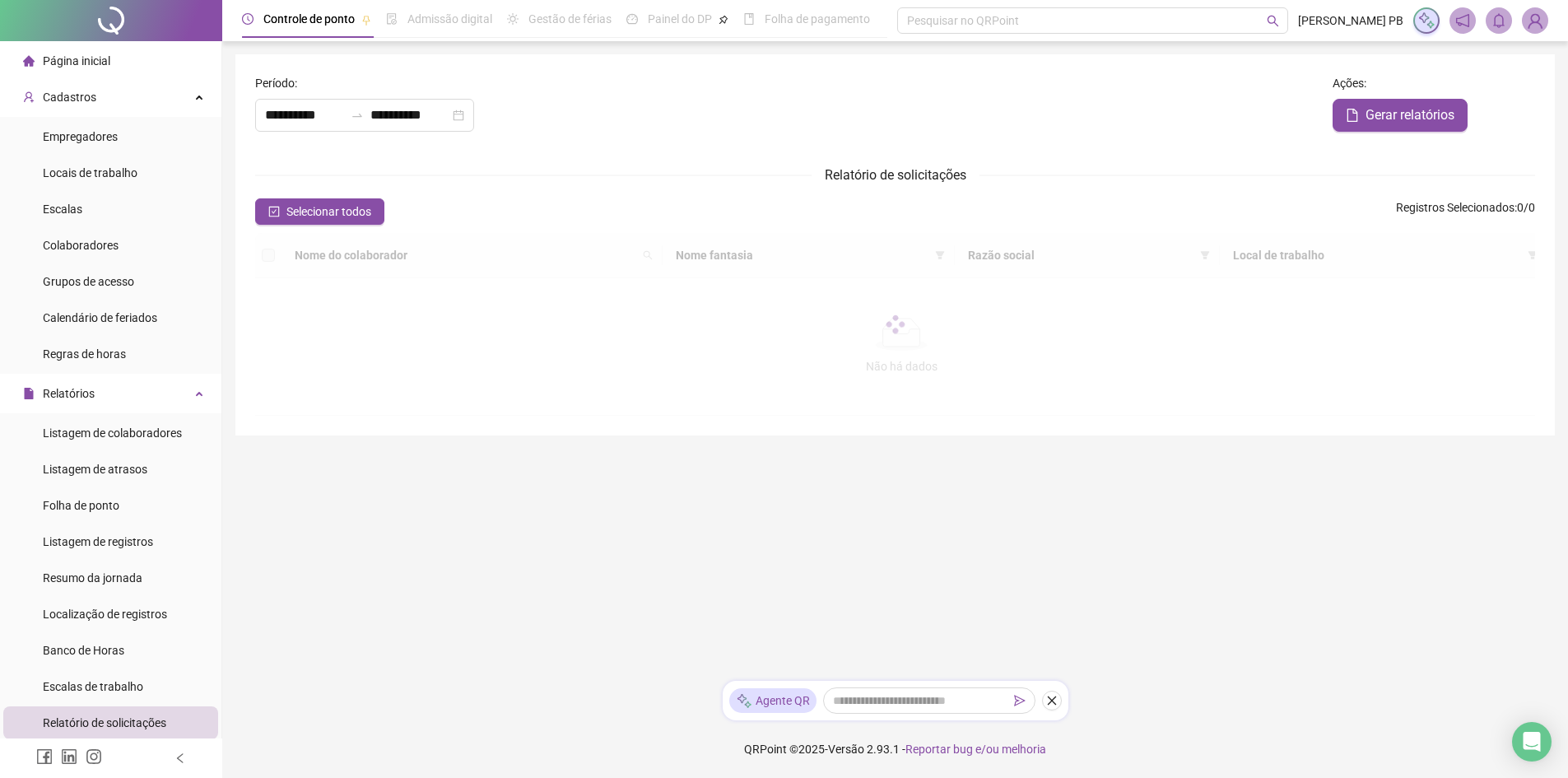
type input "**********"
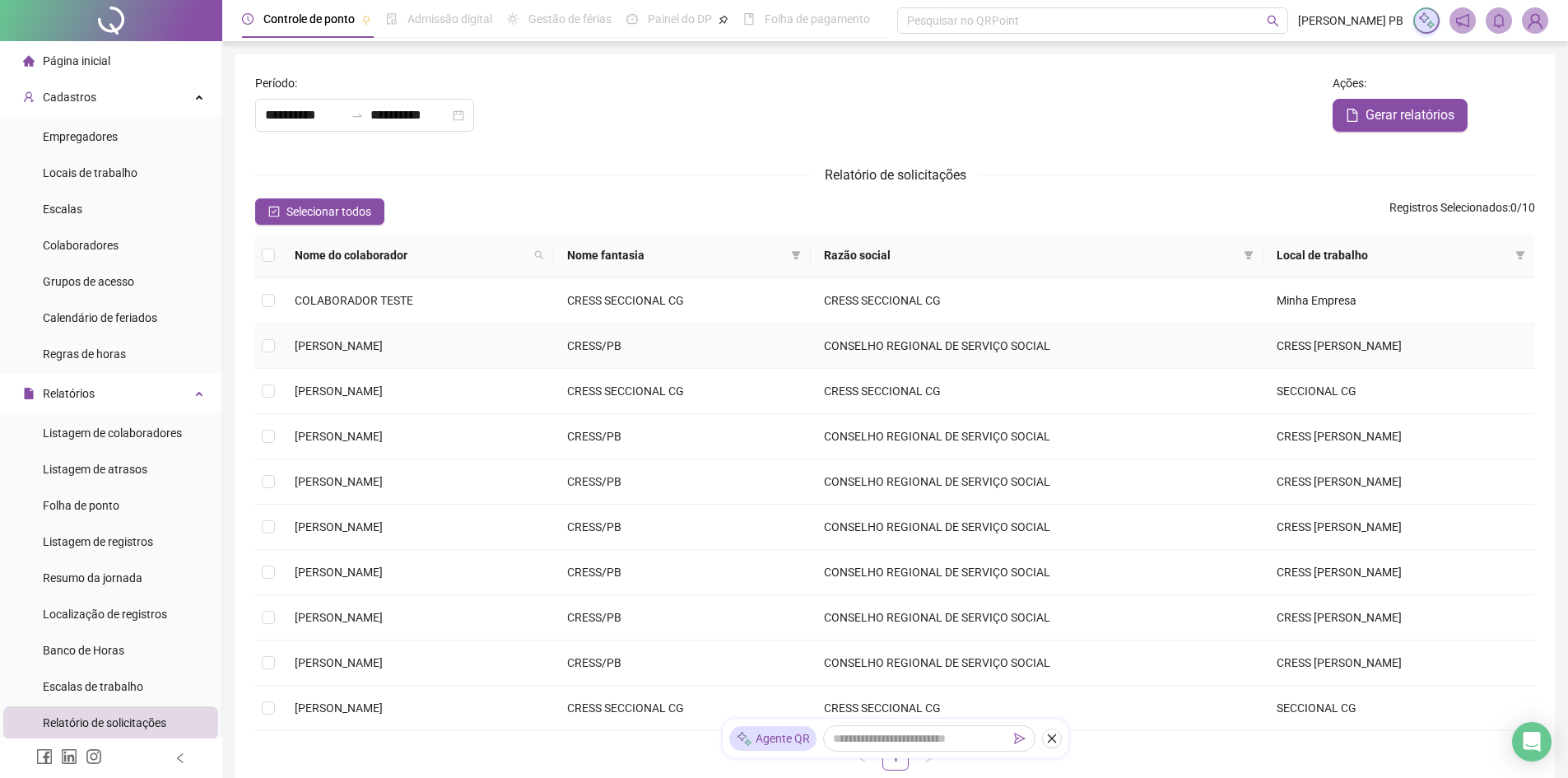
click at [383, 343] on span "[PERSON_NAME]" at bounding box center [338, 346] width 88 height 13
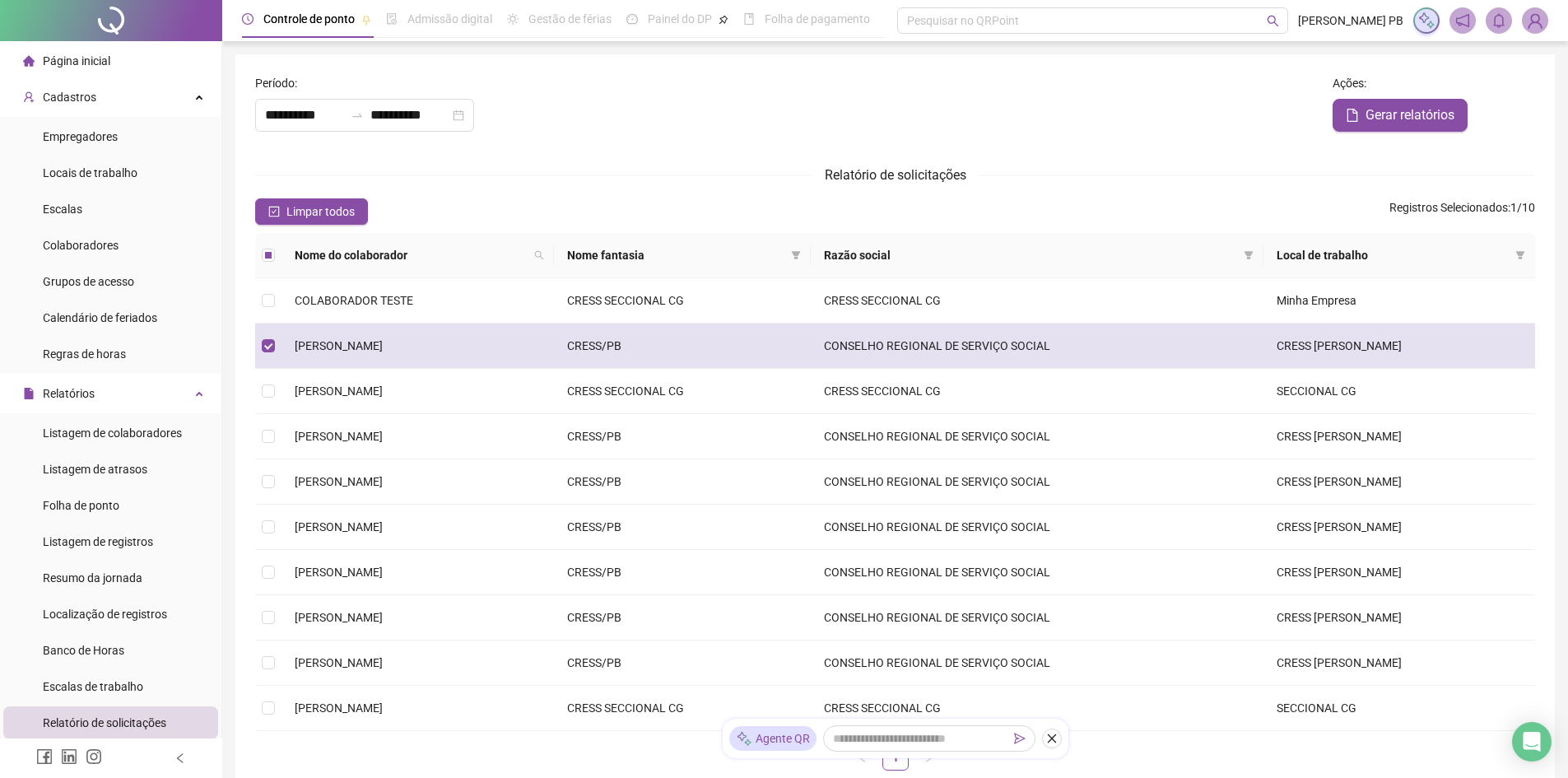
click at [383, 343] on span "[PERSON_NAME]" at bounding box center [338, 346] width 88 height 13
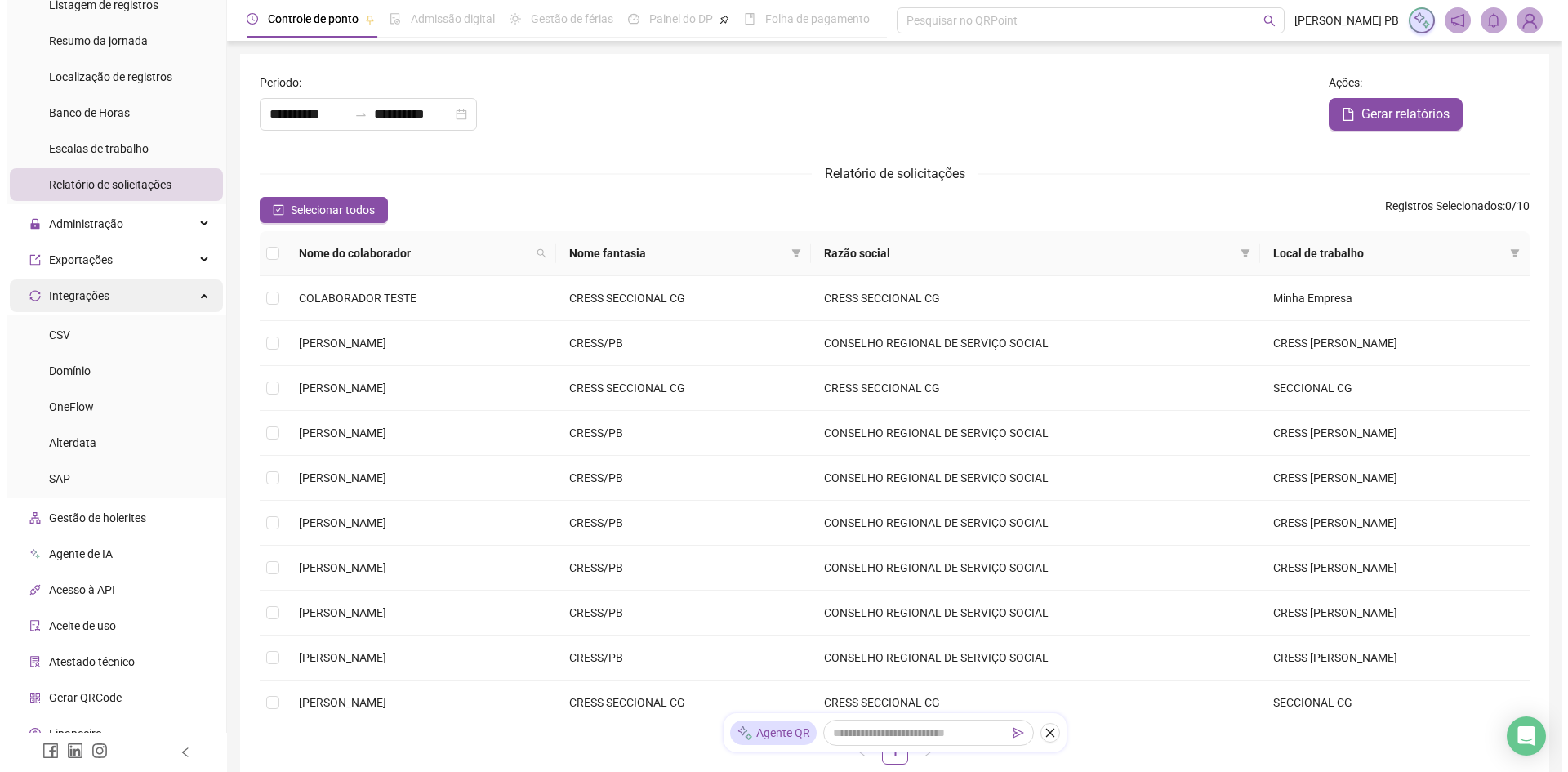
scroll to position [504, 0]
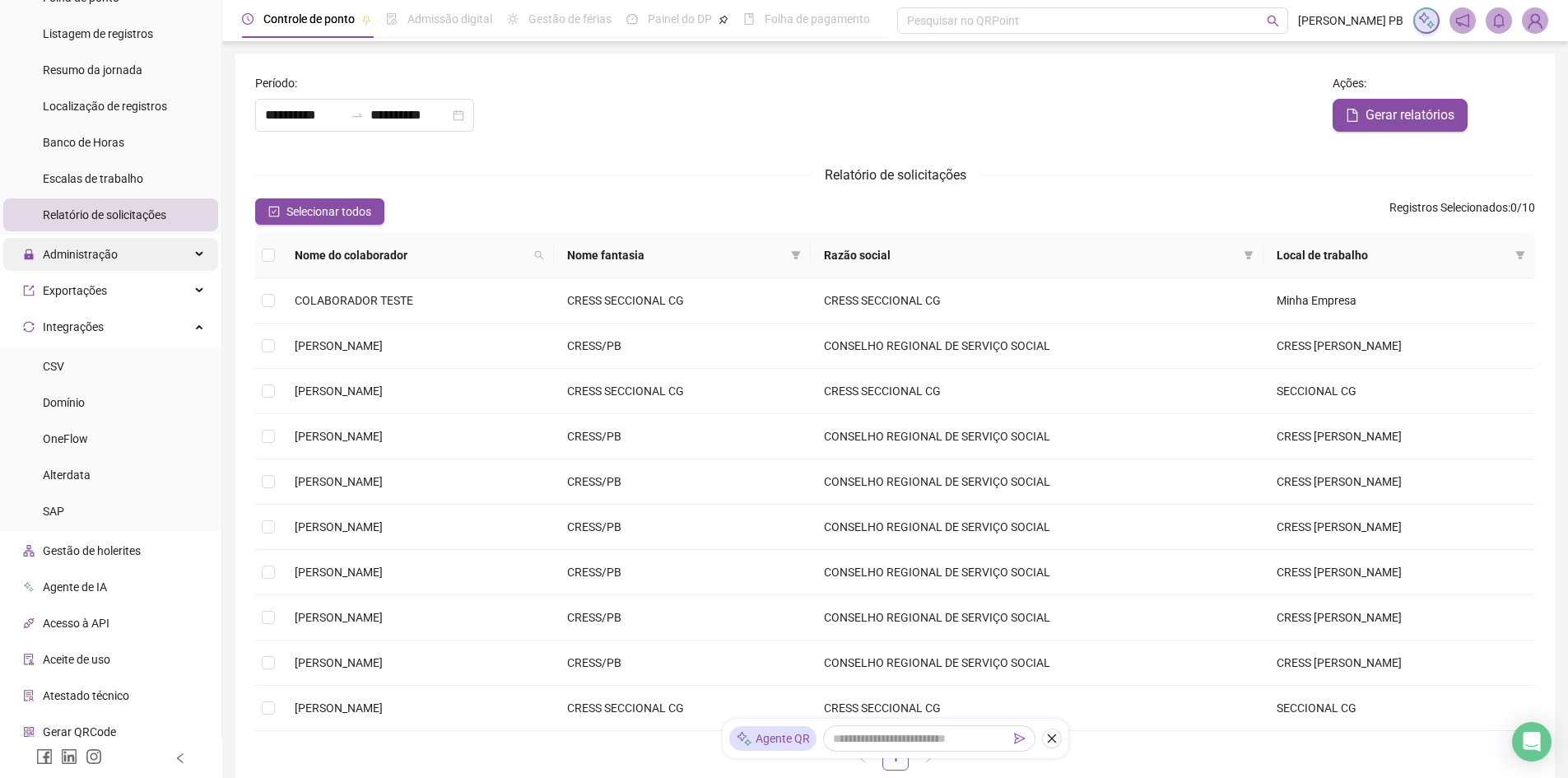
click at [168, 252] on div "Administração" at bounding box center [111, 254] width 215 height 33
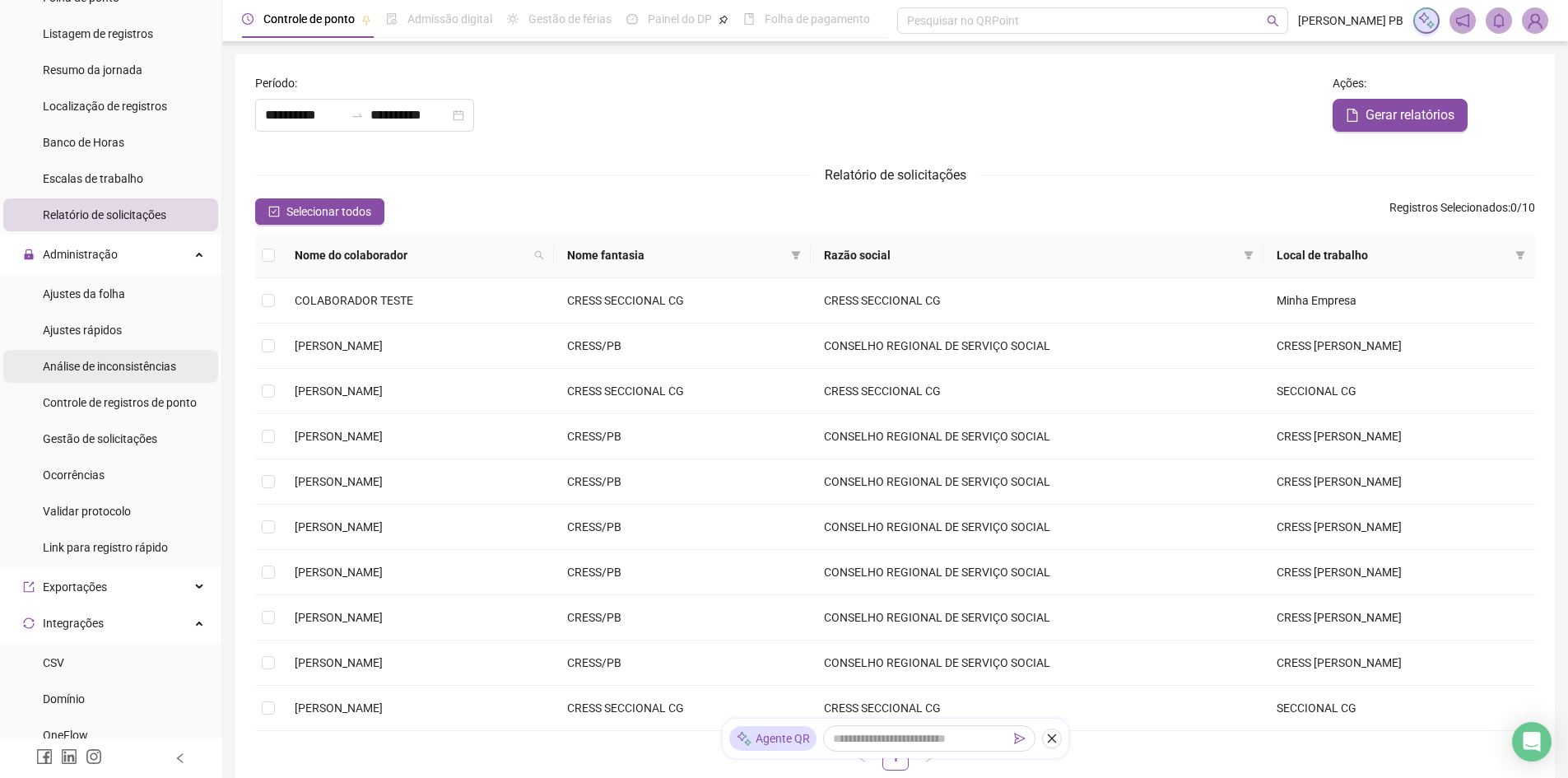
click at [108, 362] on span "Análise de inconsistências" at bounding box center [109, 366] width 133 height 13
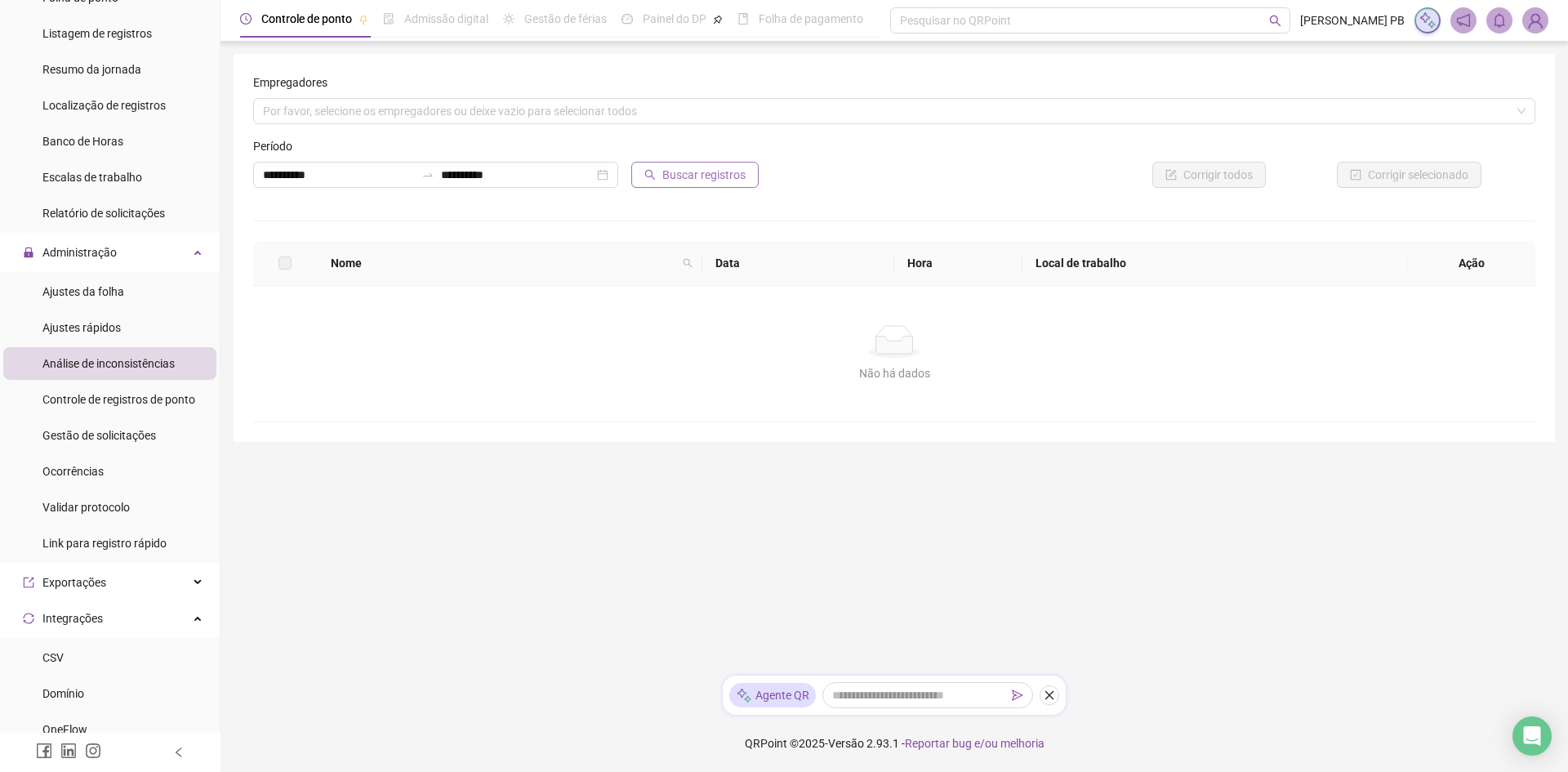
click at [692, 177] on span "Buscar registros" at bounding box center [704, 175] width 83 height 18
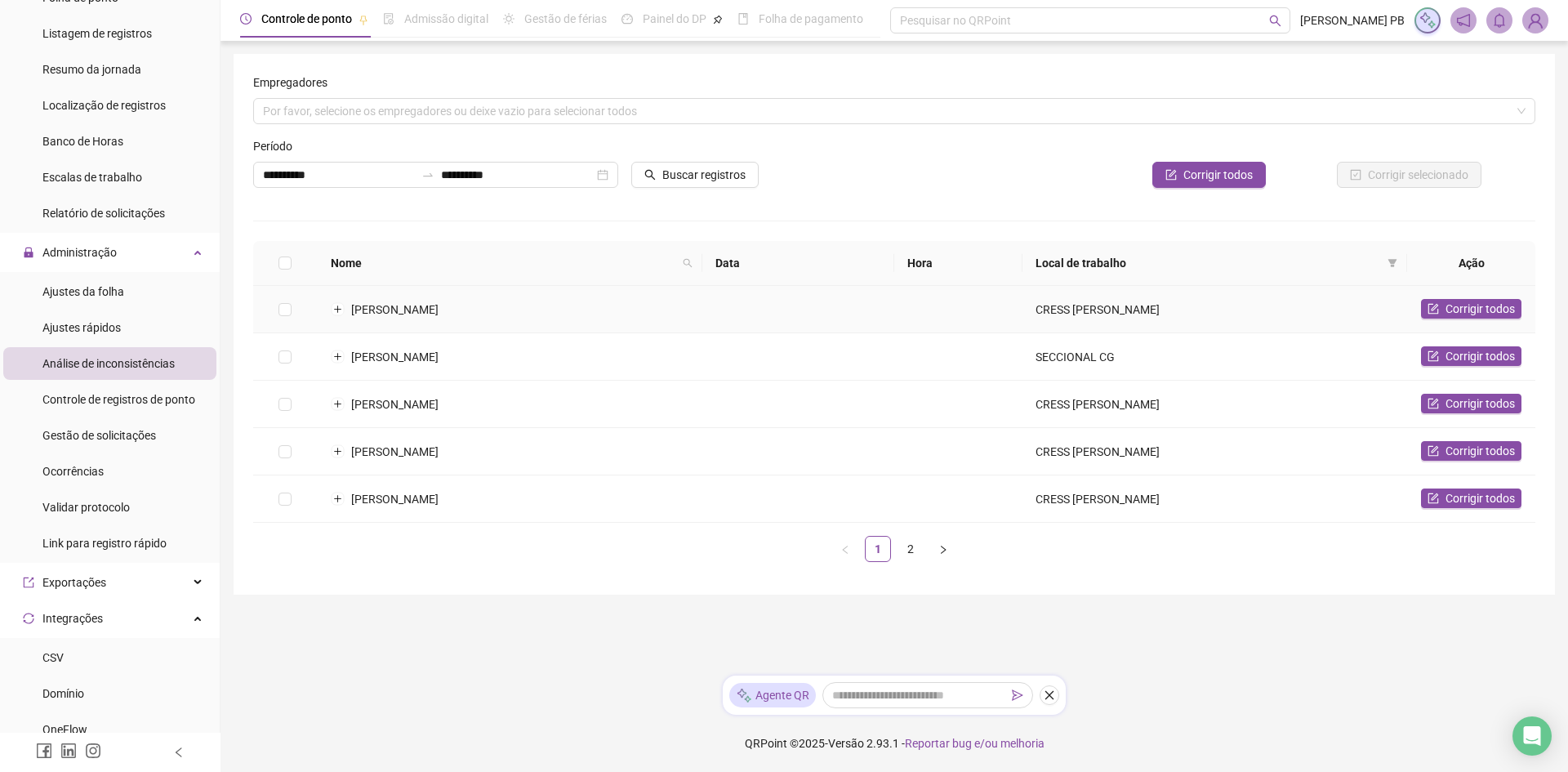
click at [439, 311] on span "[PERSON_NAME]" at bounding box center [395, 310] width 87 height 13
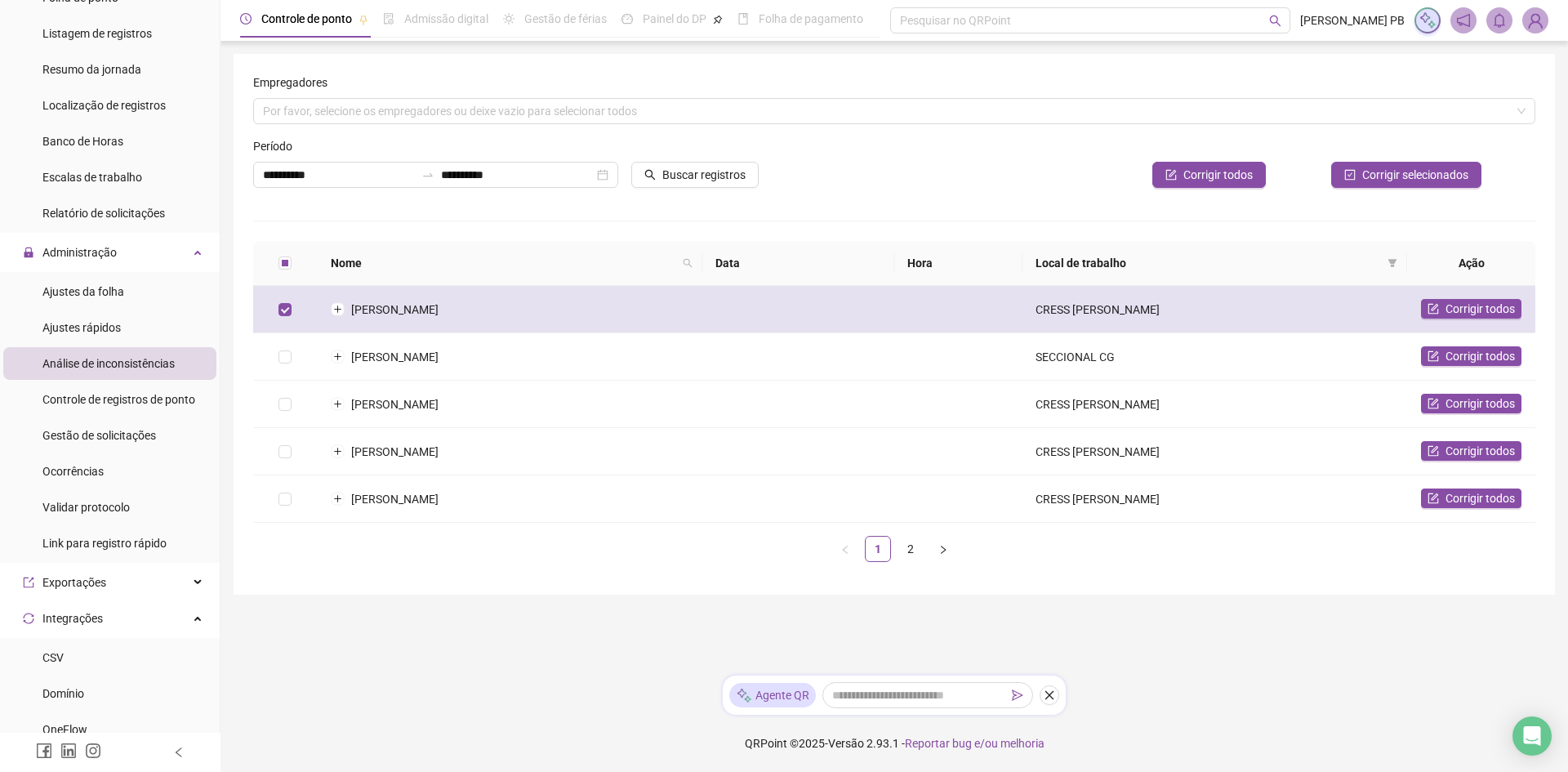
click at [439, 311] on span "[PERSON_NAME]" at bounding box center [395, 310] width 87 height 13
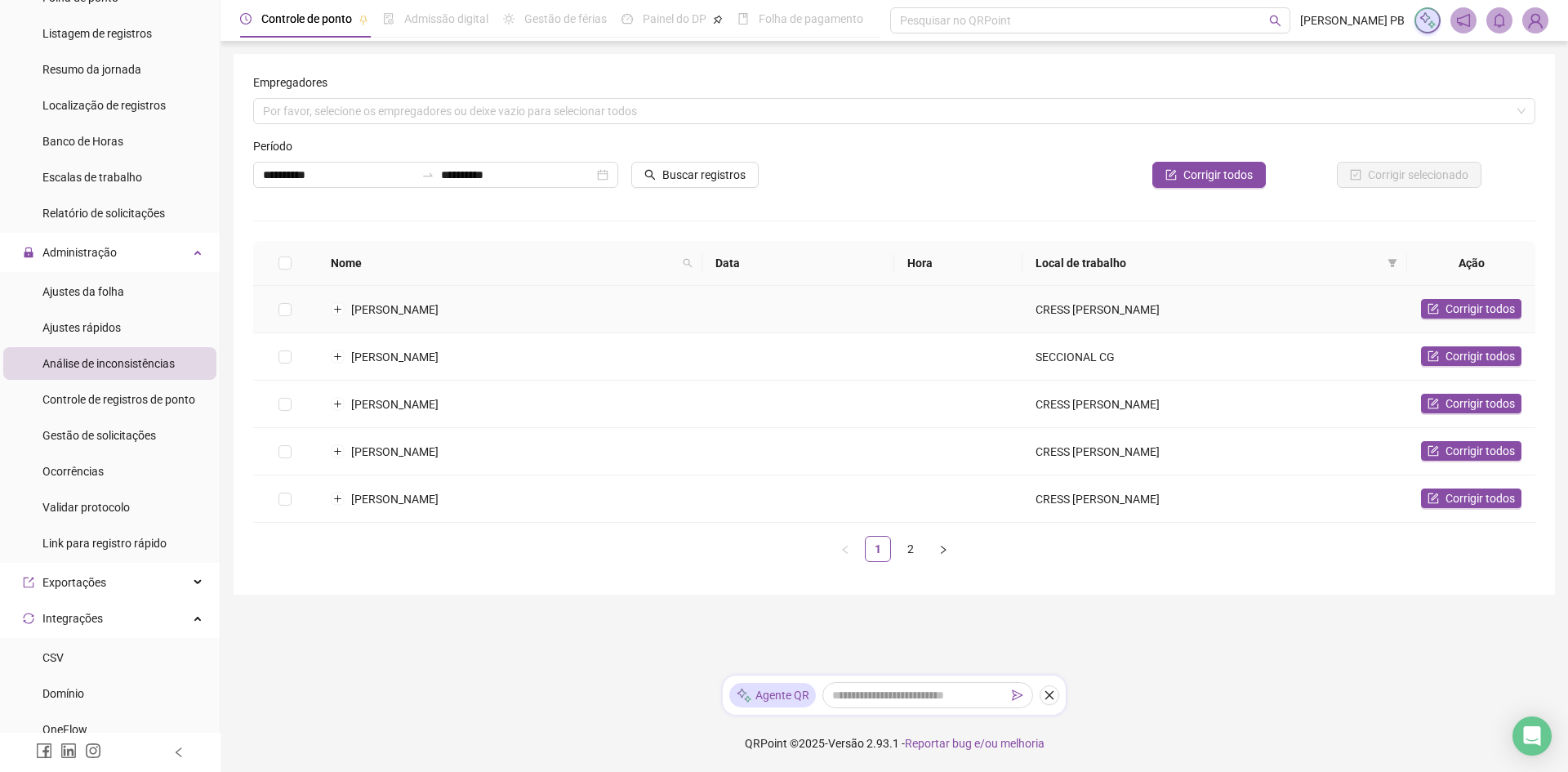
click at [439, 311] on span "[PERSON_NAME]" at bounding box center [395, 310] width 87 height 13
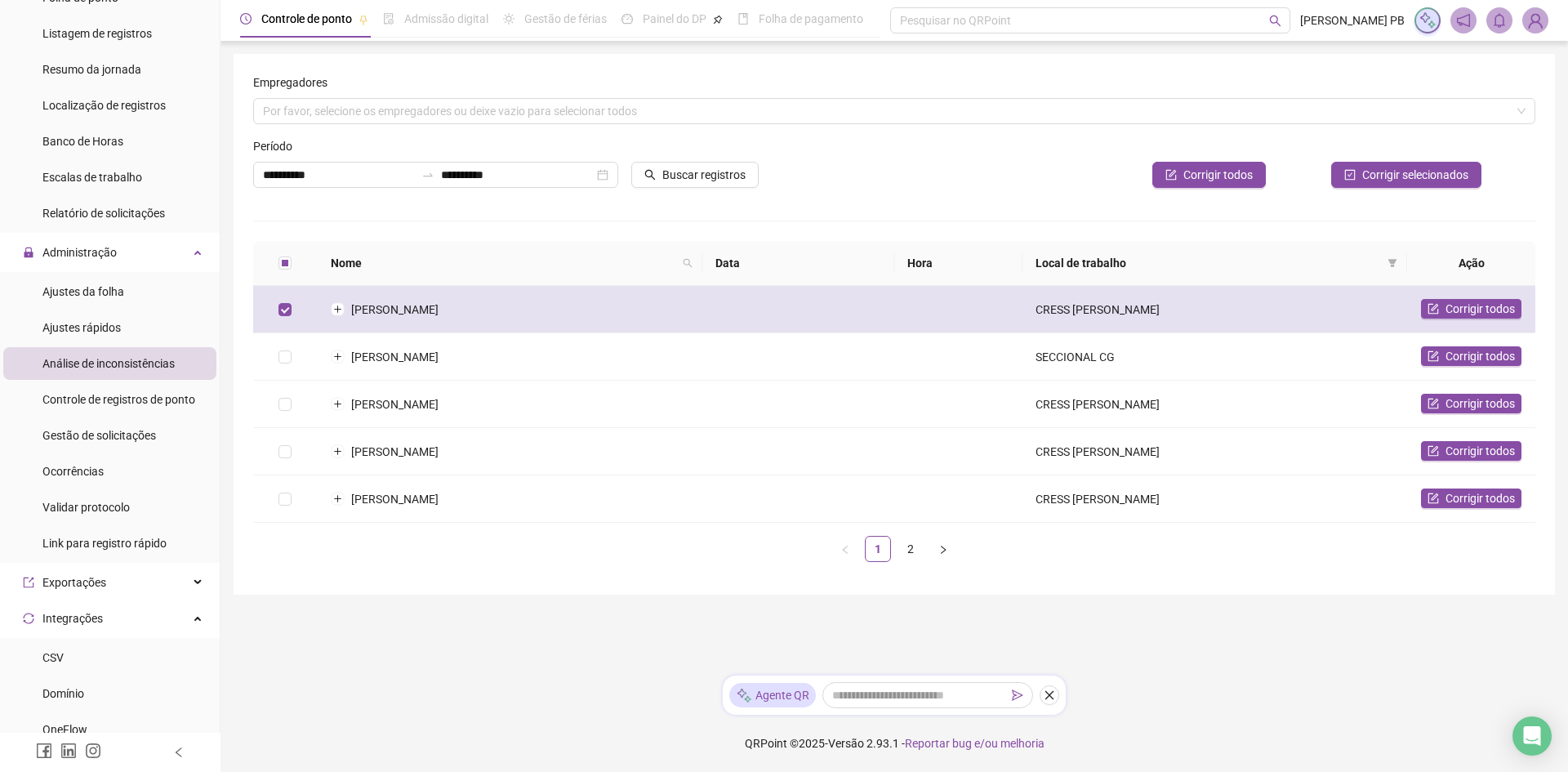
click at [439, 311] on span "[PERSON_NAME]" at bounding box center [395, 310] width 87 height 13
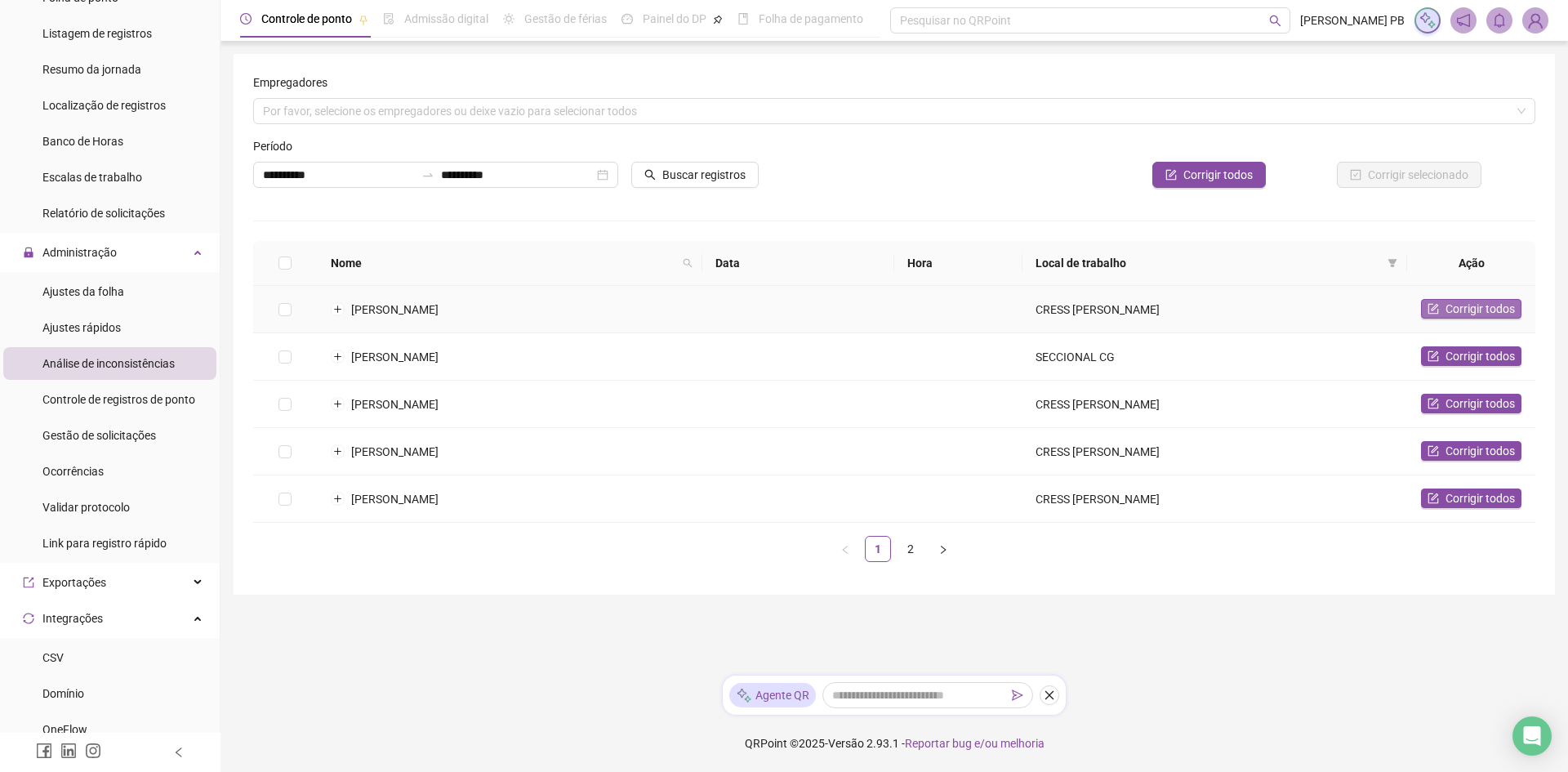
click at [1438, 307] on icon "form" at bounding box center [1433, 309] width 12 height 12
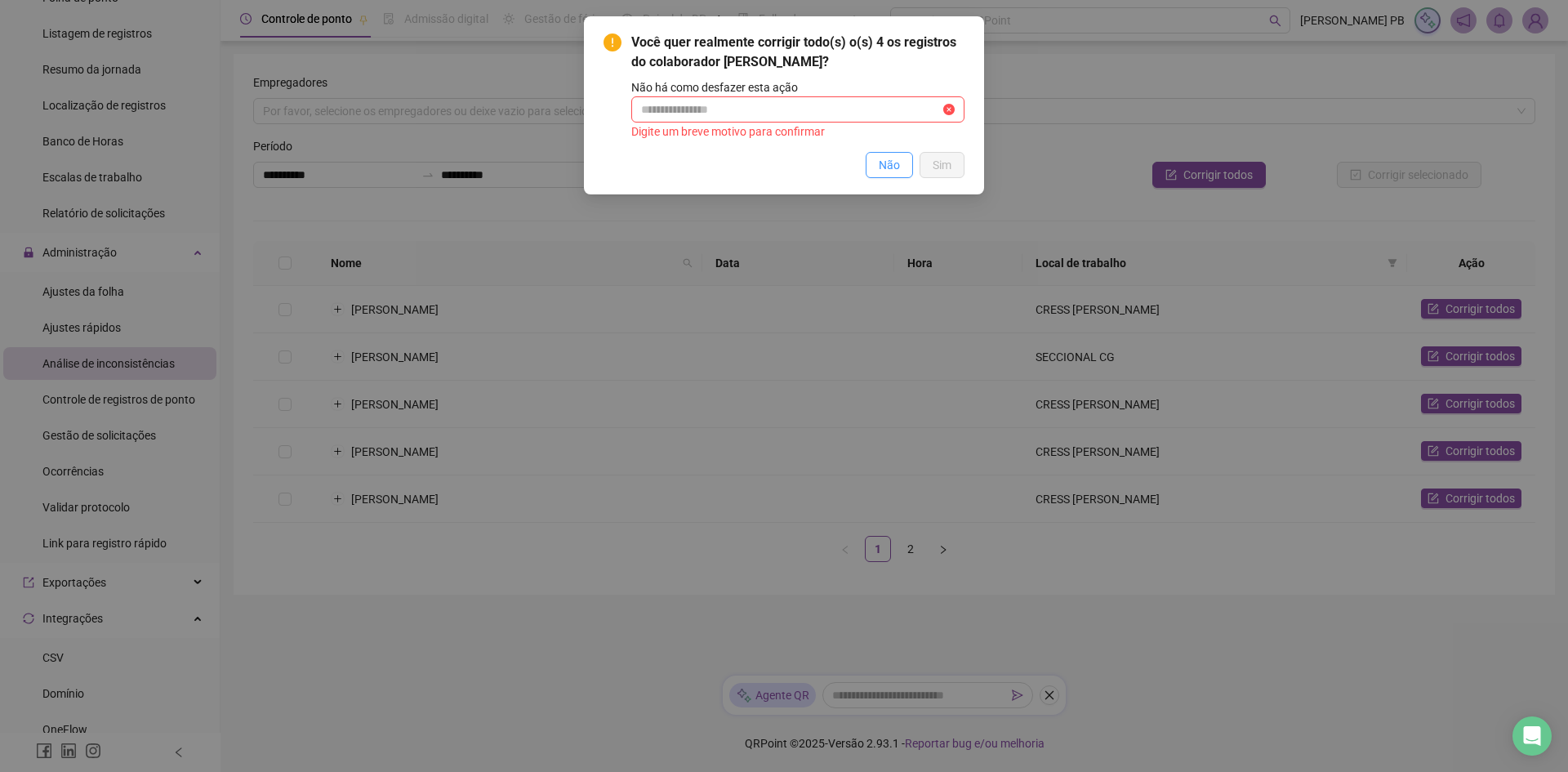
click at [898, 170] on span "Não" at bounding box center [889, 165] width 22 height 18
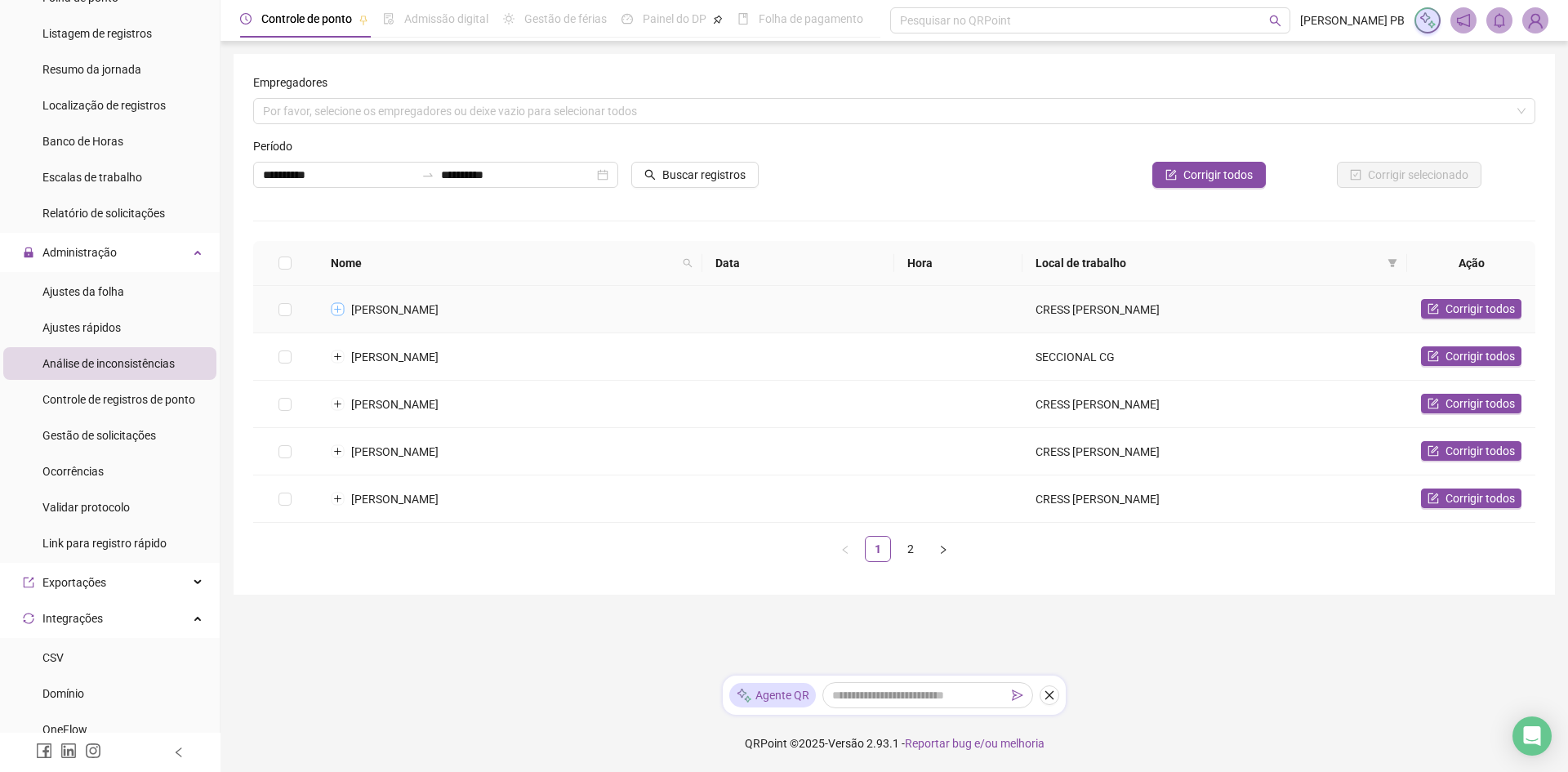
click at [338, 308] on button "Expandir linha" at bounding box center [337, 310] width 13 height 13
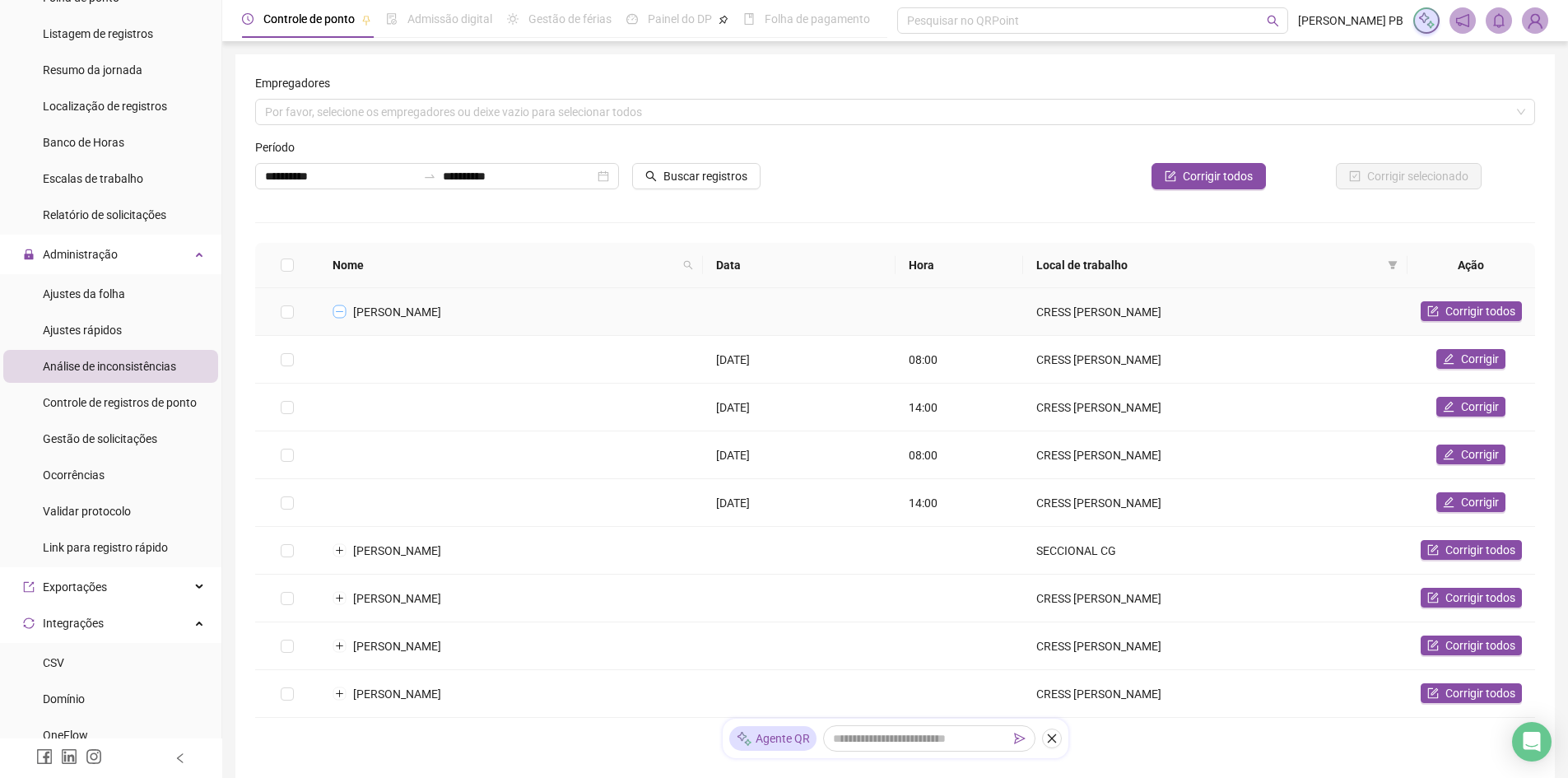
click at [341, 311] on button "Colapsar linha" at bounding box center [339, 312] width 13 height 13
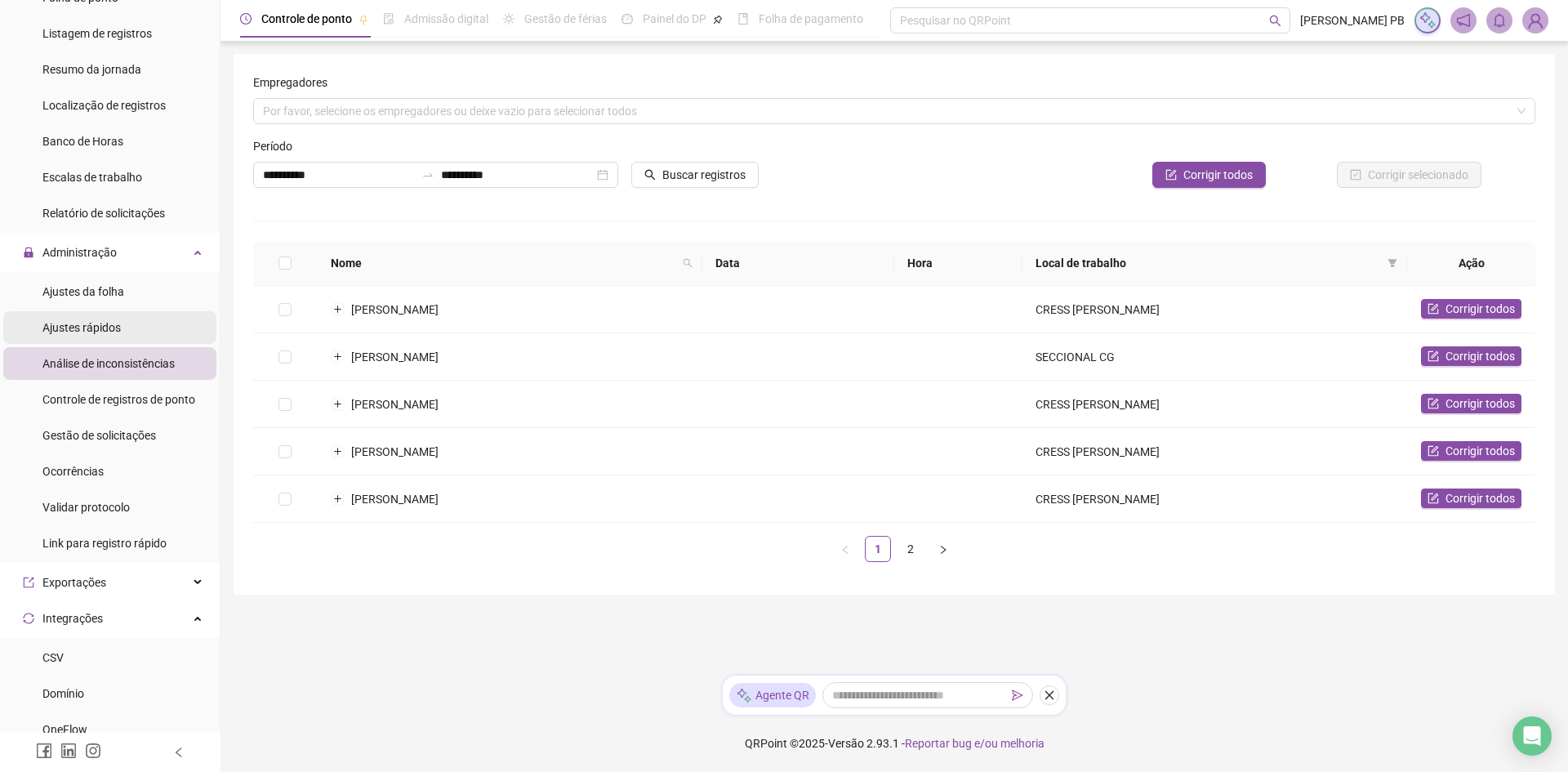
click at [85, 333] on span "Ajustes rápidos" at bounding box center [81, 327] width 78 height 13
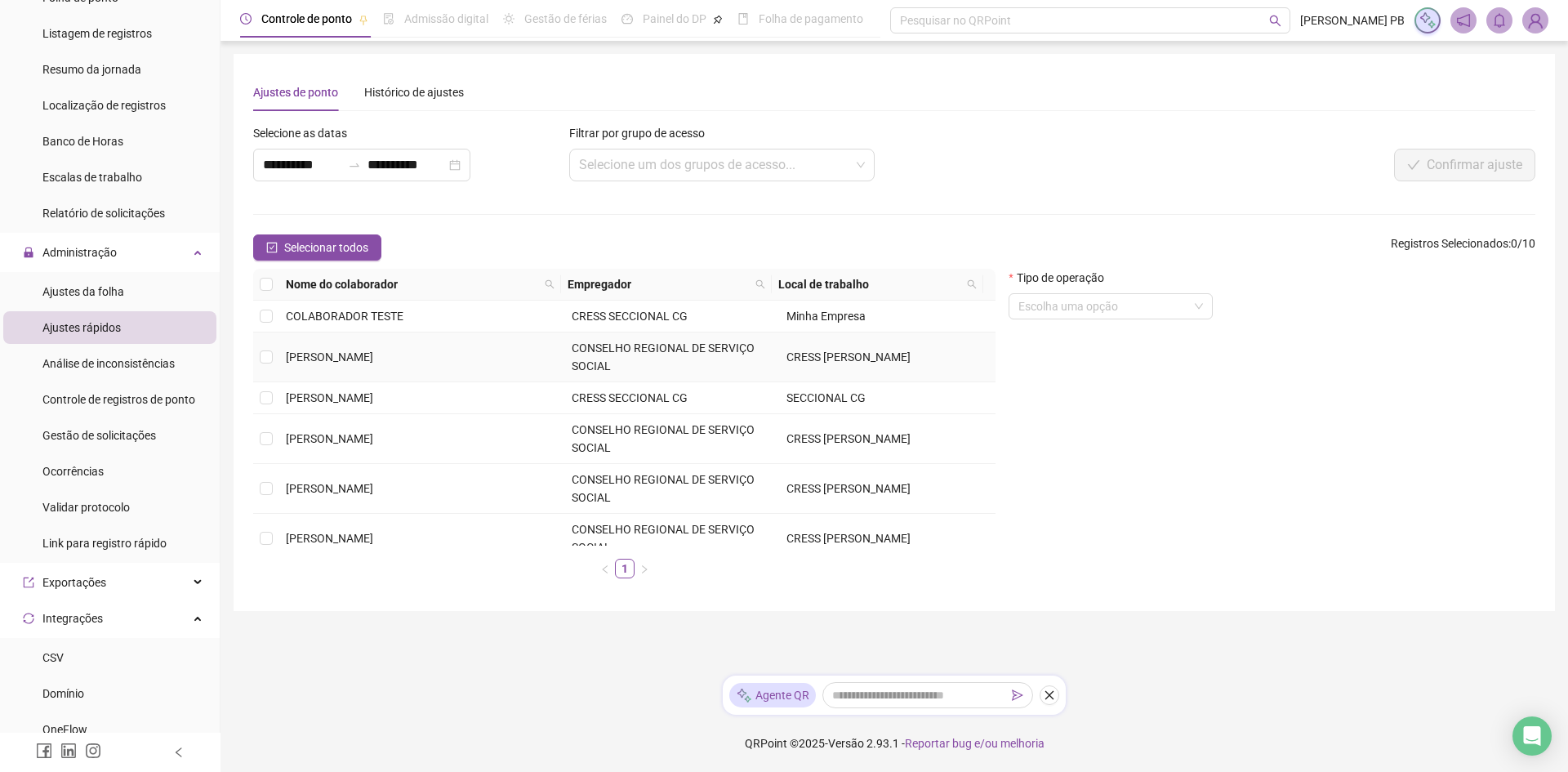
click at [373, 356] on span "[PERSON_NAME]" at bounding box center [329, 357] width 87 height 13
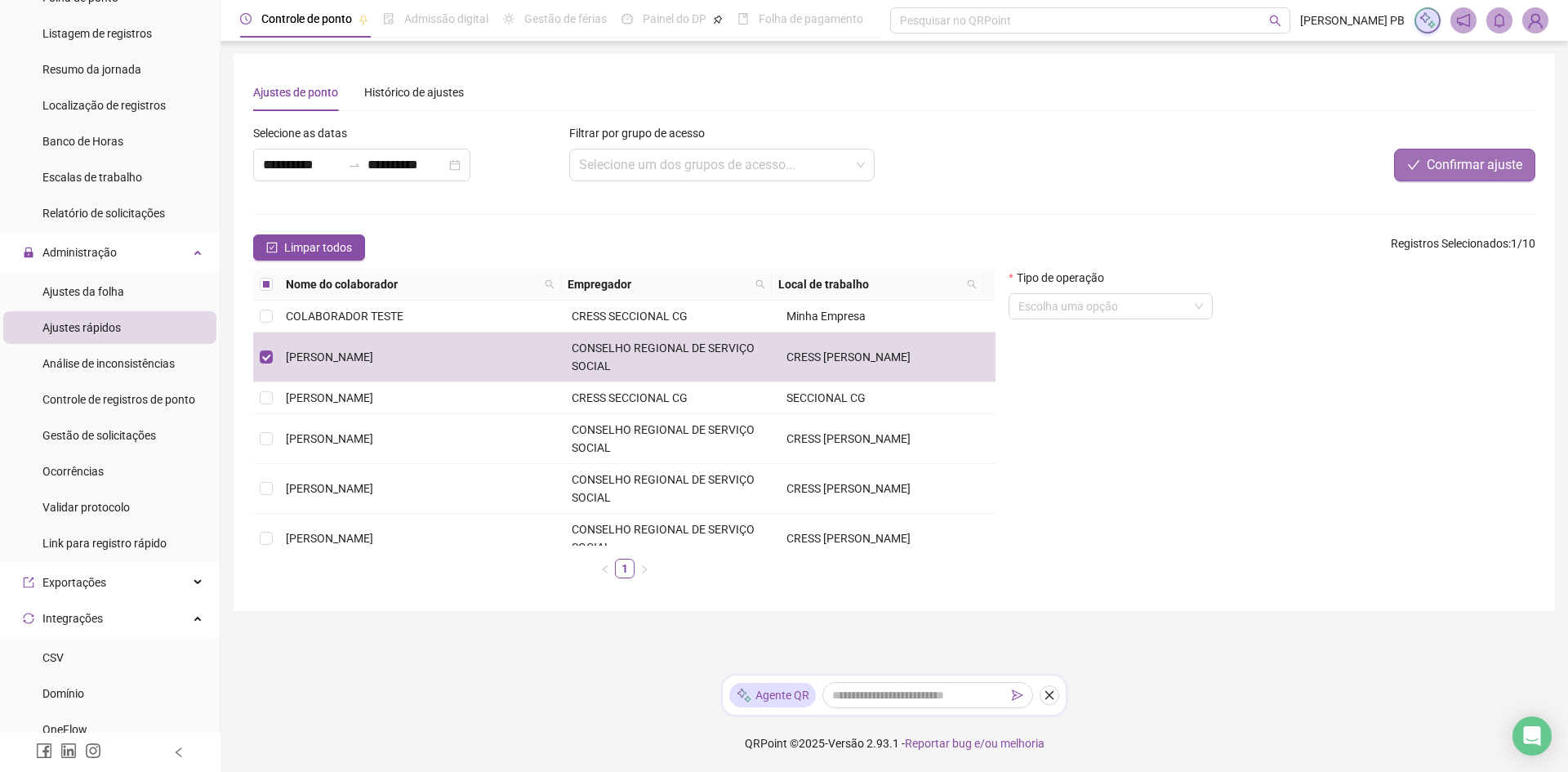
click at [1471, 159] on span "Confirmar ajuste" at bounding box center [1474, 165] width 96 height 20
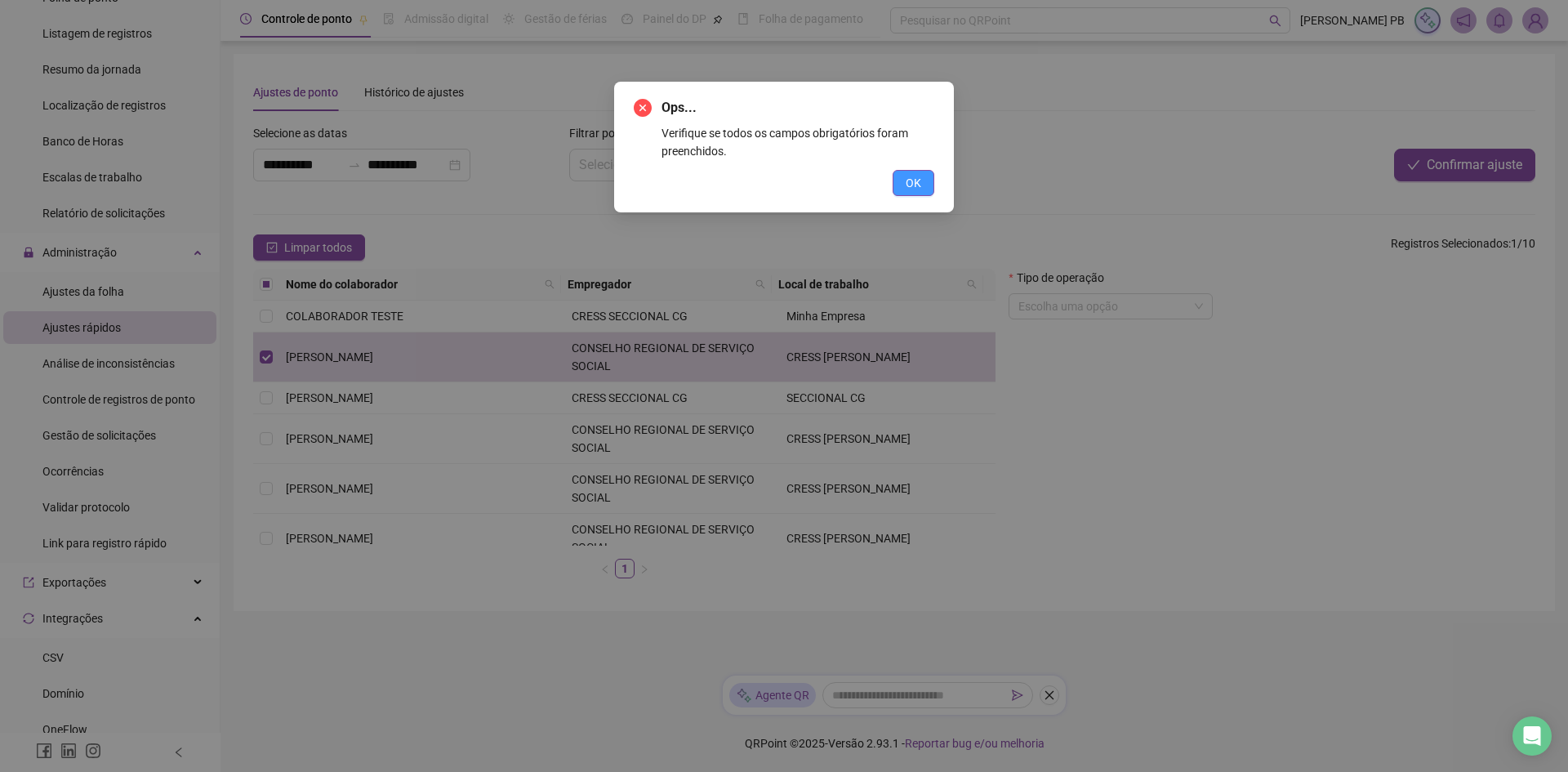
click at [915, 184] on span "OK" at bounding box center [913, 183] width 16 height 18
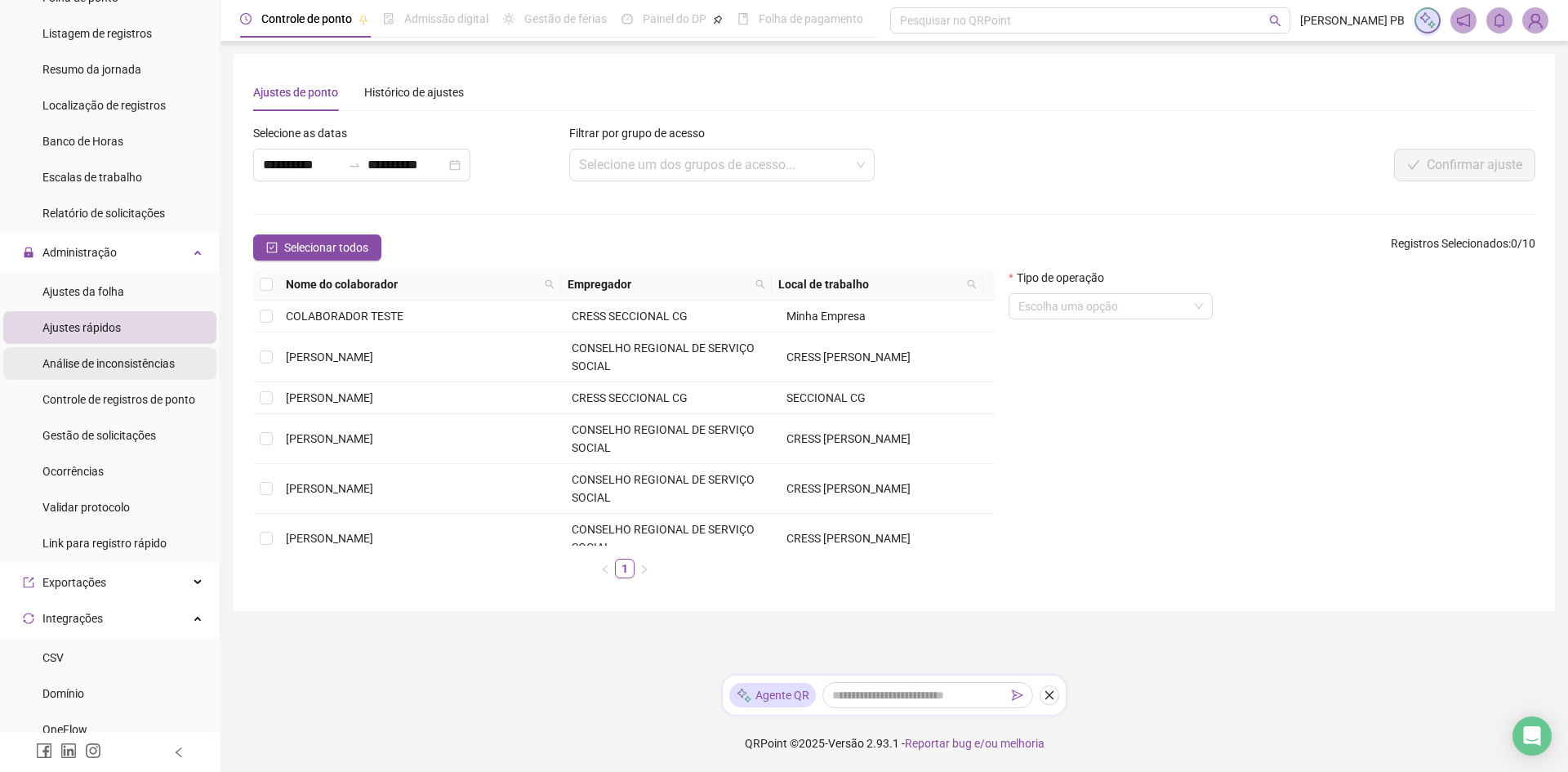
click at [126, 365] on span "Análise de inconsistências" at bounding box center [108, 363] width 132 height 13
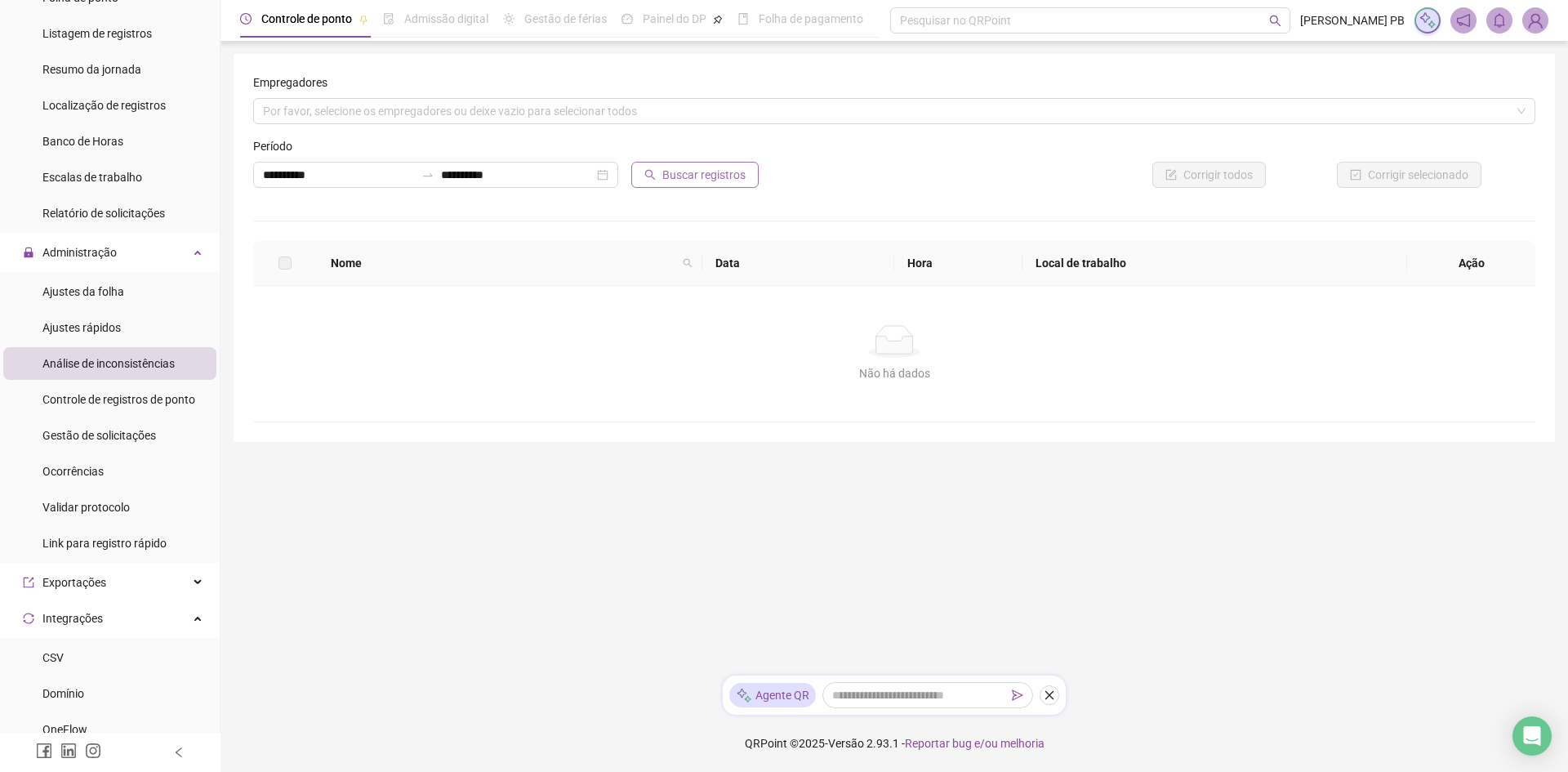
click at [698, 175] on span "Buscar registros" at bounding box center [704, 175] width 83 height 18
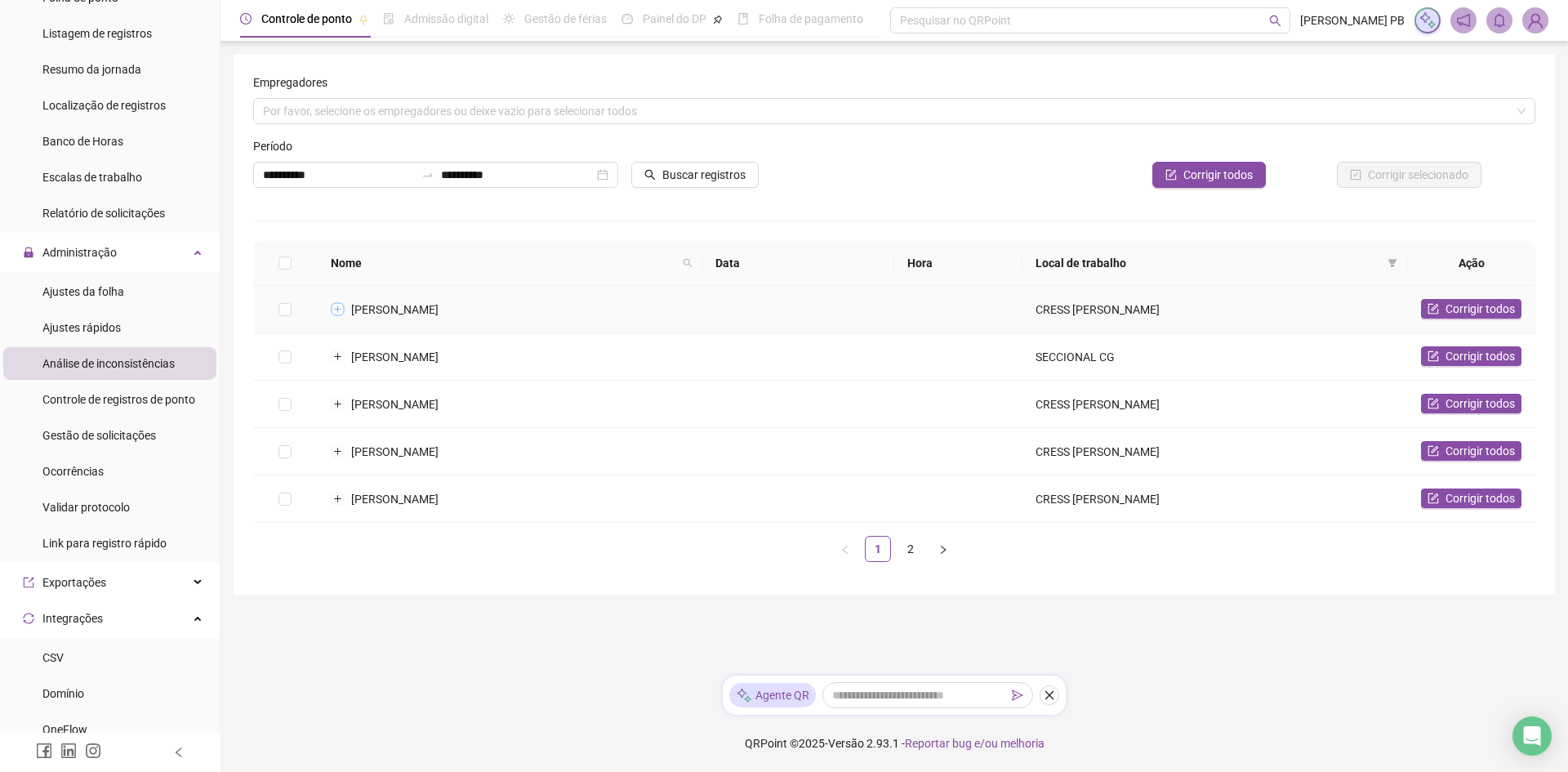
click at [338, 305] on button "Expandir linha" at bounding box center [337, 310] width 13 height 13
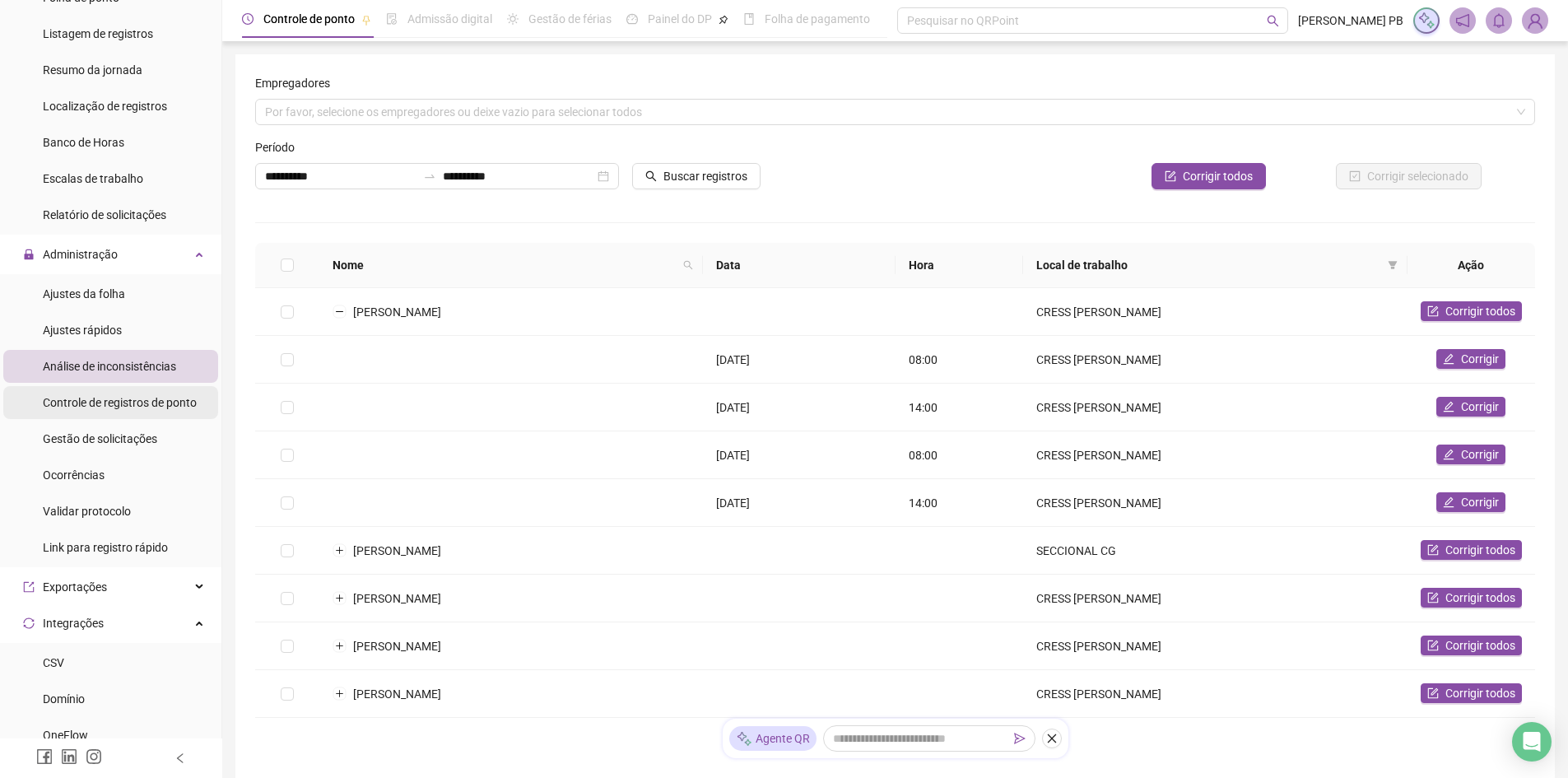
click at [151, 407] on span "Controle de registros de ponto" at bounding box center [120, 403] width 154 height 13
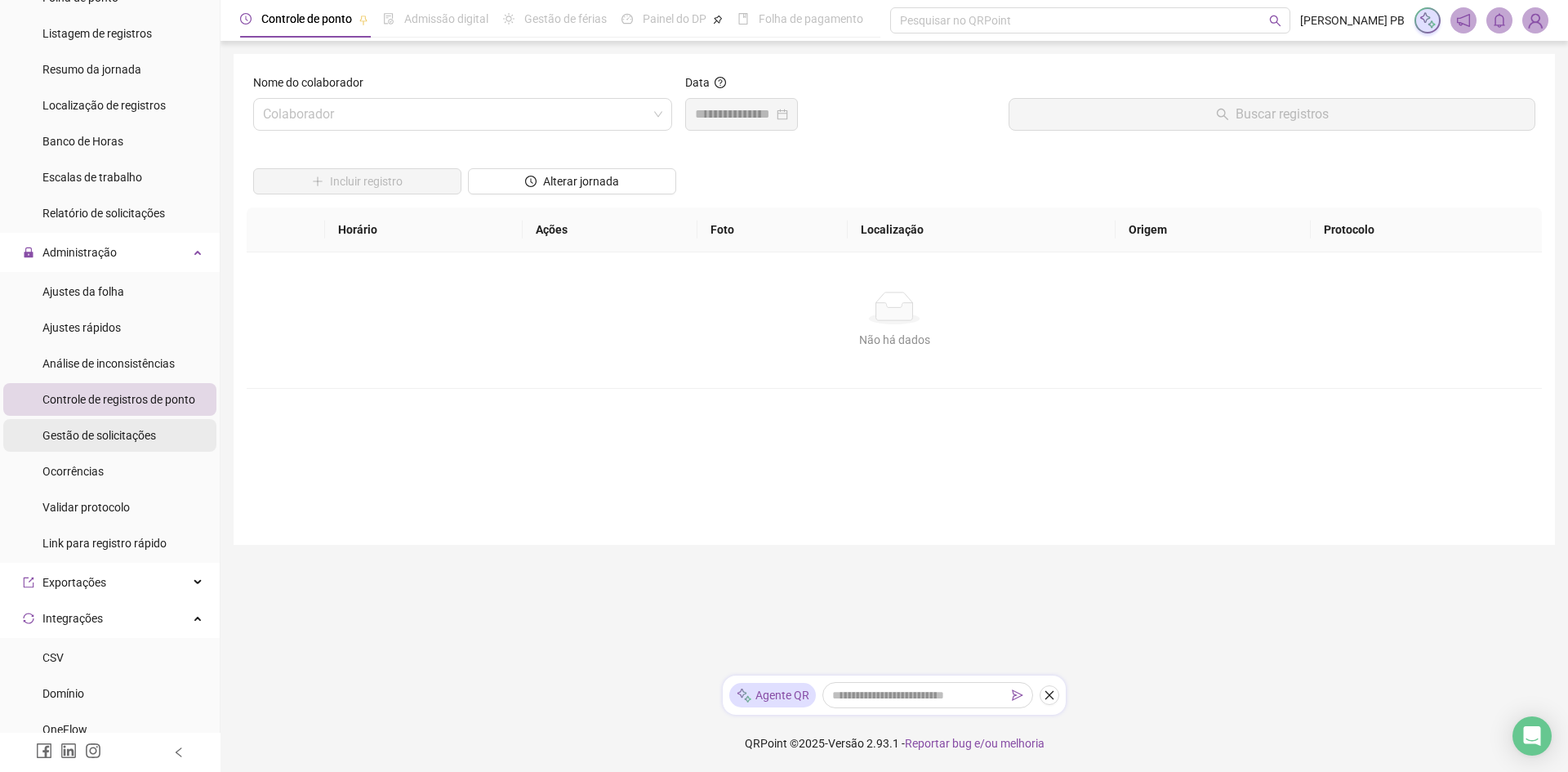
click at [125, 432] on span "Gestão de solicitações" at bounding box center [99, 435] width 114 height 13
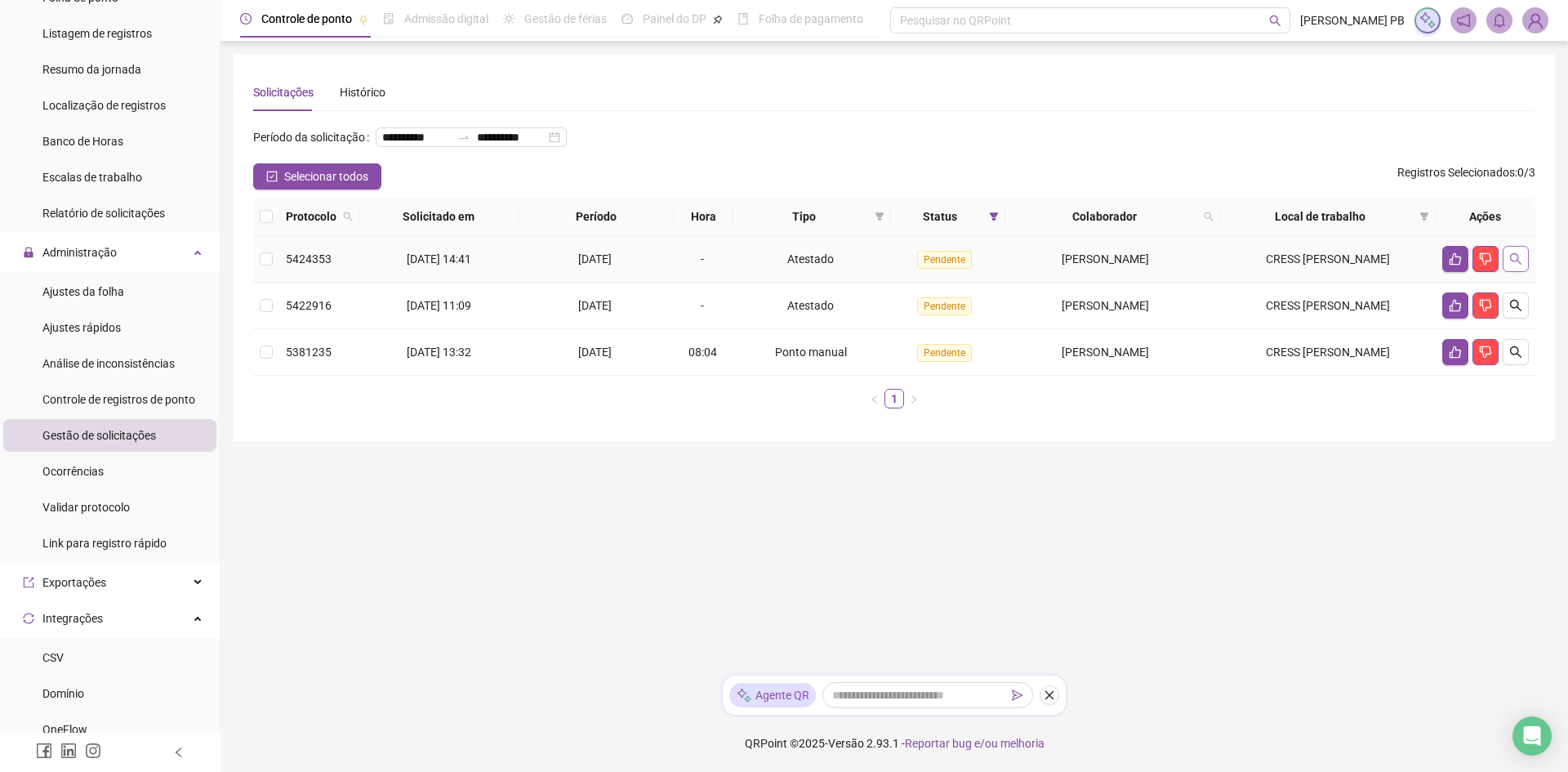
click at [1518, 264] on icon "search" at bounding box center [1516, 259] width 12 height 12
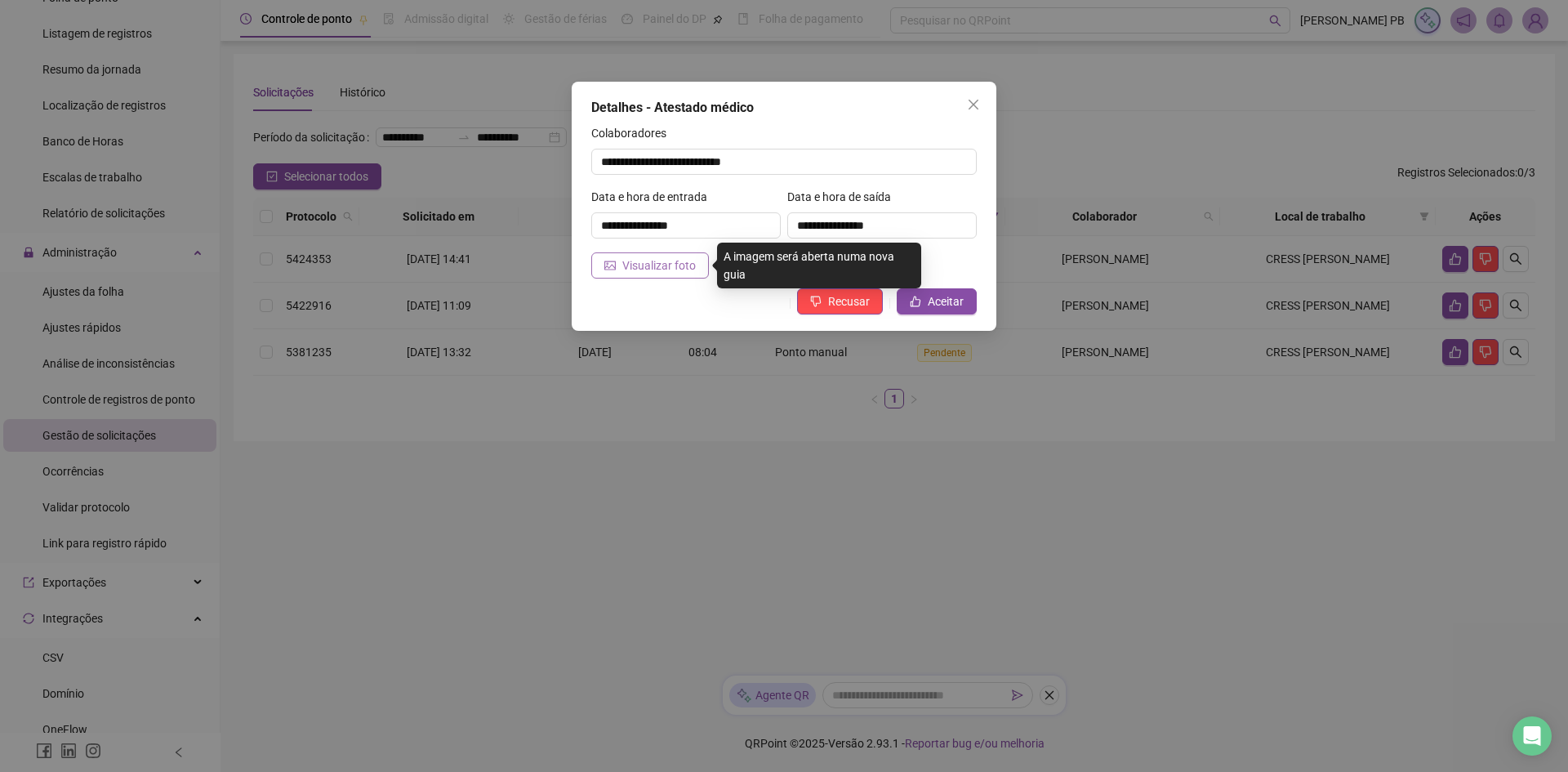
click at [612, 256] on button "Visualizar foto" at bounding box center [651, 265] width 118 height 26
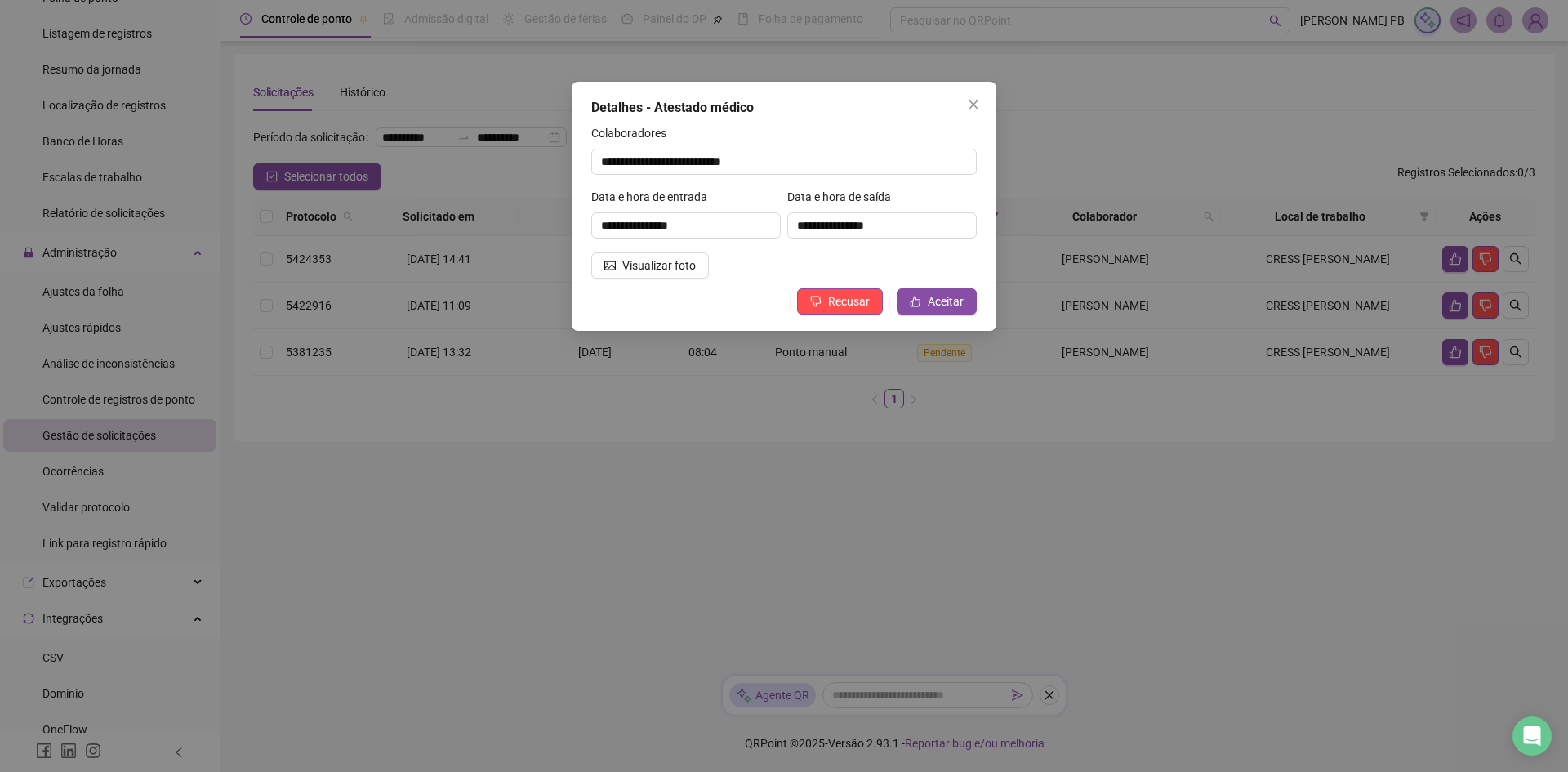
click at [978, 105] on icon "close" at bounding box center [974, 105] width 13 height 13
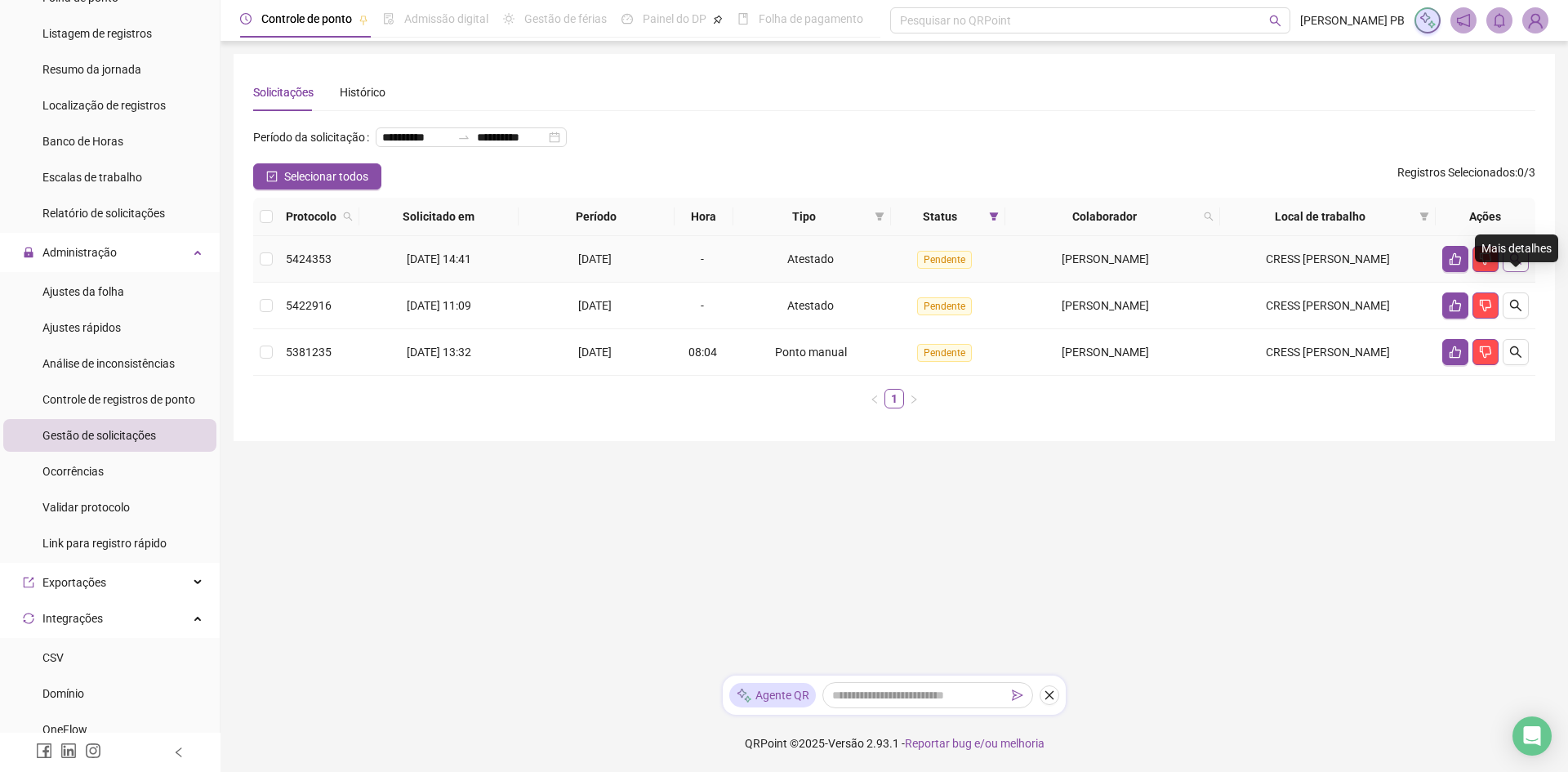
click at [1519, 265] on icon "search" at bounding box center [1516, 259] width 13 height 13
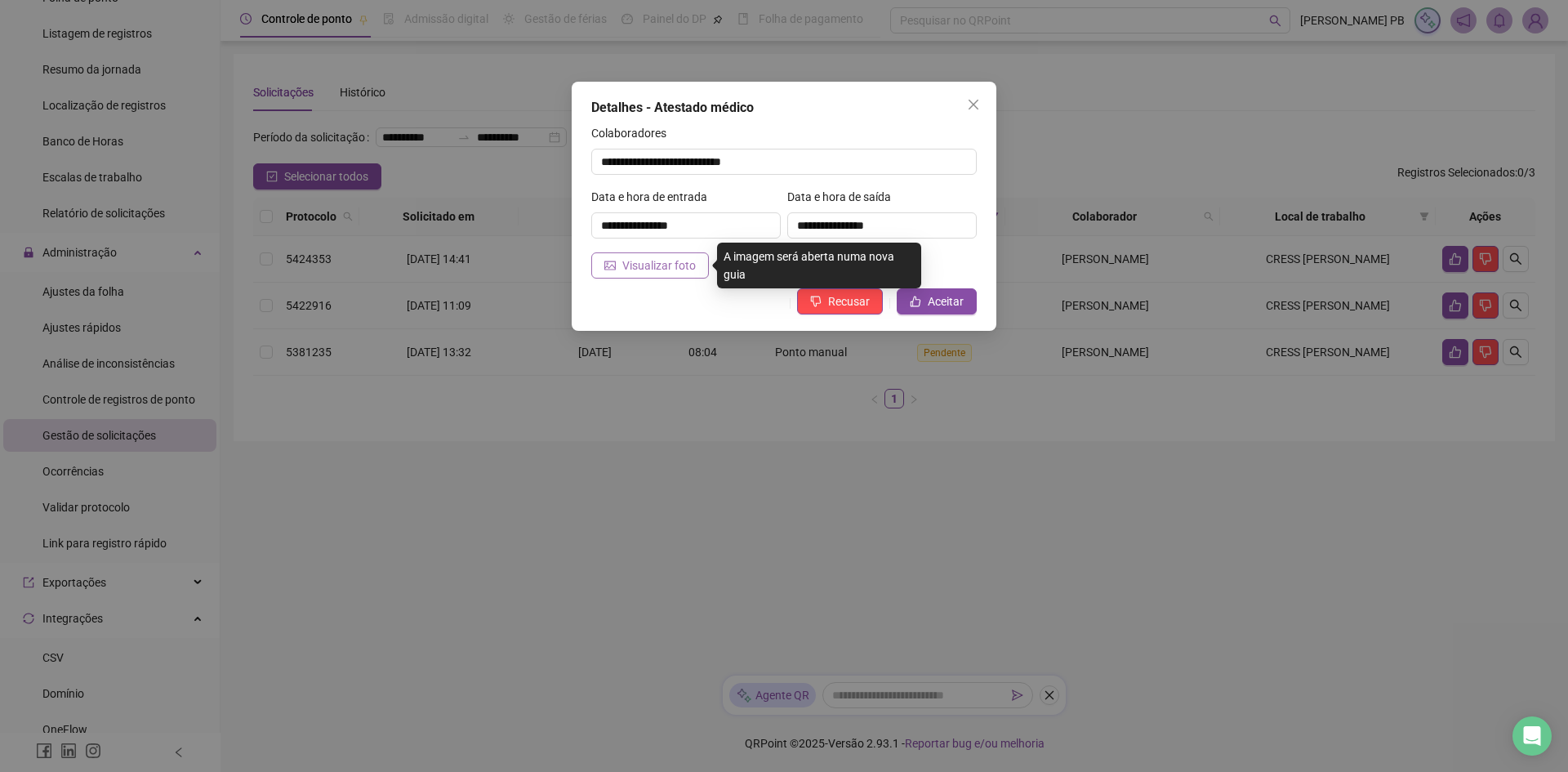
click at [675, 267] on span "Visualizar foto" at bounding box center [659, 266] width 73 height 18
click at [665, 269] on span "Visualizar foto" at bounding box center [659, 266] width 73 height 18
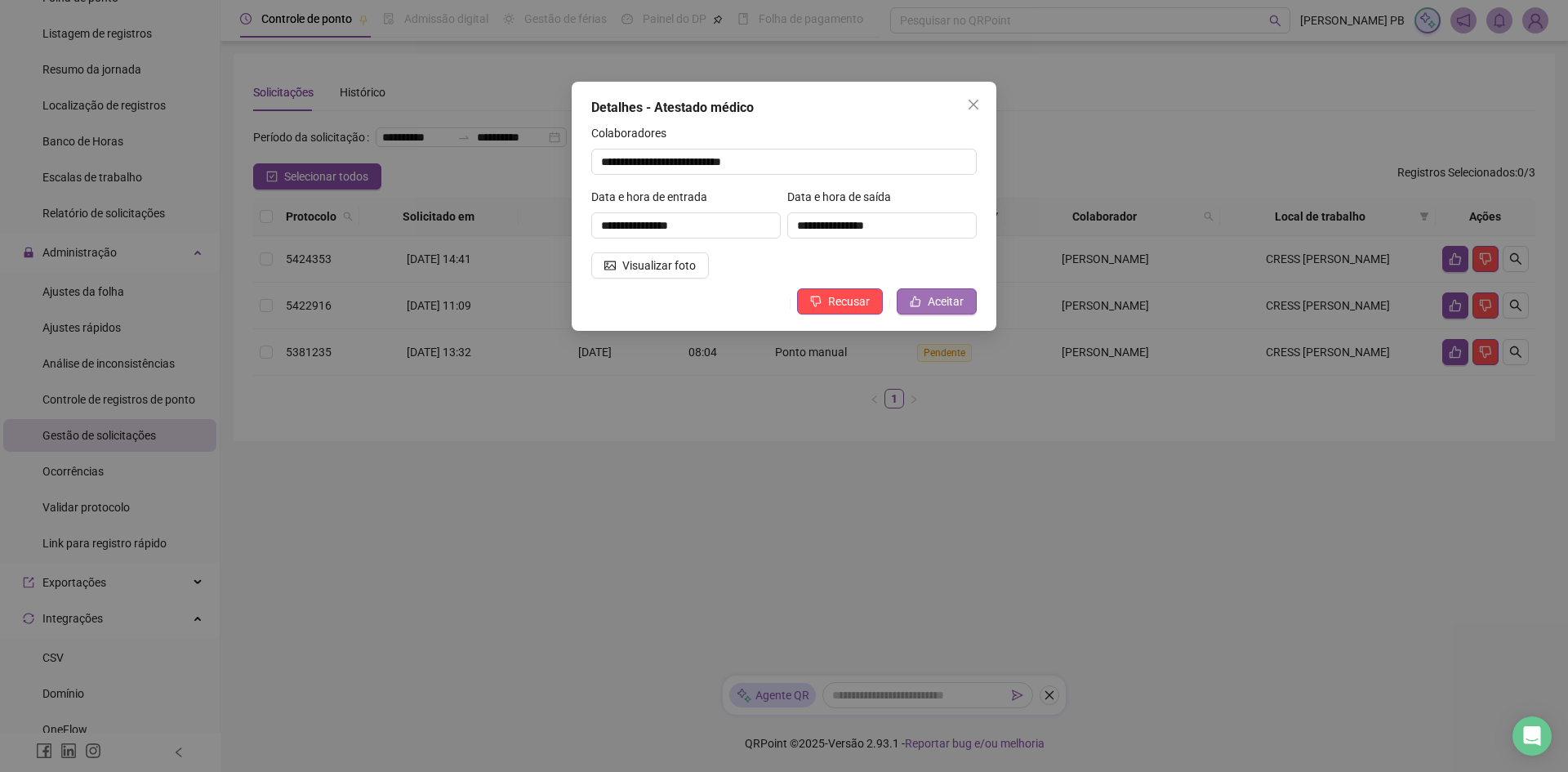
click at [931, 302] on span "Aceitar" at bounding box center [945, 302] width 36 height 18
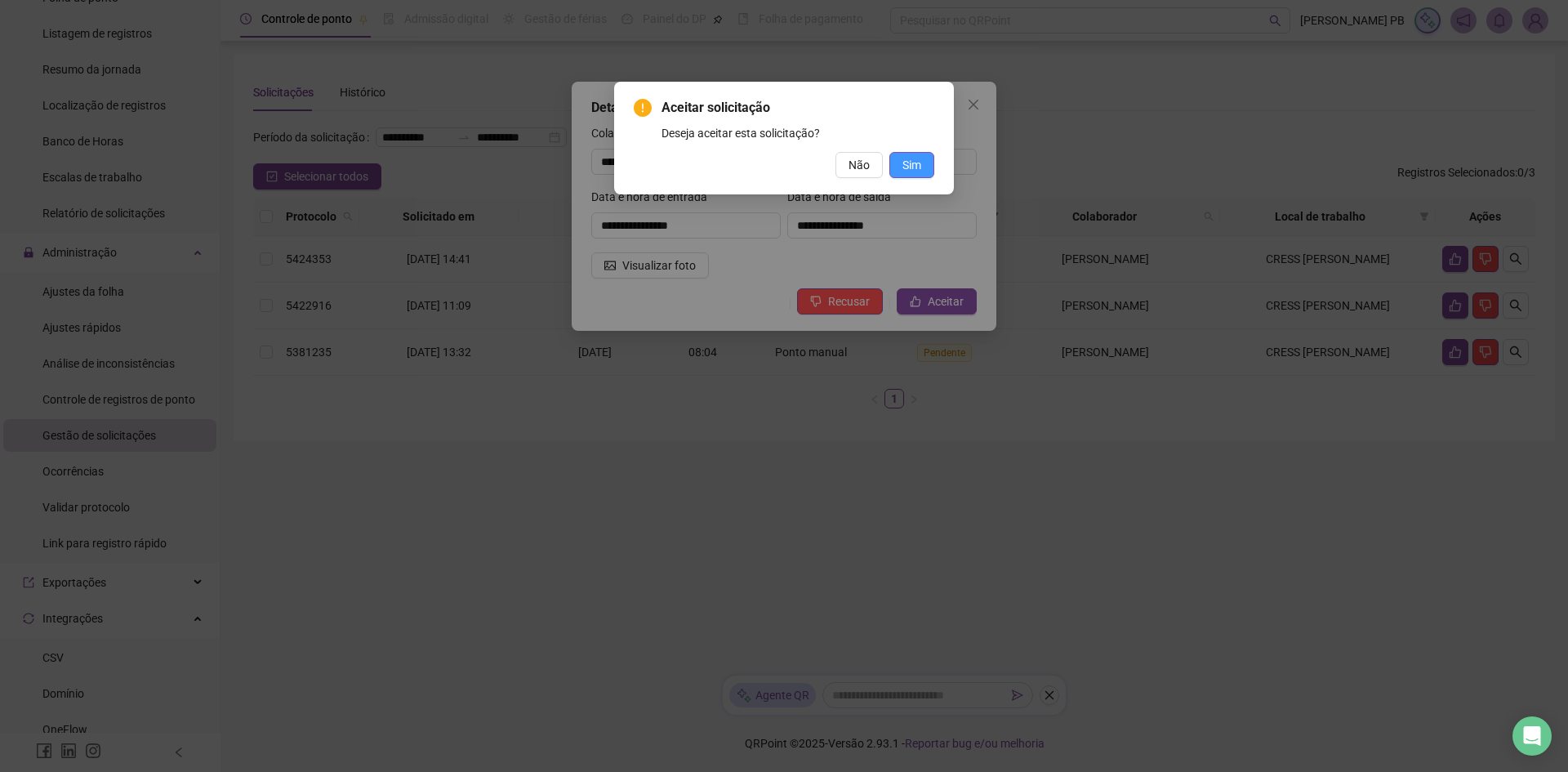
click at [913, 164] on span "Sim" at bounding box center [912, 165] width 19 height 18
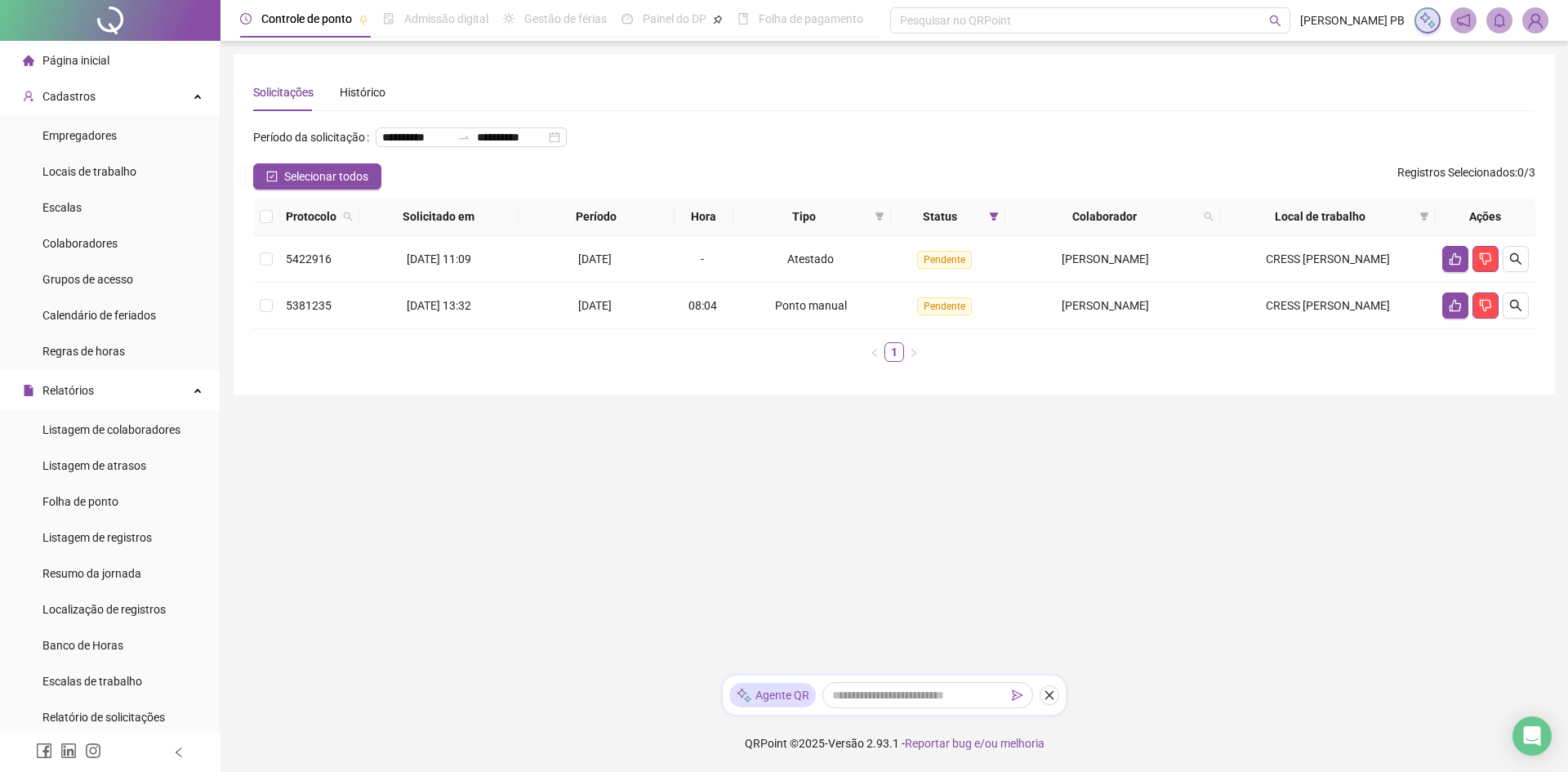
click at [88, 58] on span "Página inicial" at bounding box center [76, 61] width 67 height 13
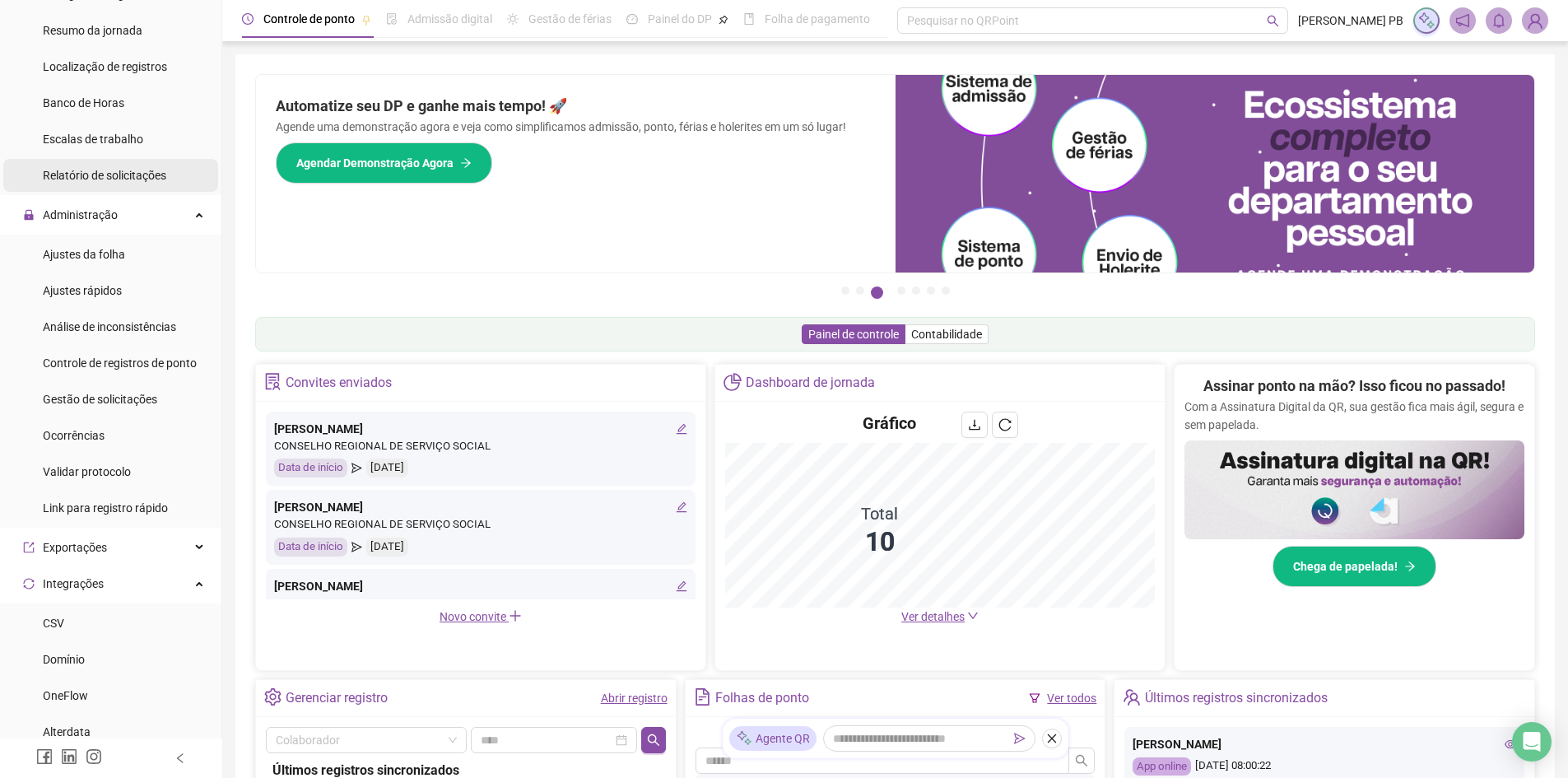
scroll to position [576, 0]
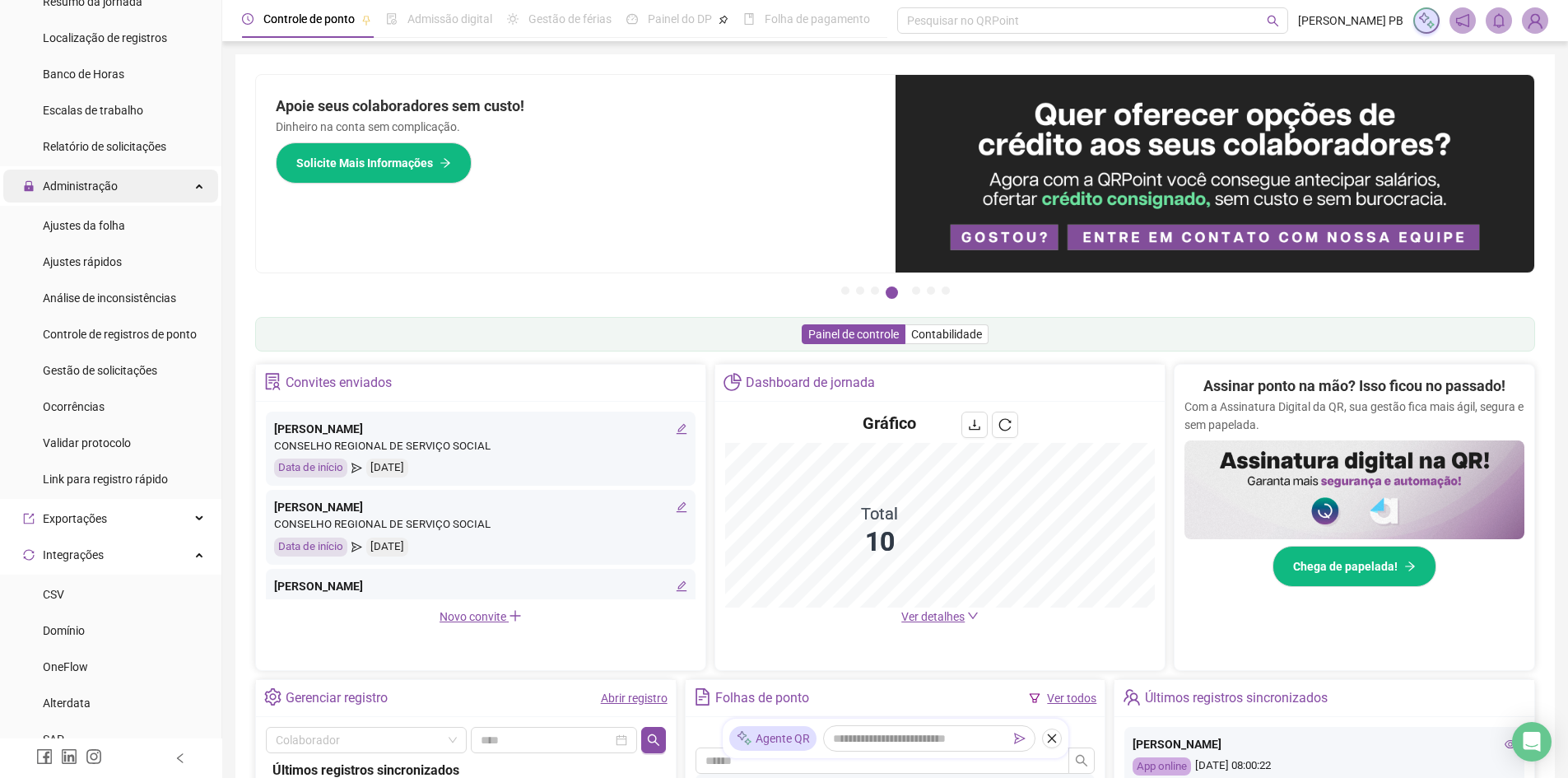
click at [127, 193] on div "Administração" at bounding box center [111, 185] width 215 height 33
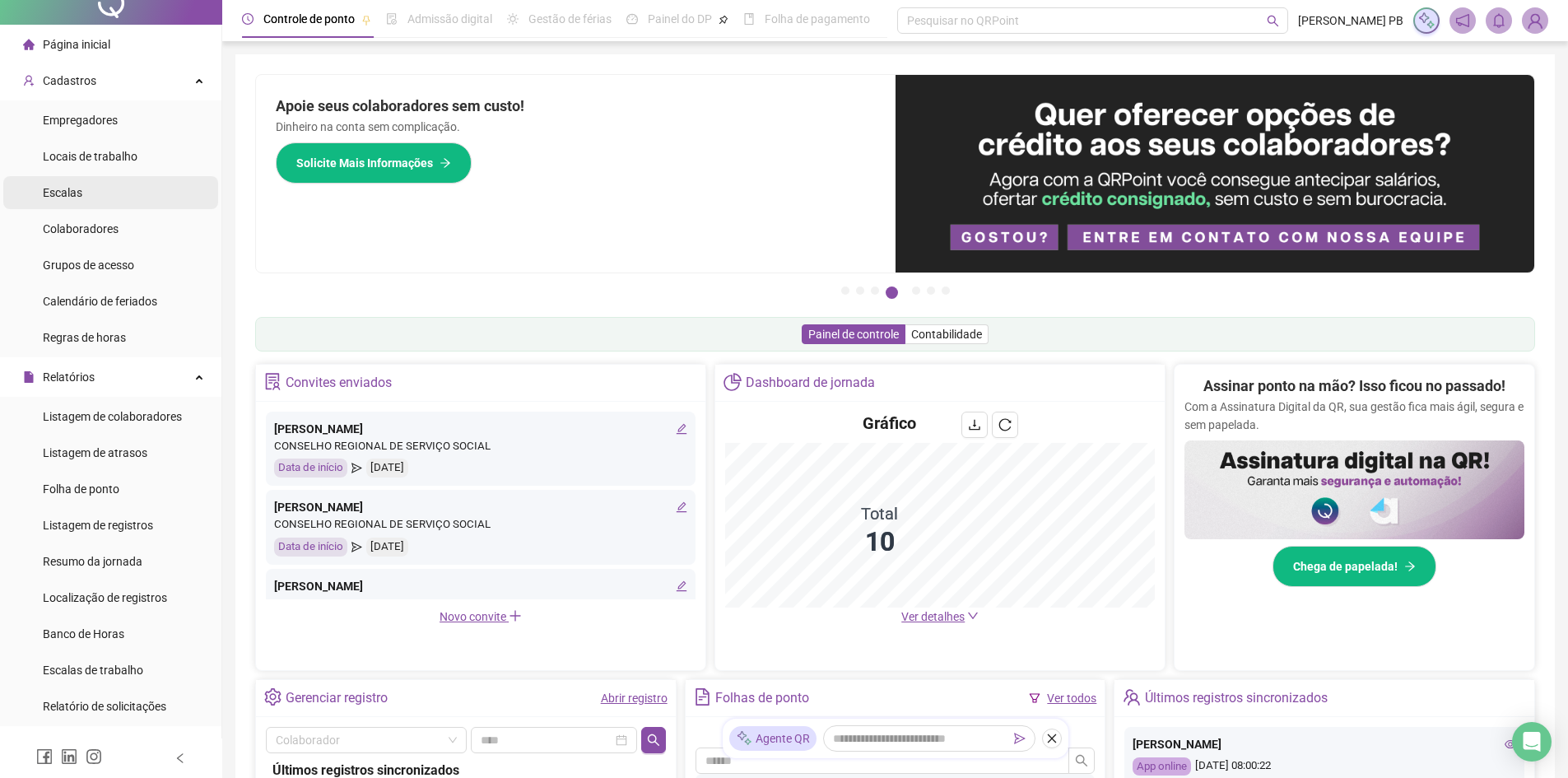
scroll to position [0, 0]
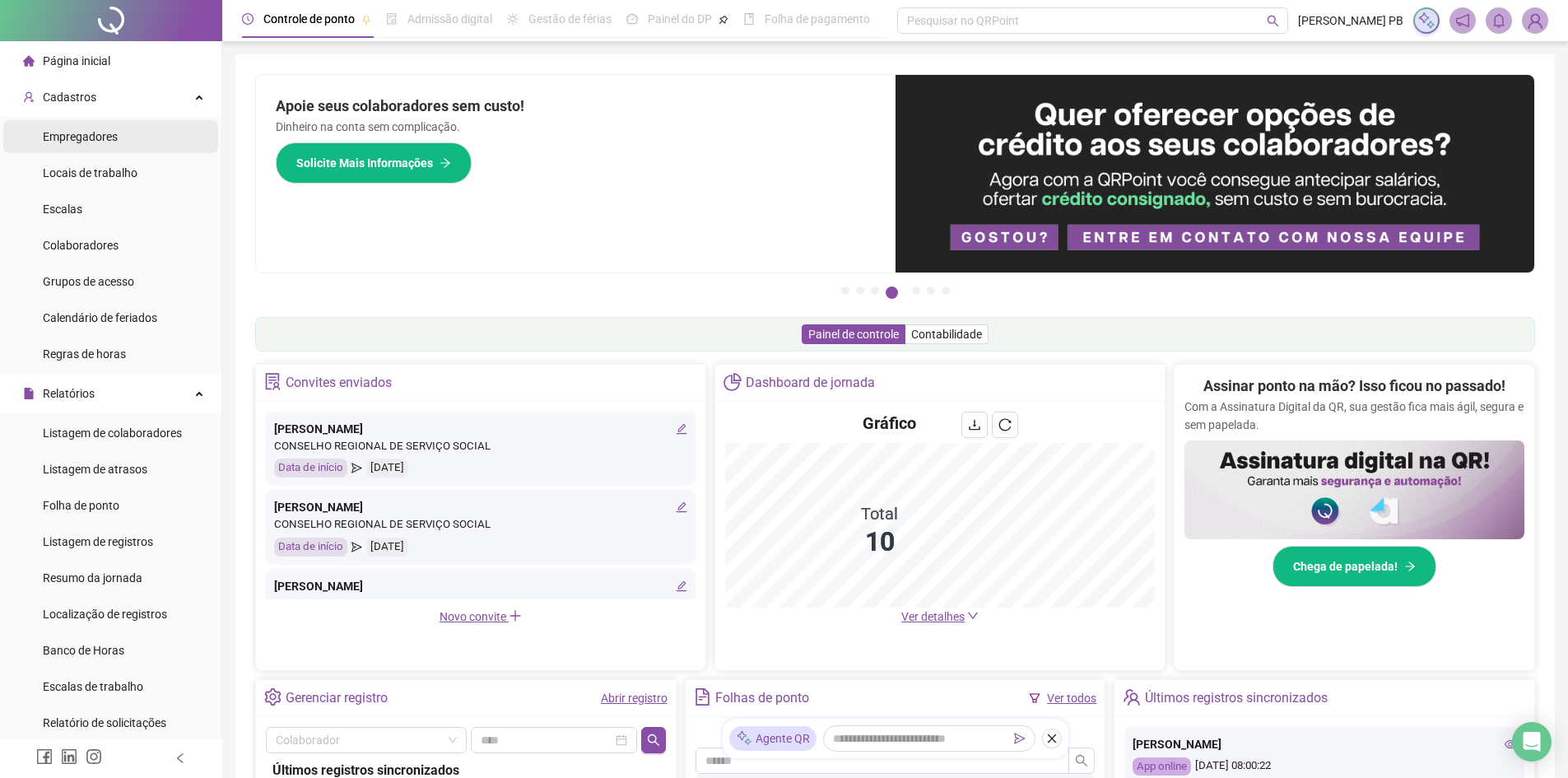
click at [111, 133] on span "Empregadores" at bounding box center [80, 137] width 75 height 13
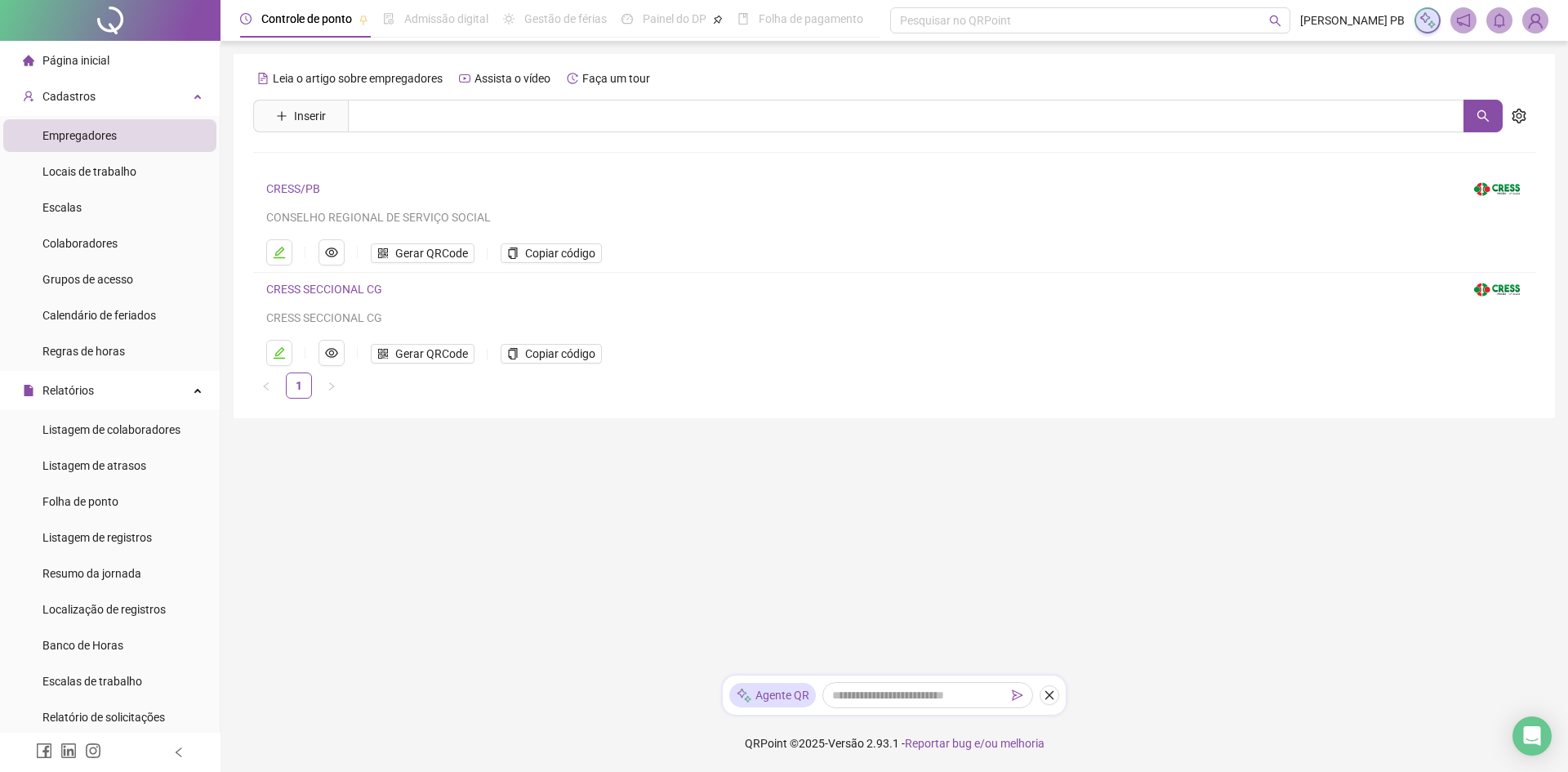
click at [281, 182] on link "CRESS/PB" at bounding box center [292, 189] width 54 height 13
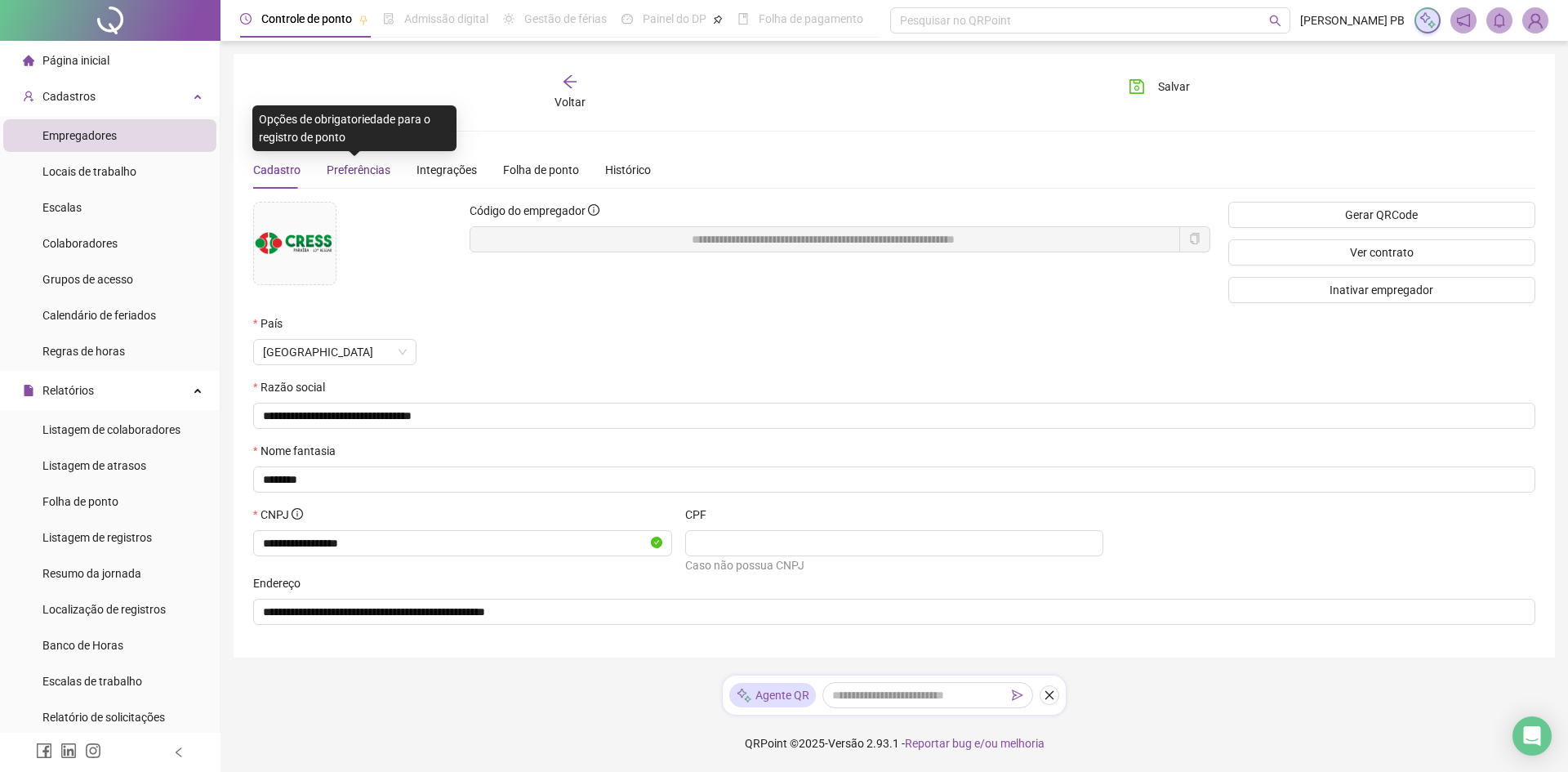
click at [351, 170] on span "Preferências" at bounding box center [358, 170] width 64 height 13
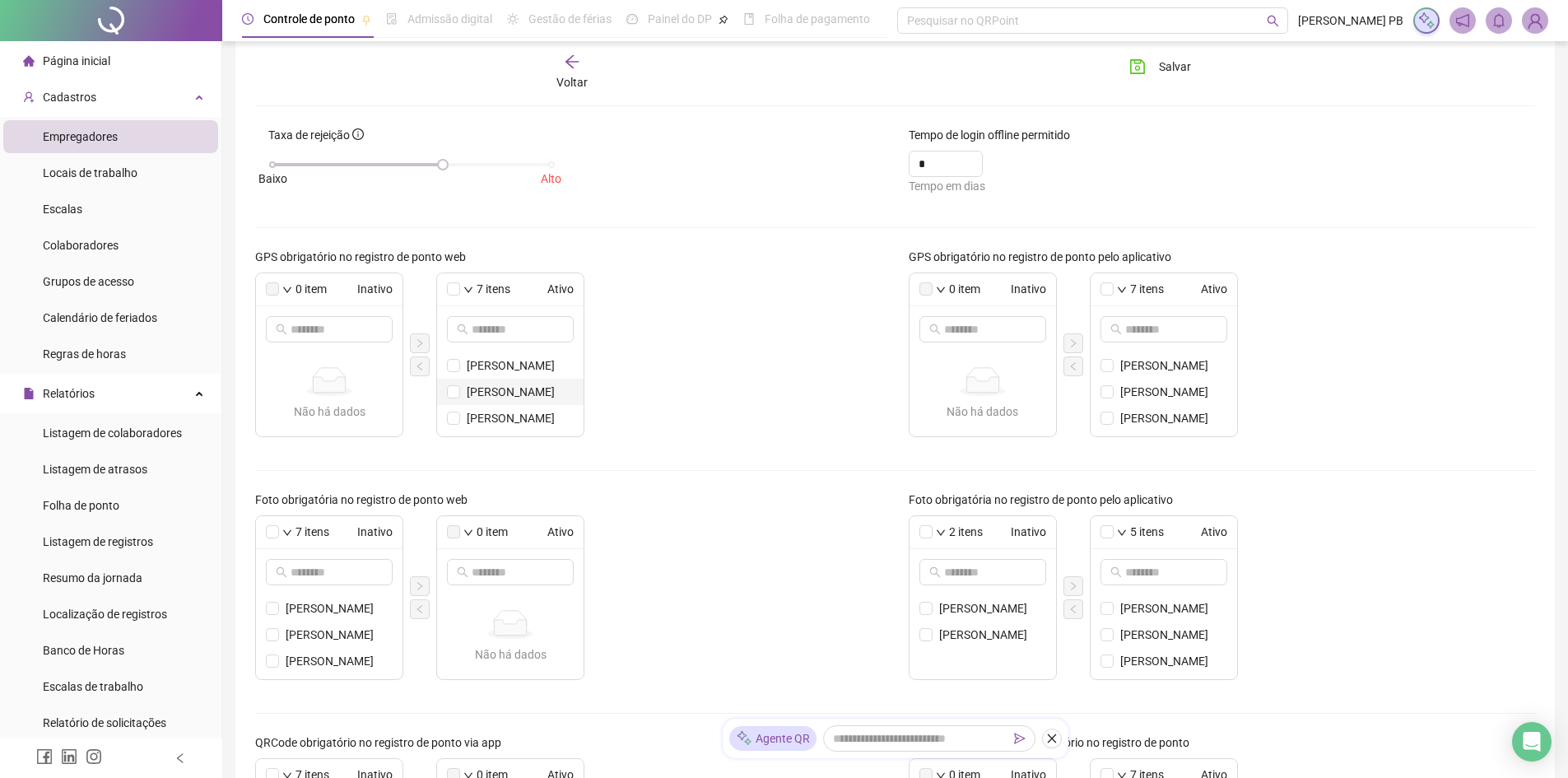
scroll to position [247, 0]
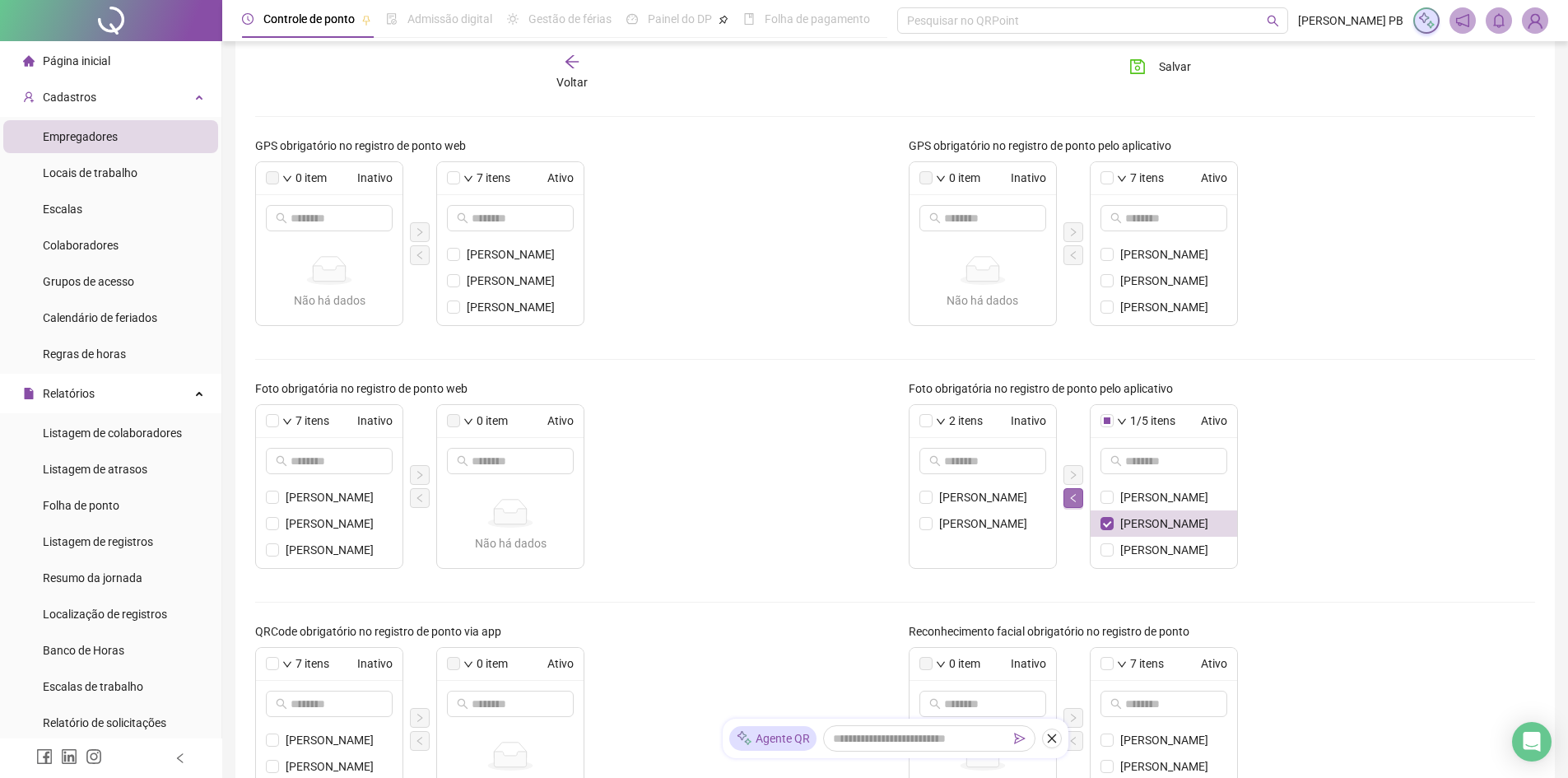
click at [1072, 497] on icon "left" at bounding box center [1073, 497] width 5 height 8
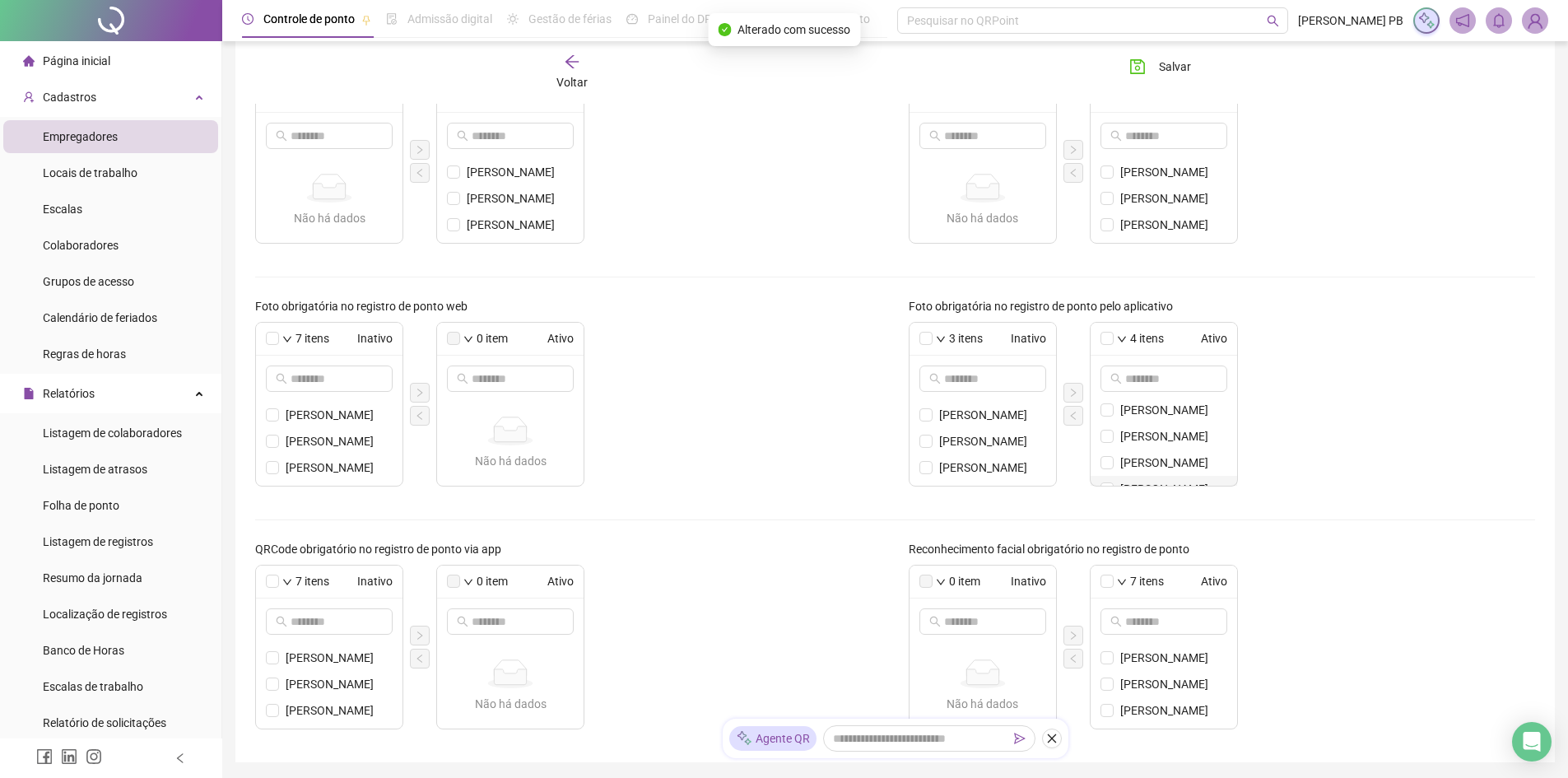
scroll to position [0, 0]
click at [1075, 415] on icon "left" at bounding box center [1074, 415] width 10 height 10
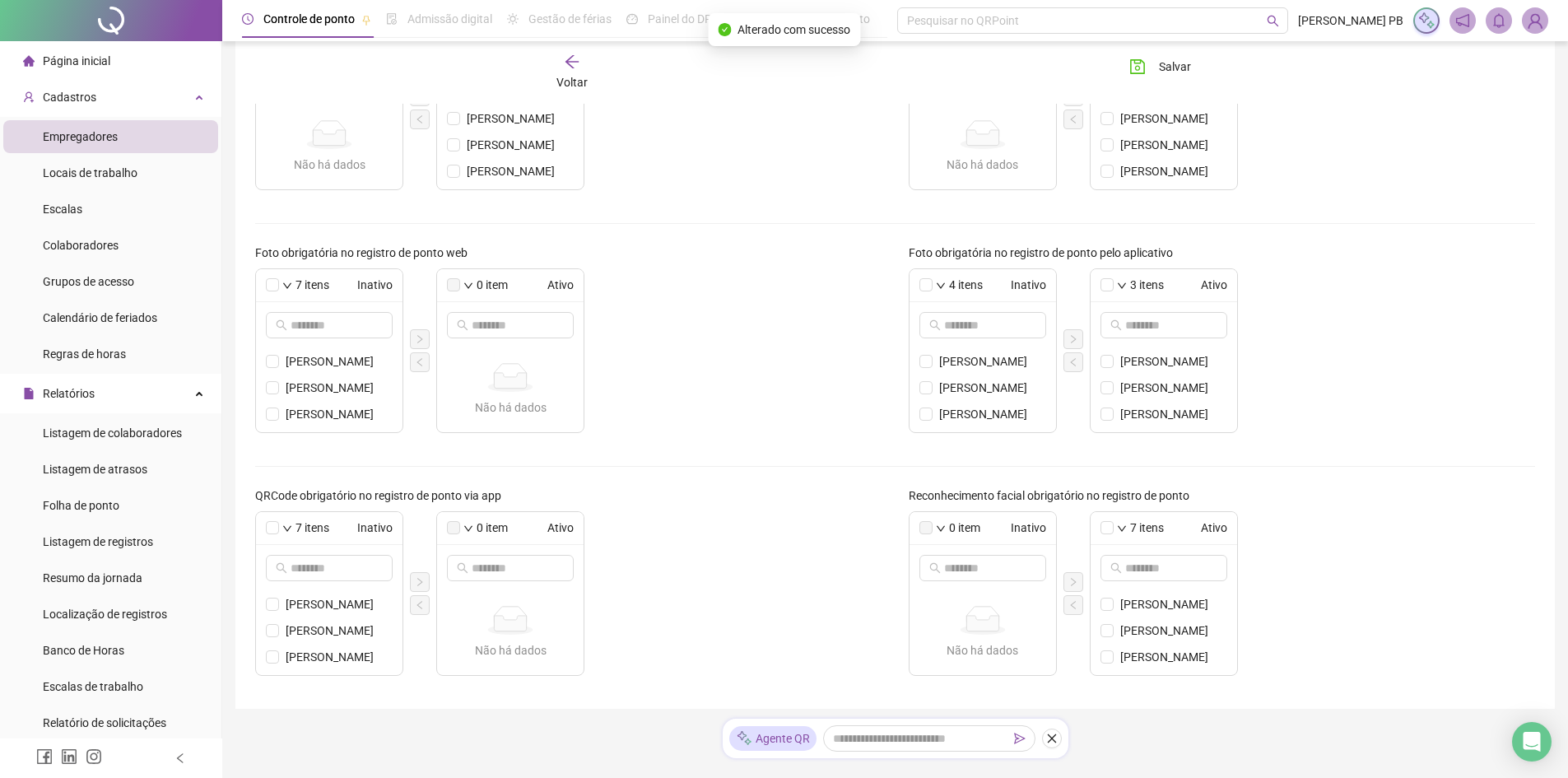
scroll to position [411, 0]
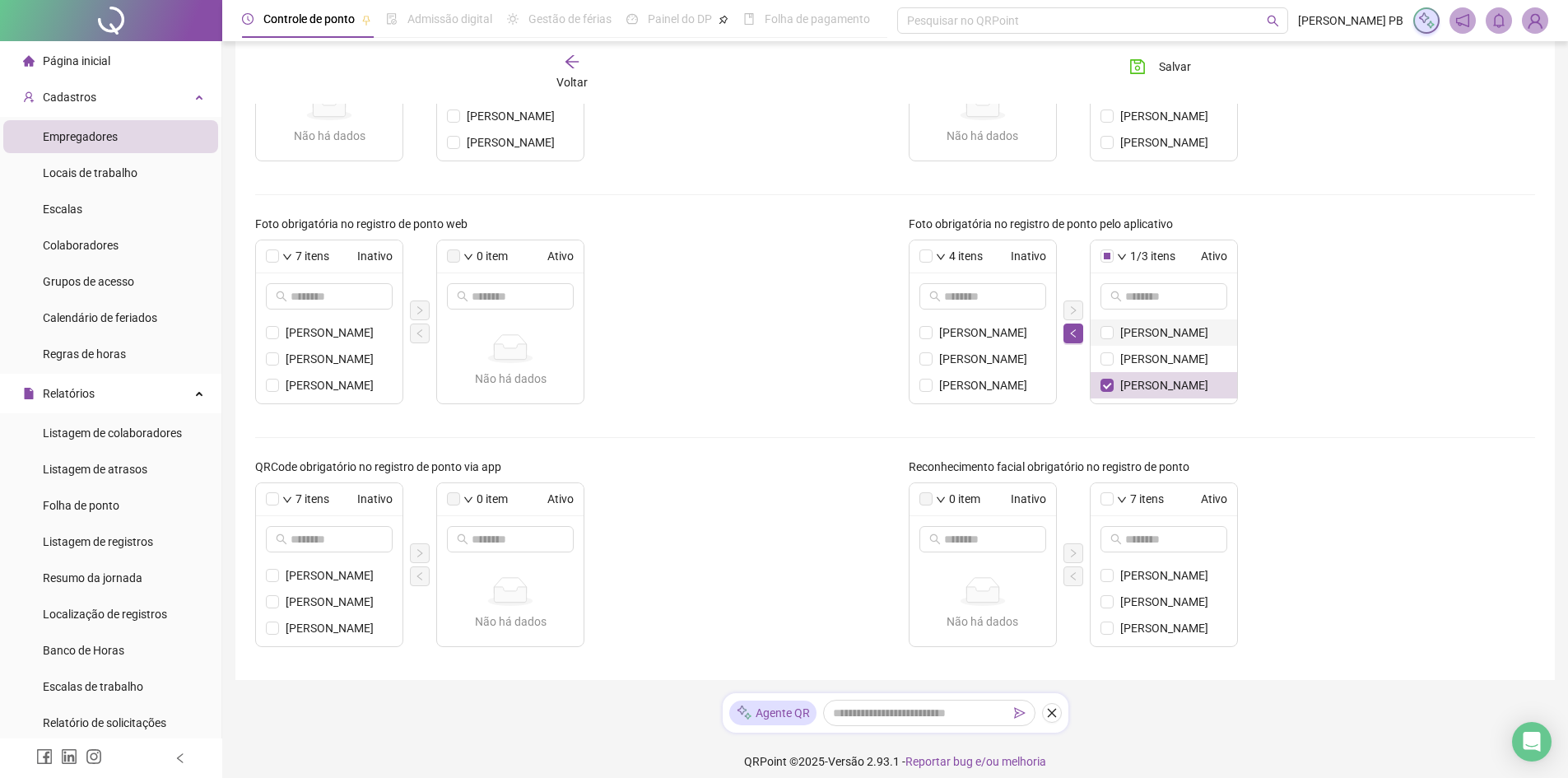
drag, startPoint x: 1073, startPoint y: 328, endPoint x: 1091, endPoint y: 338, distance: 20.6
click at [1073, 329] on icon "left" at bounding box center [1074, 333] width 10 height 10
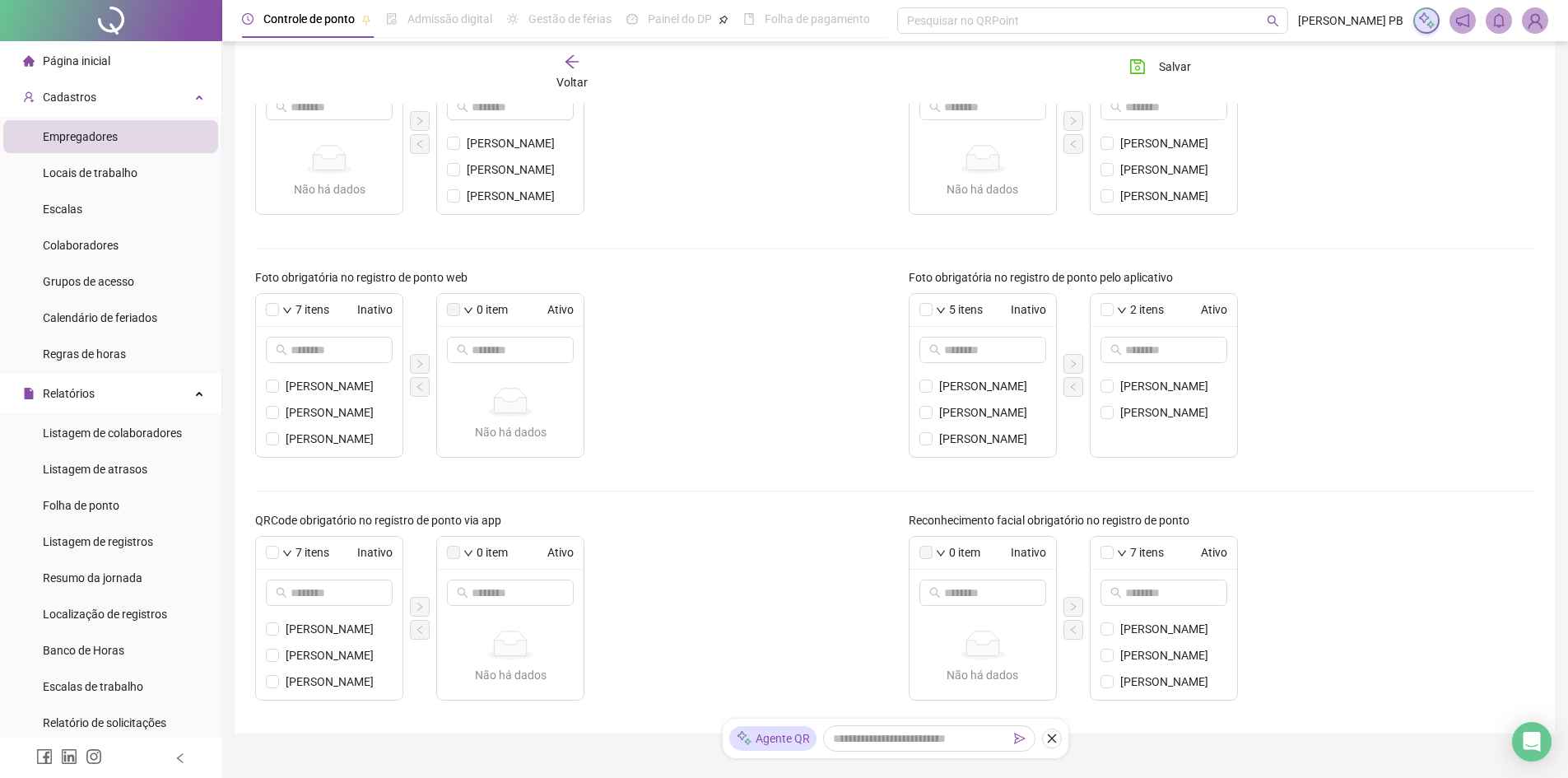
scroll to position [329, 0]
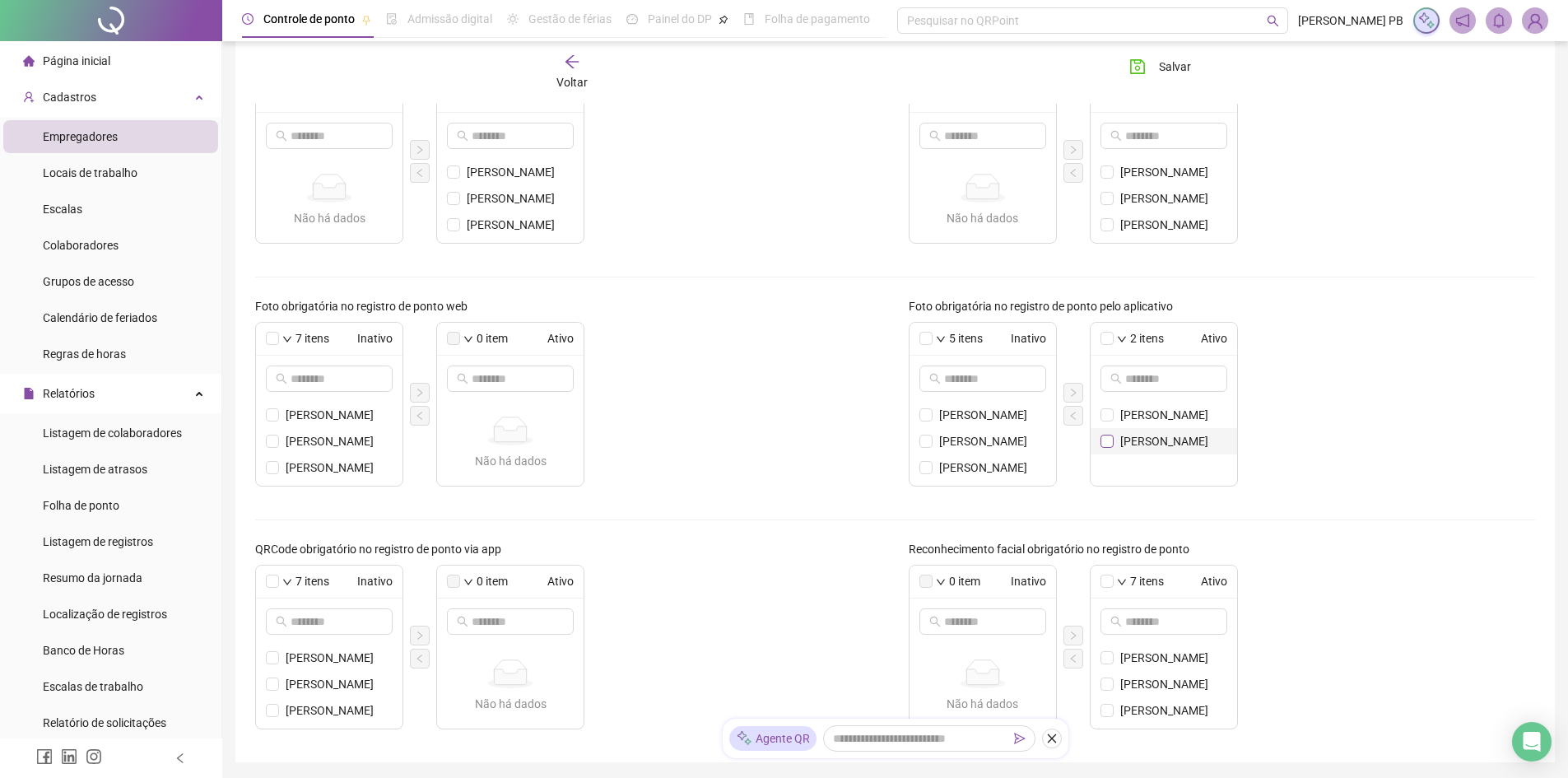
click at [1112, 441] on span at bounding box center [1107, 441] width 13 height 13
click at [1072, 416] on icon "left" at bounding box center [1073, 415] width 5 height 8
click at [1077, 417] on icon "left" at bounding box center [1074, 415] width 10 height 10
click at [1182, 70] on span "Salvar" at bounding box center [1175, 67] width 32 height 18
click at [1183, 68] on span "Salvar" at bounding box center [1175, 67] width 32 height 18
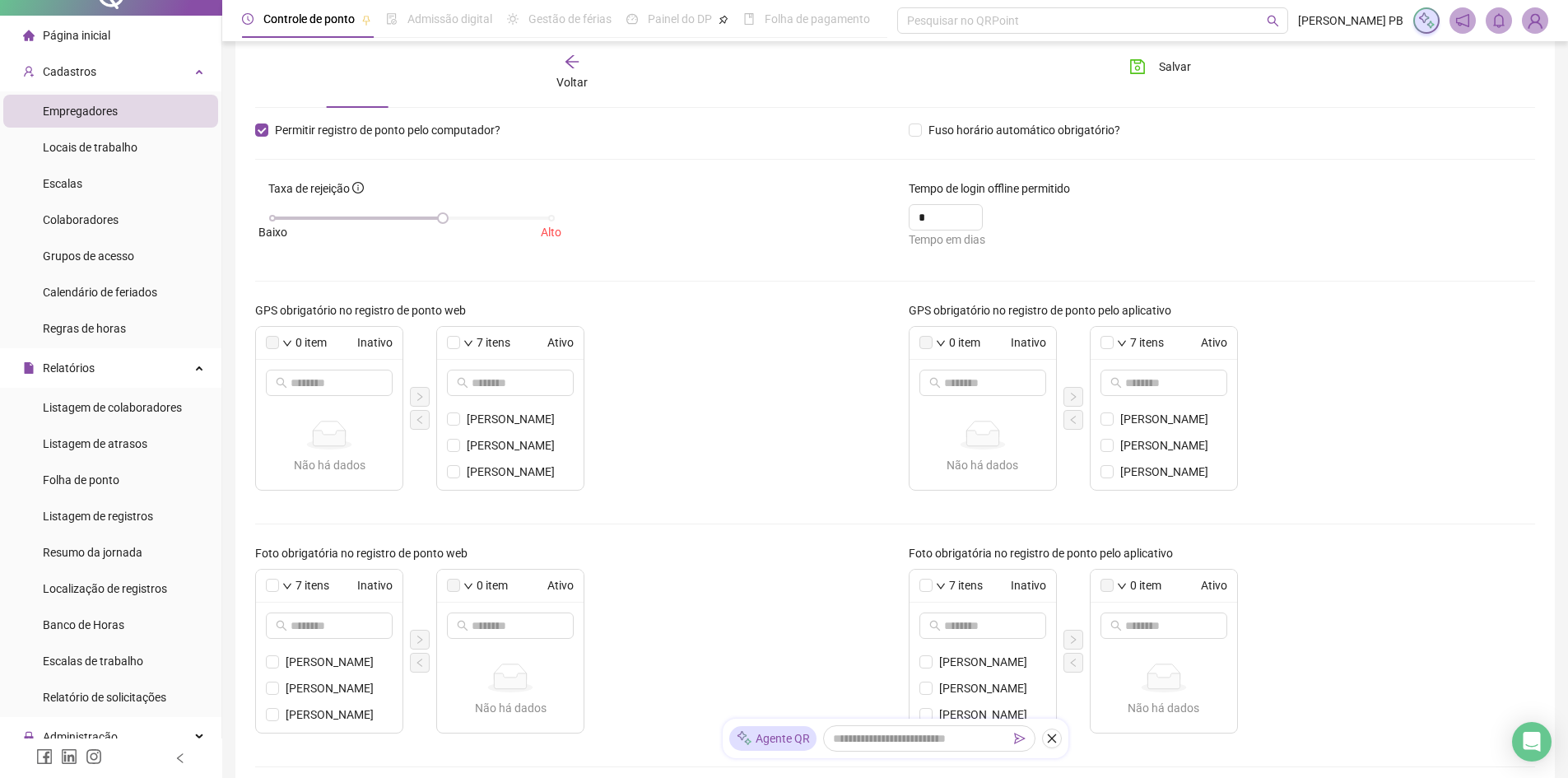
scroll to position [0, 0]
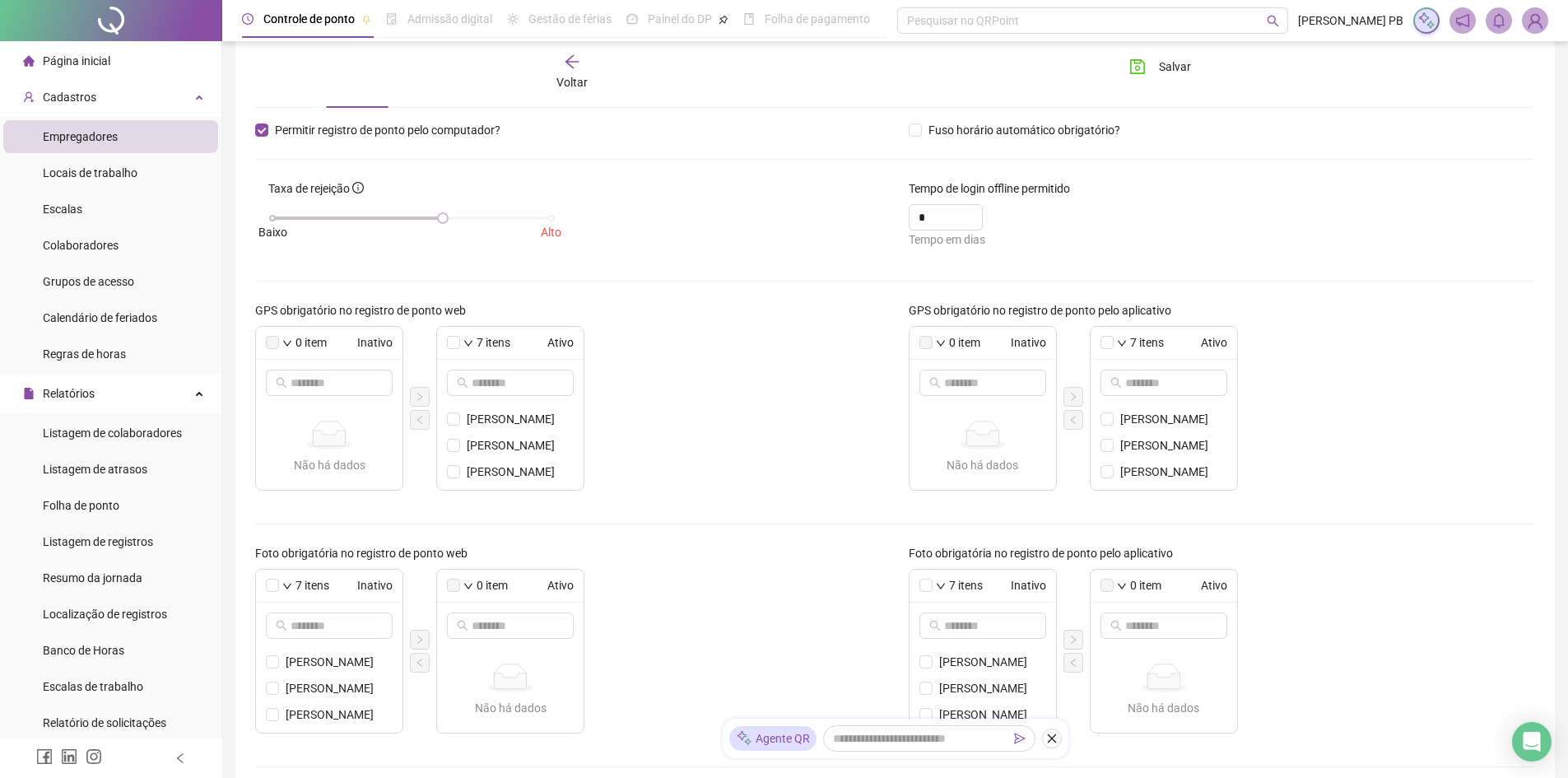
click at [79, 59] on span "Página inicial" at bounding box center [76, 61] width 68 height 13
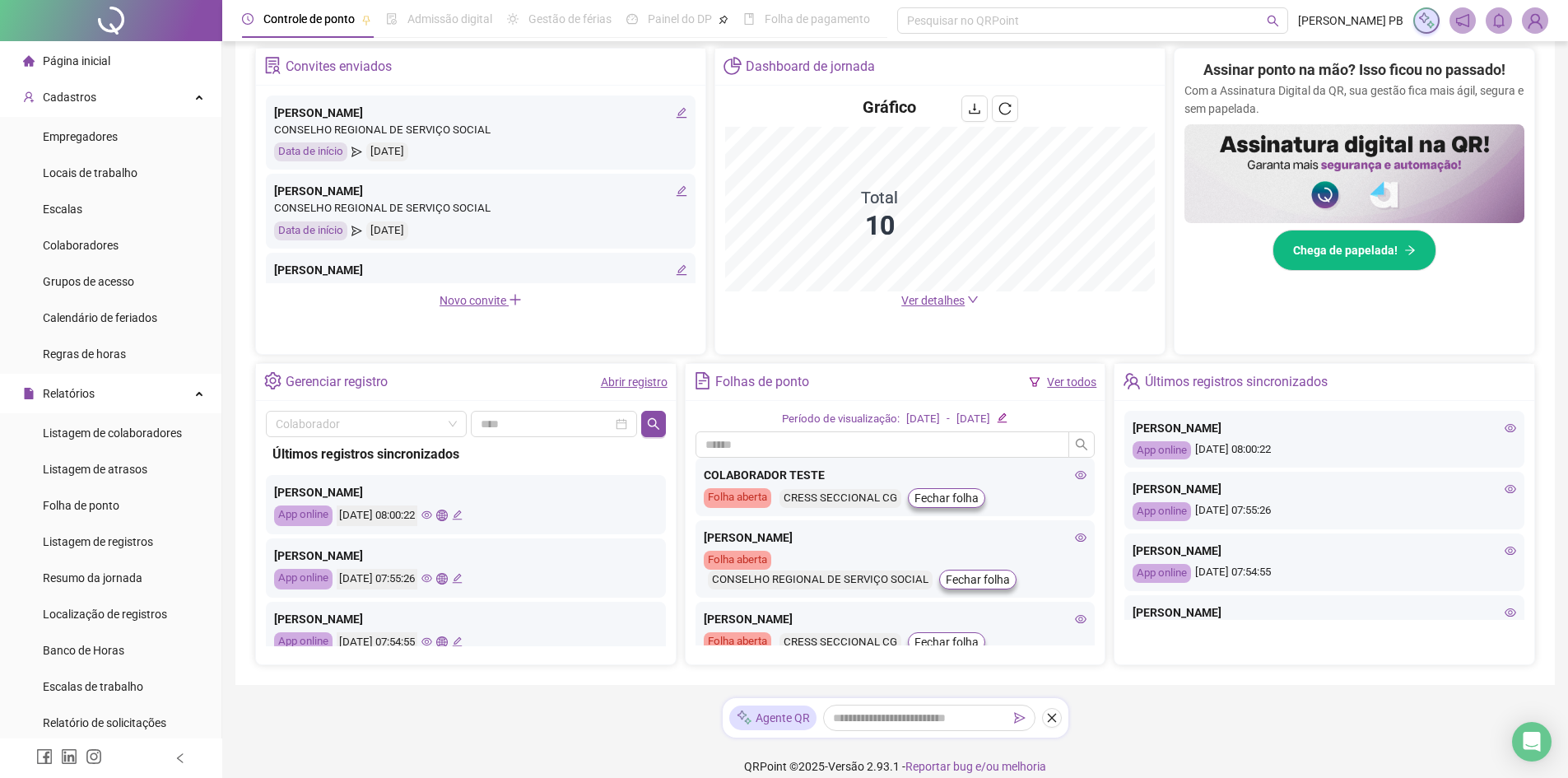
scroll to position [329, 0]
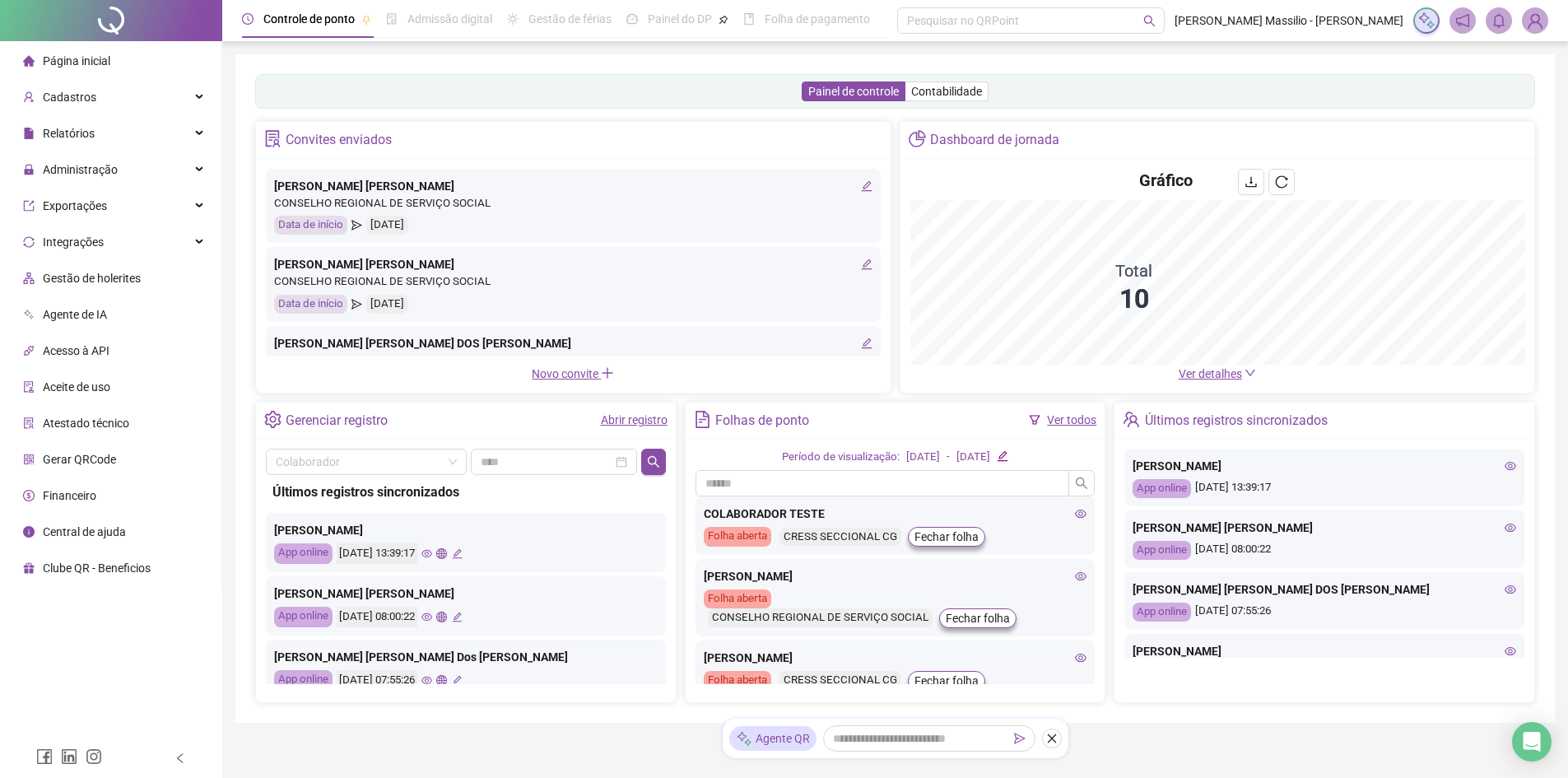
click at [432, 554] on icon "eye" at bounding box center [426, 554] width 11 height 11
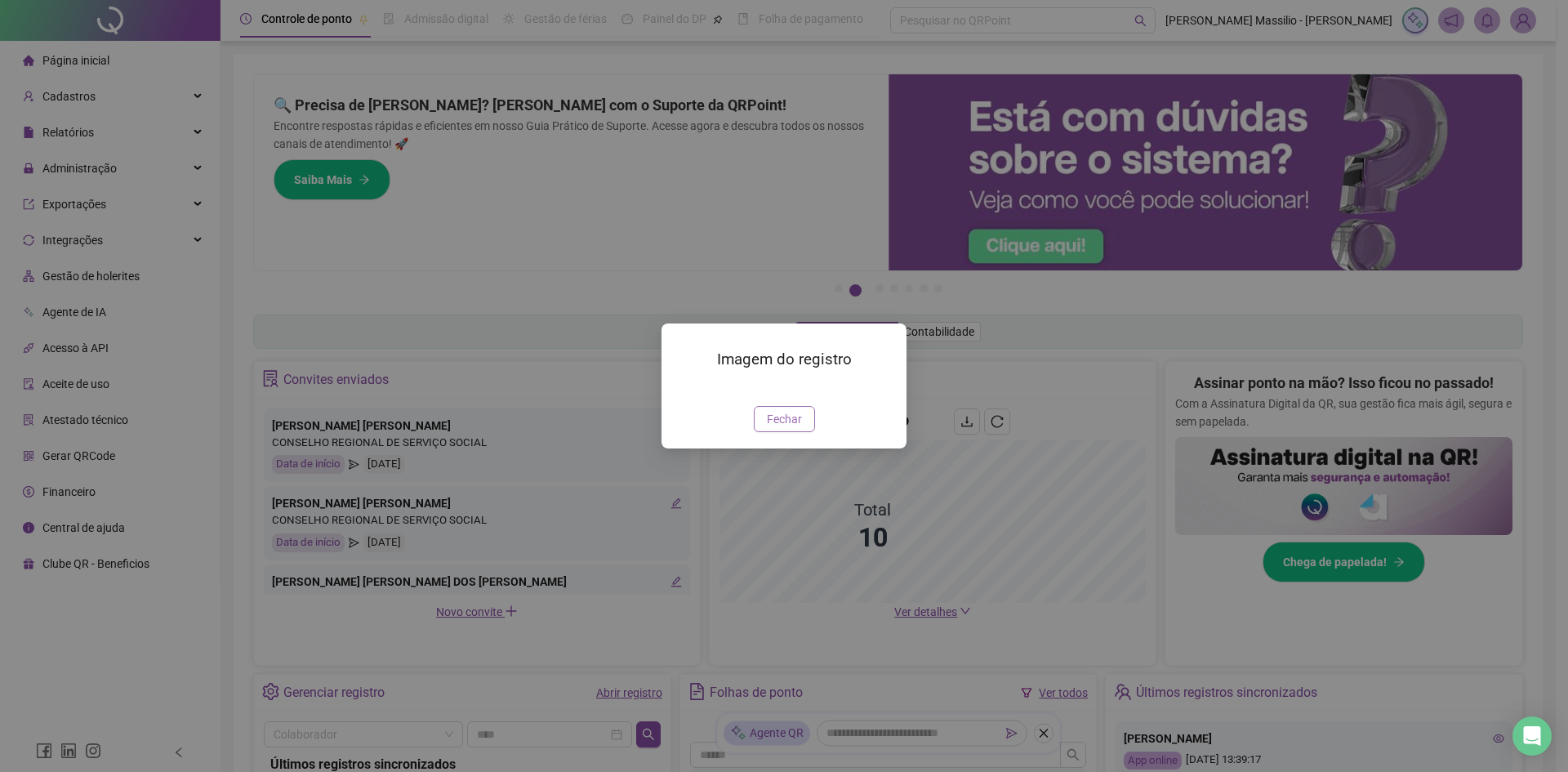
click at [783, 428] on span "Fechar" at bounding box center [784, 419] width 35 height 18
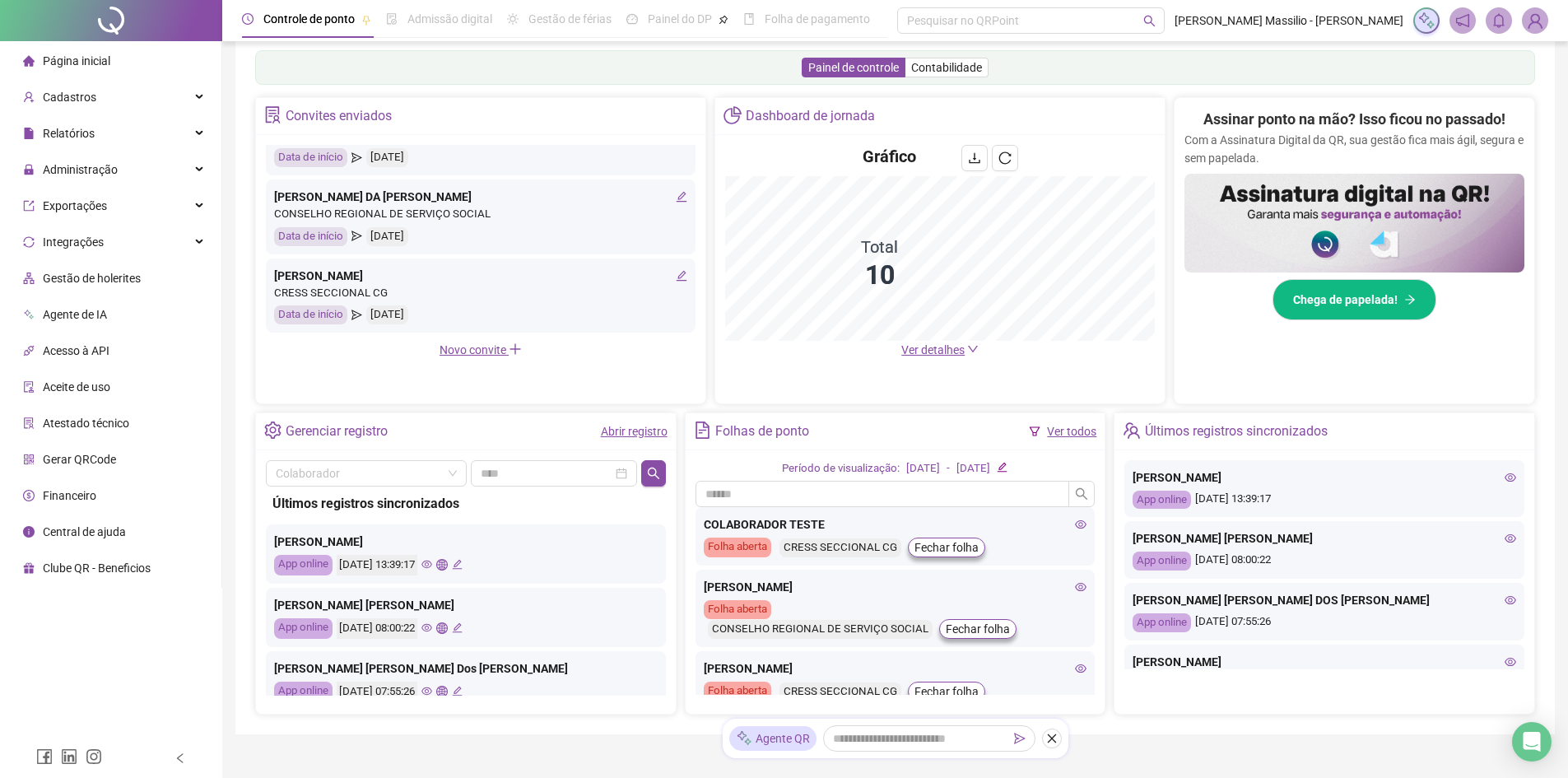
scroll to position [329, 0]
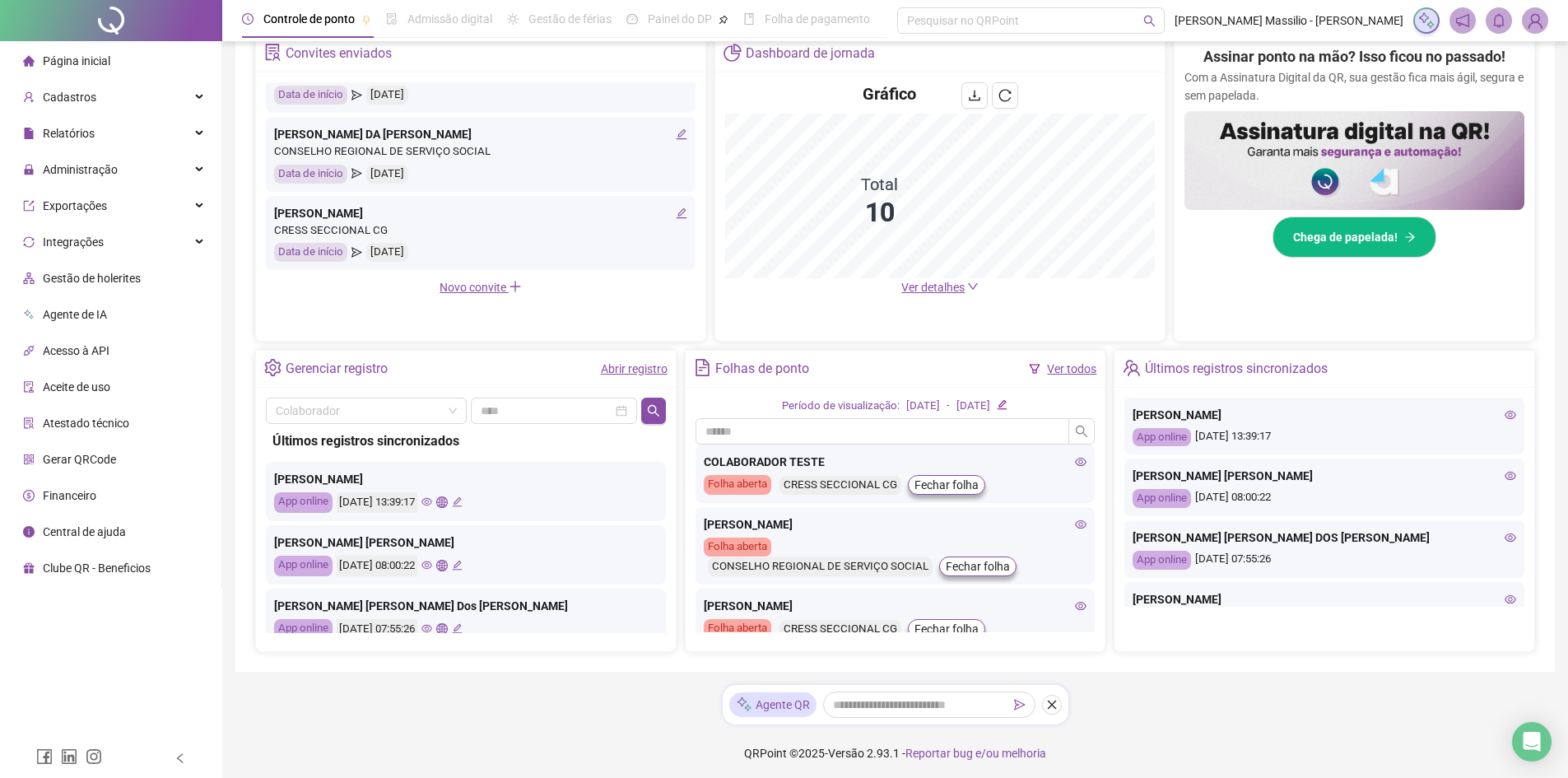
click at [447, 498] on icon "global" at bounding box center [441, 502] width 11 height 11
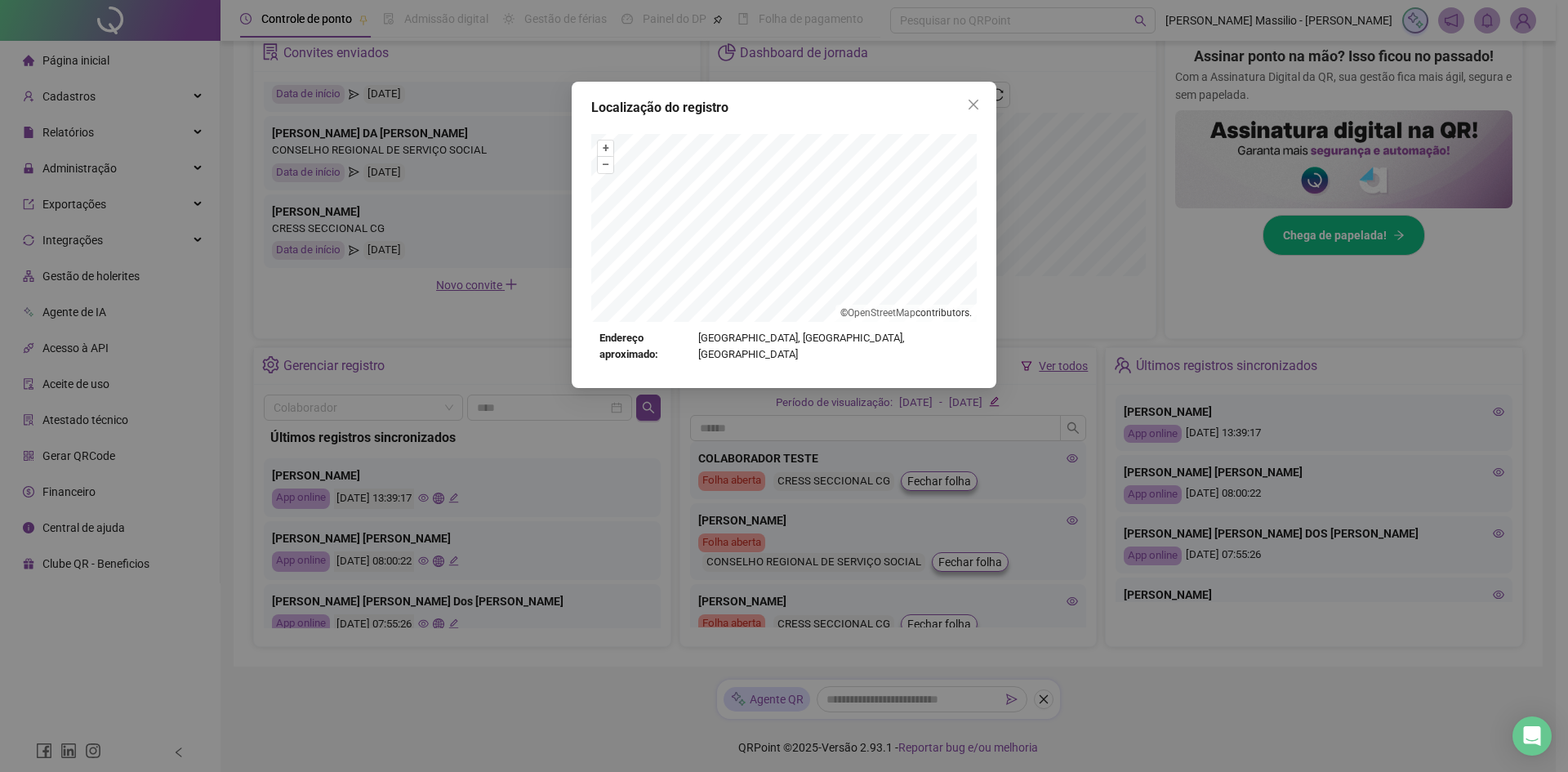
click at [465, 322] on div "Localização do registro + – ⇧ › © OpenStreetMap contributors. Endereço aproxima…" at bounding box center [784, 386] width 1568 height 772
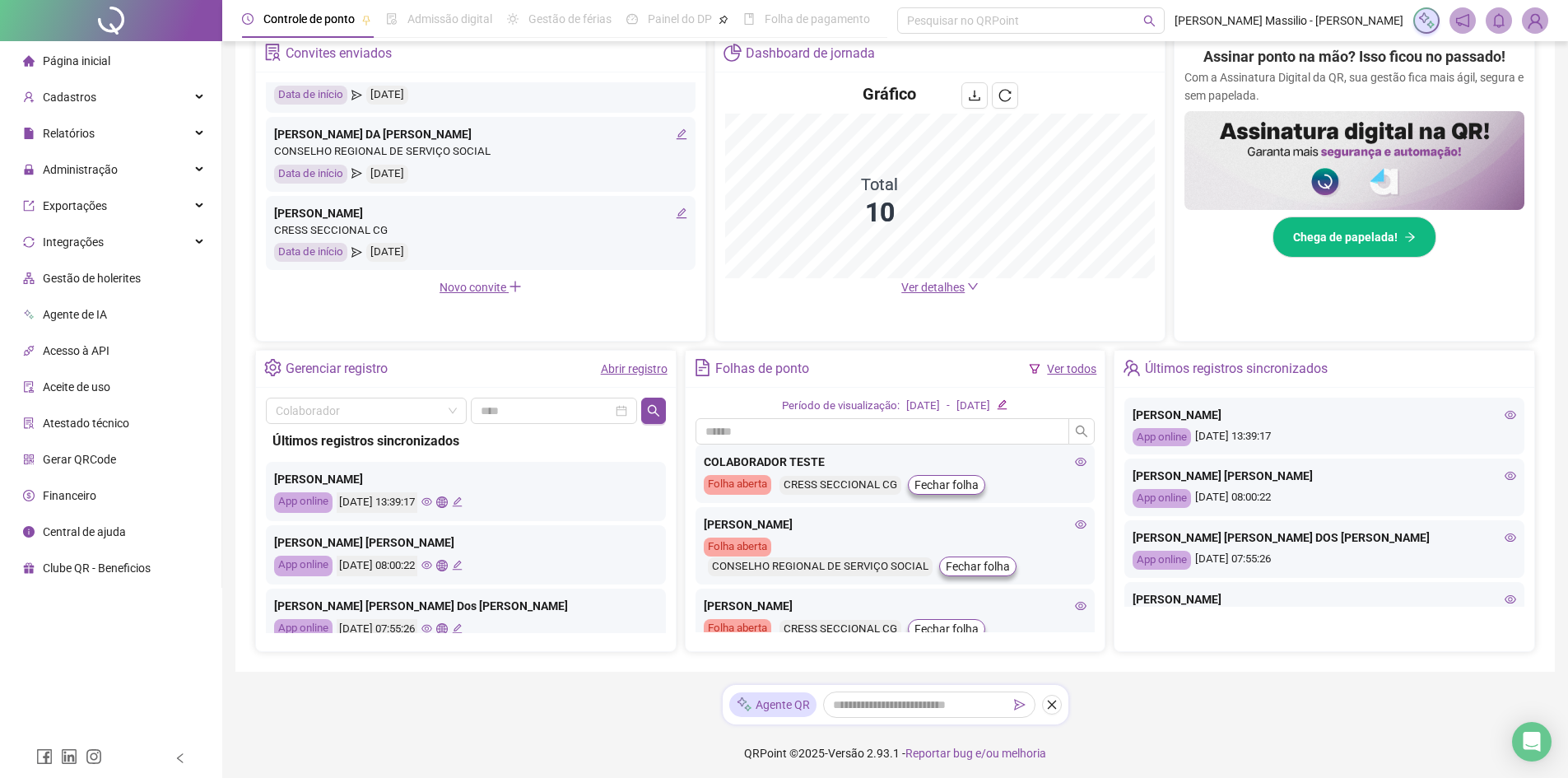
click at [432, 499] on icon "eye" at bounding box center [426, 502] width 11 height 8
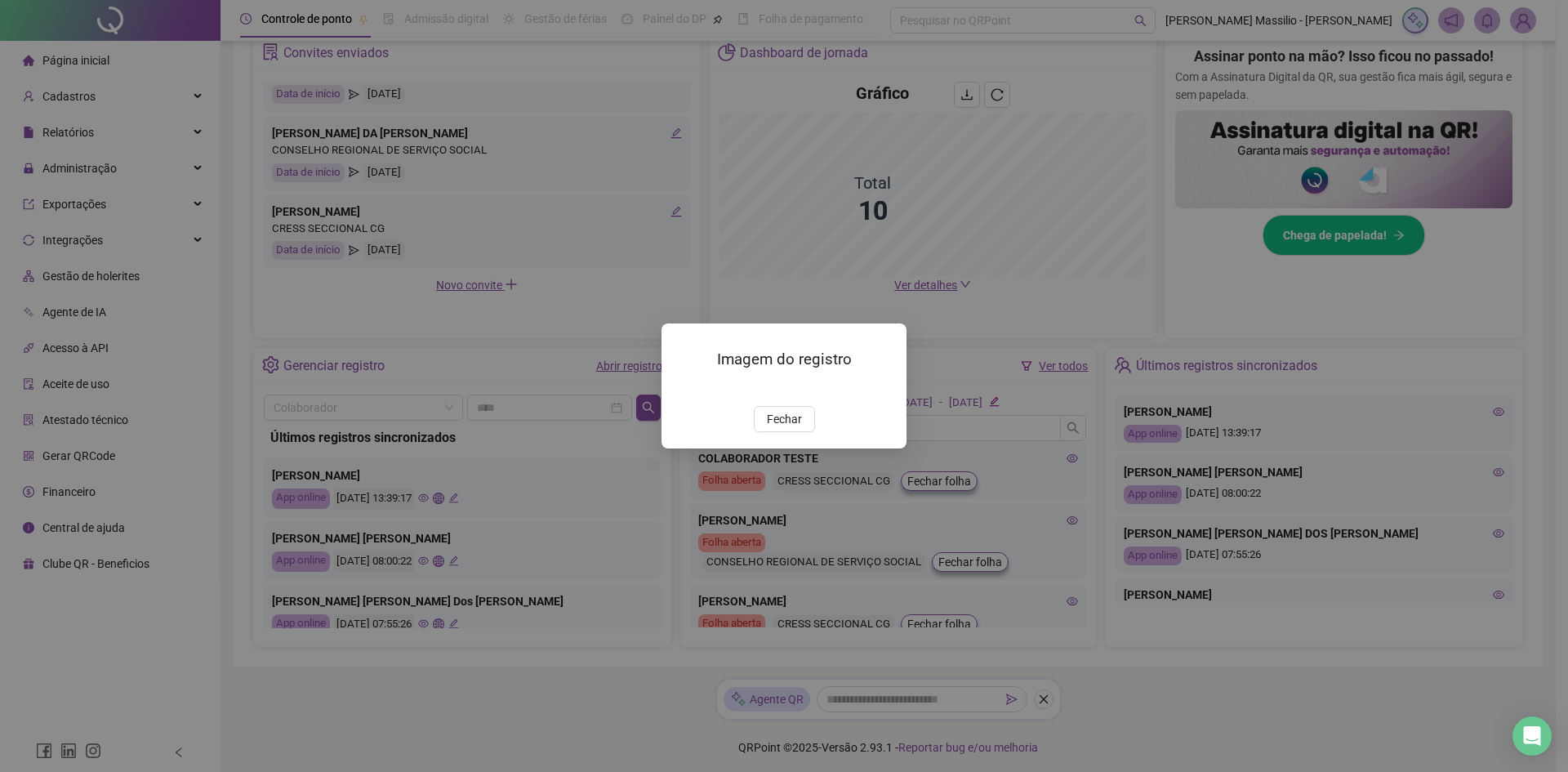
click at [418, 311] on div "Imagem do registro Fechar" at bounding box center [784, 386] width 1568 height 772
click at [787, 428] on span "Fechar" at bounding box center [784, 419] width 35 height 18
